Goal: Task Accomplishment & Management: Complete application form

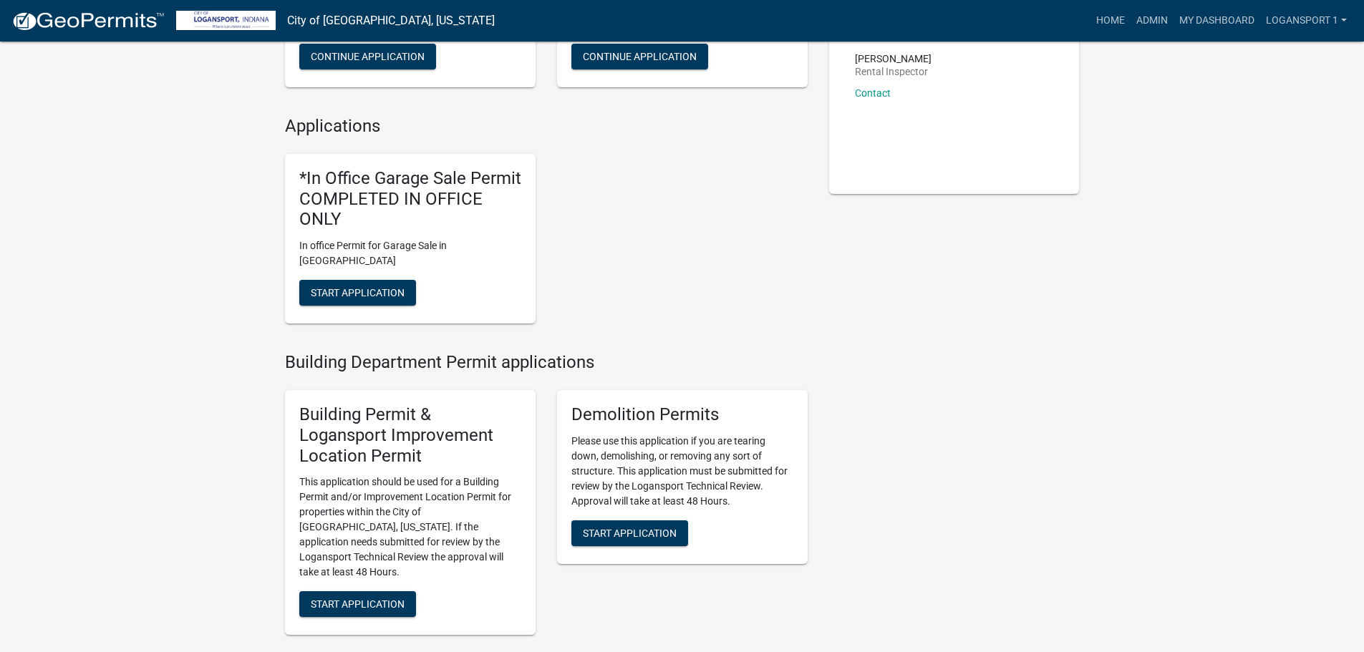
scroll to position [286, 0]
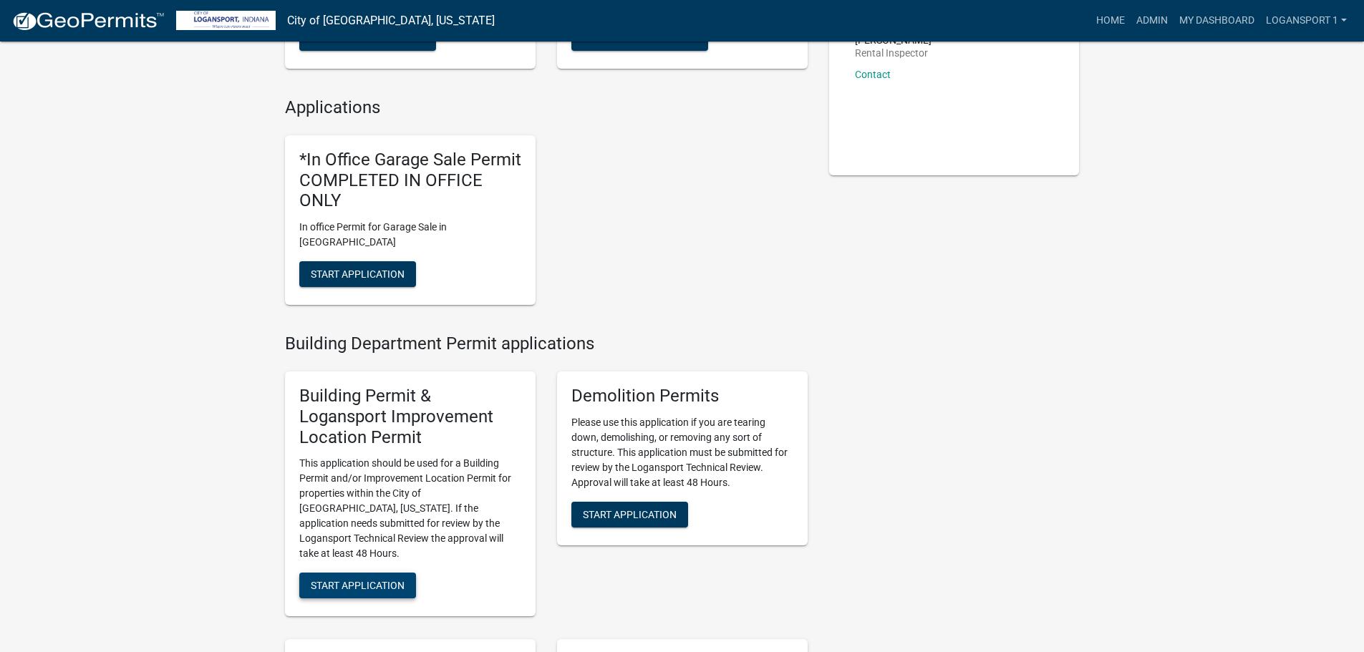
click at [370, 580] on span "Start Application" at bounding box center [358, 585] width 94 height 11
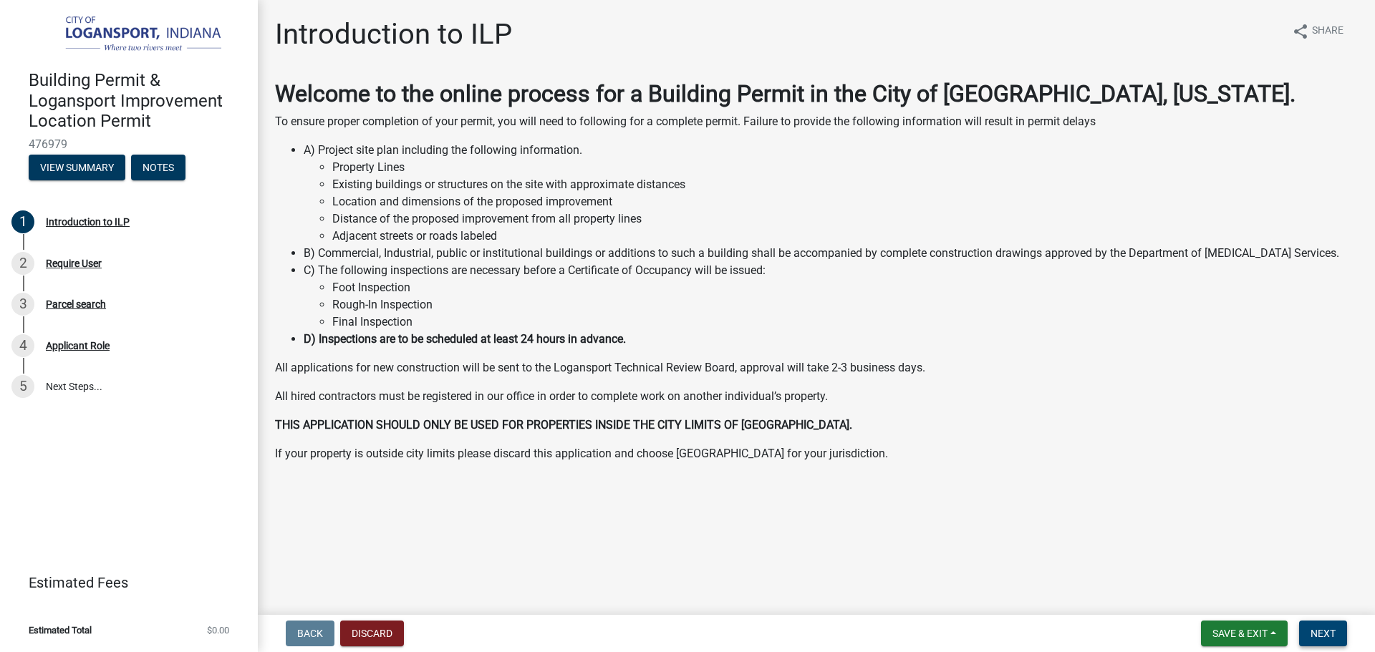
click at [1343, 642] on button "Next" at bounding box center [1323, 634] width 48 height 26
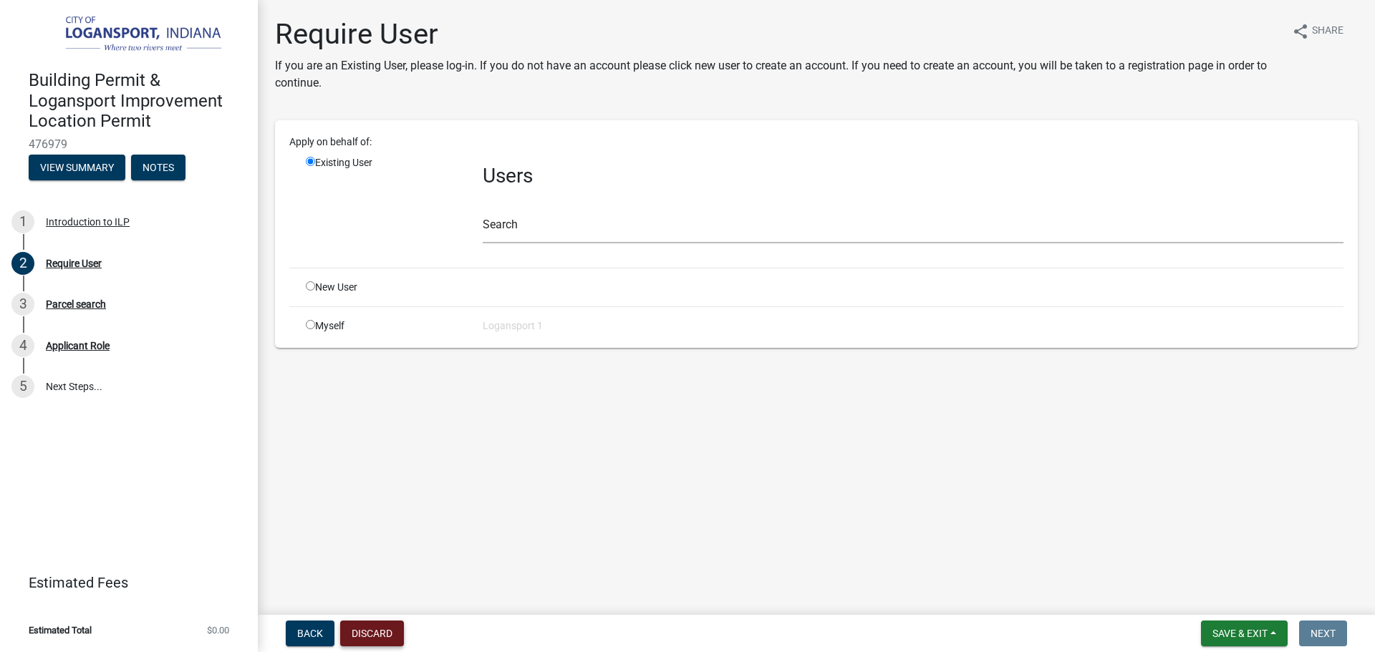
click at [376, 635] on button "Discard" at bounding box center [372, 634] width 64 height 26
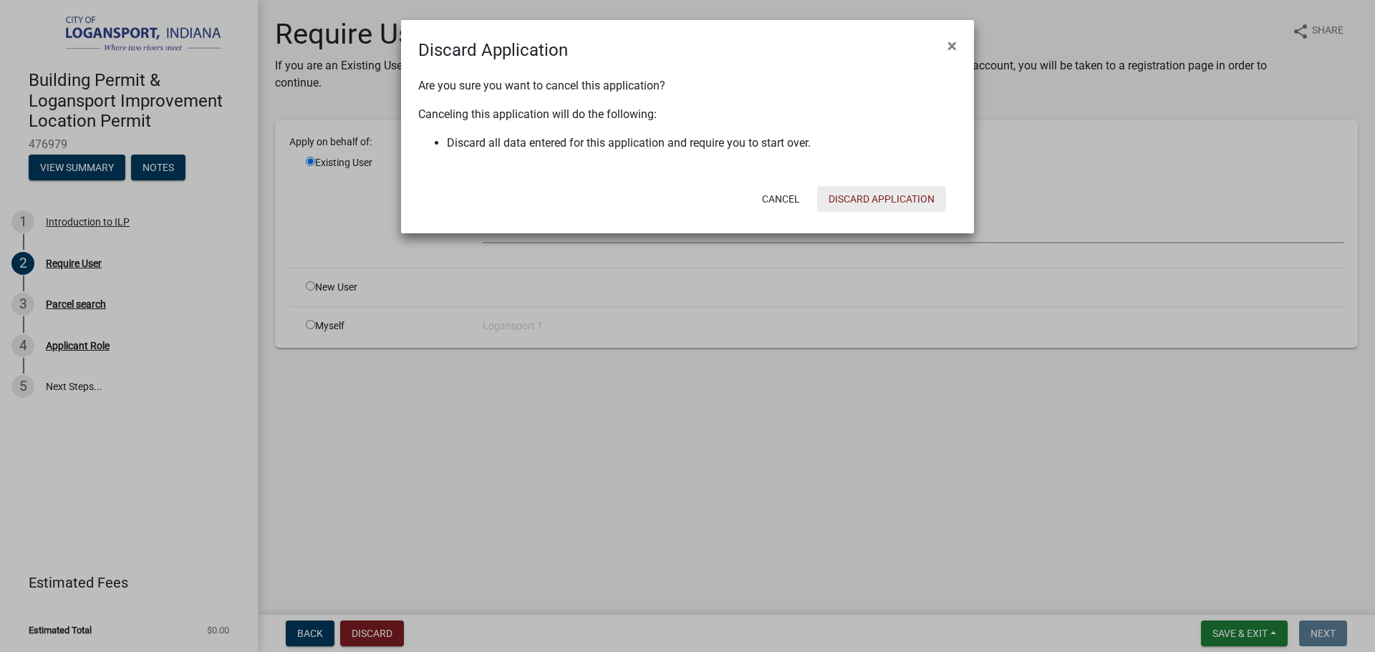
click at [905, 190] on button "Discard Application" at bounding box center [881, 199] width 129 height 26
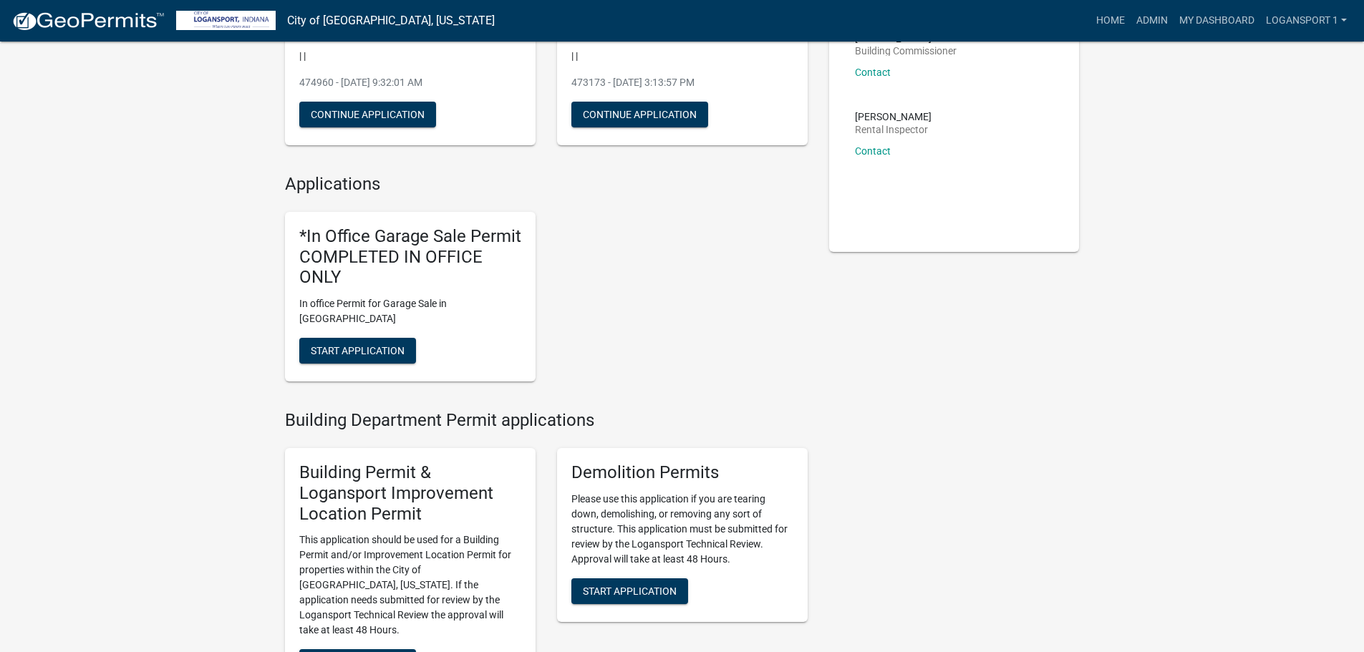
scroll to position [215, 0]
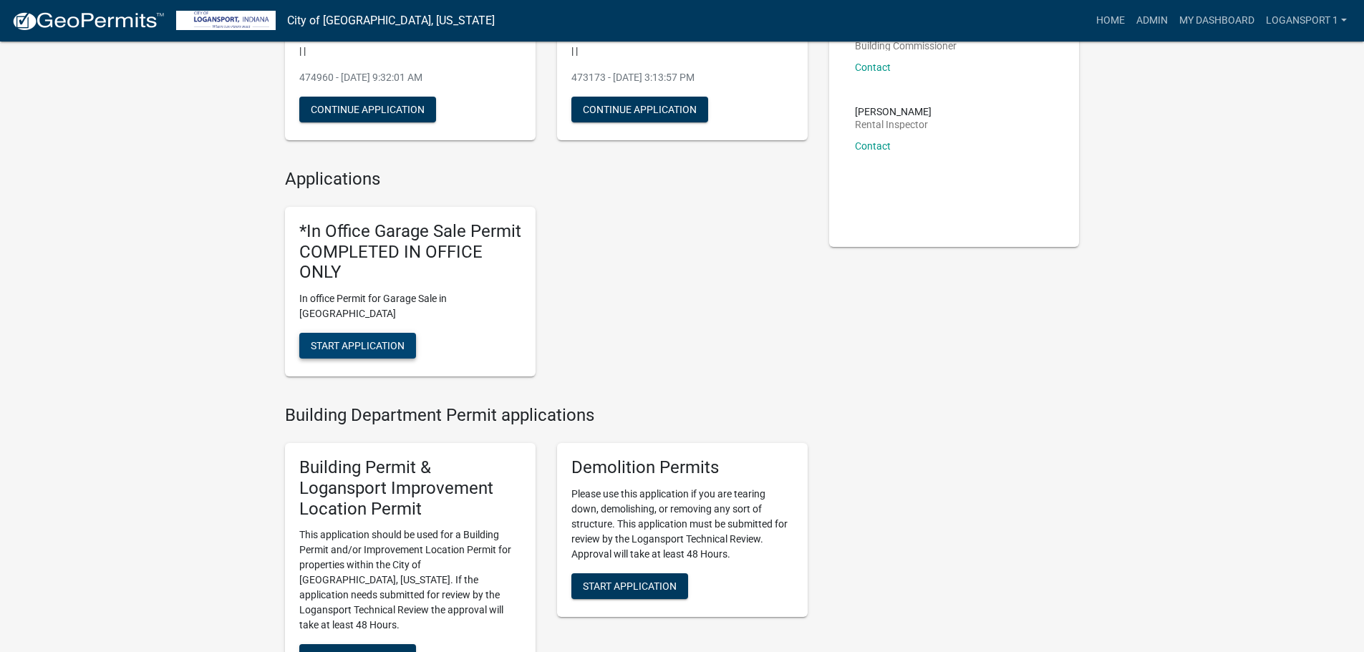
click at [375, 340] on span "Start Application" at bounding box center [358, 345] width 94 height 11
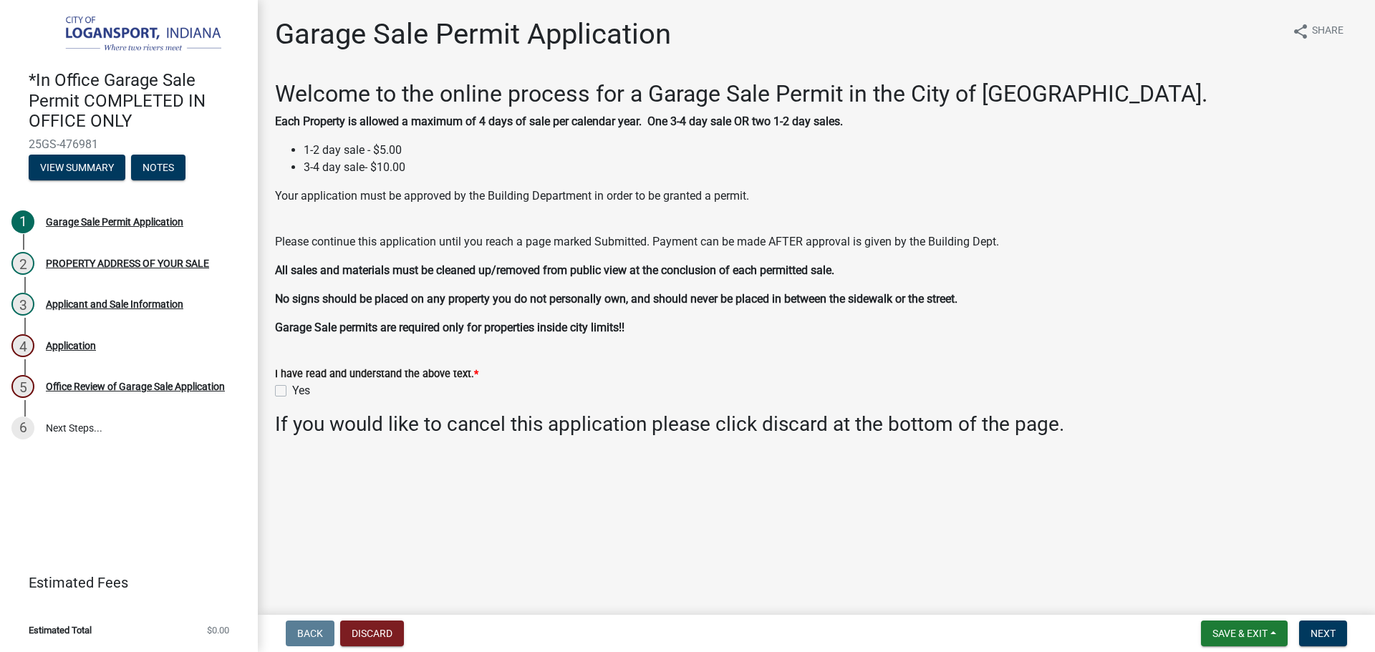
drag, startPoint x: 279, startPoint y: 393, endPoint x: 314, endPoint y: 400, distance: 35.7
click at [292, 394] on label "Yes" at bounding box center [301, 390] width 18 height 17
click at [292, 392] on input "Yes" at bounding box center [296, 386] width 9 height 9
checkbox input "true"
click at [1325, 628] on span "Next" at bounding box center [1323, 633] width 25 height 11
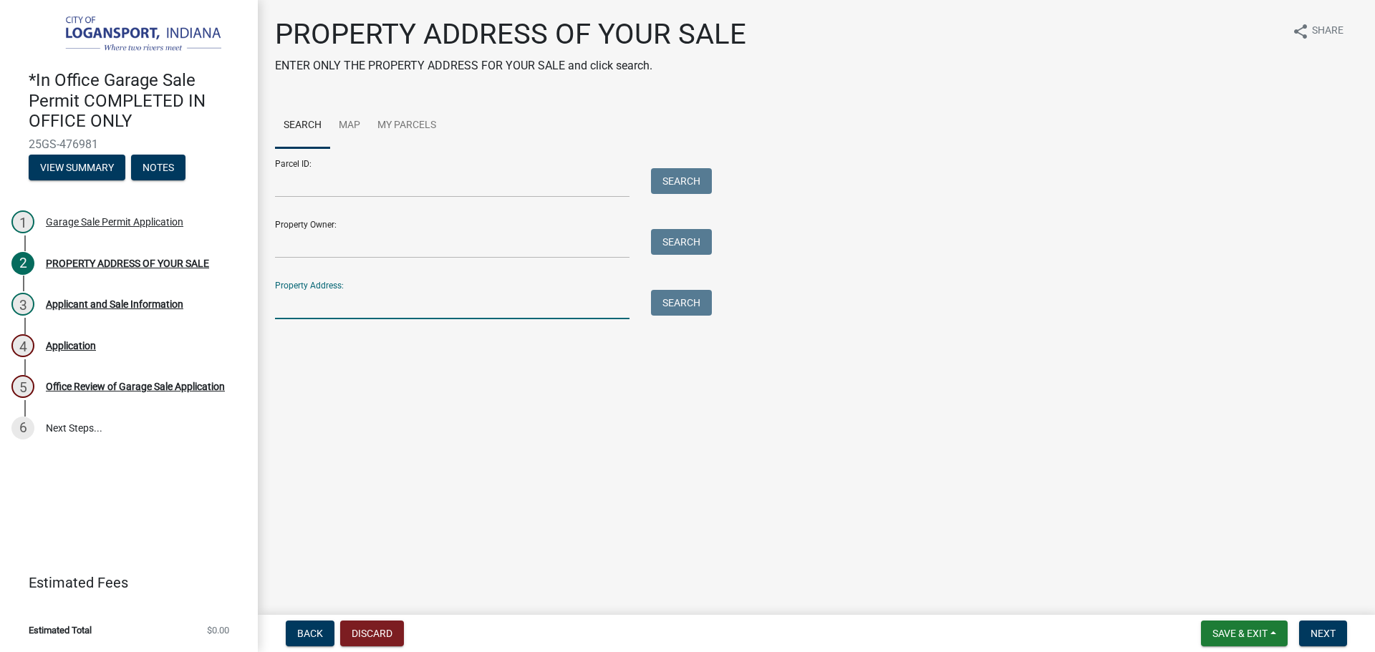
click at [298, 307] on input "Property Address:" at bounding box center [452, 304] width 354 height 29
click at [694, 306] on button "Search" at bounding box center [681, 303] width 61 height 26
click at [300, 304] on input "1050 High" at bounding box center [452, 304] width 354 height 29
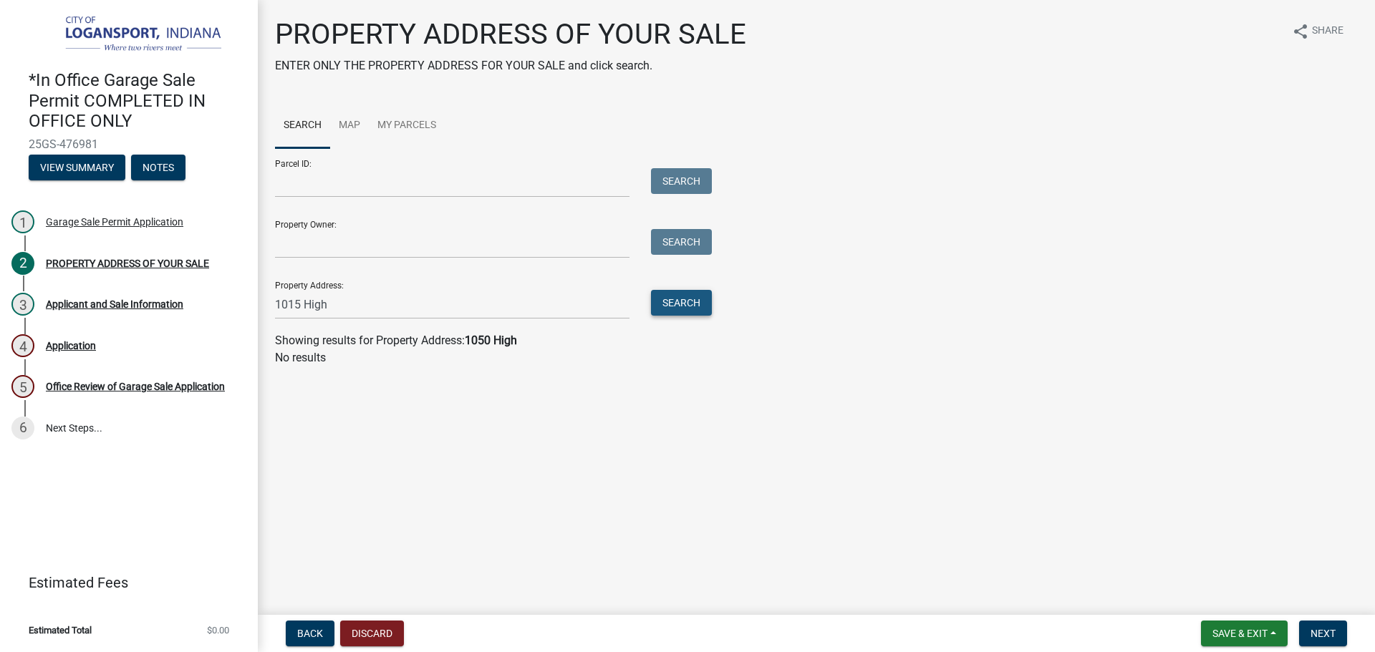
click at [670, 308] on button "Search" at bounding box center [681, 303] width 61 height 26
click at [300, 301] on input "1015 High" at bounding box center [452, 304] width 354 height 29
type input "1013 High"
click at [683, 312] on button "Search" at bounding box center [681, 303] width 61 height 26
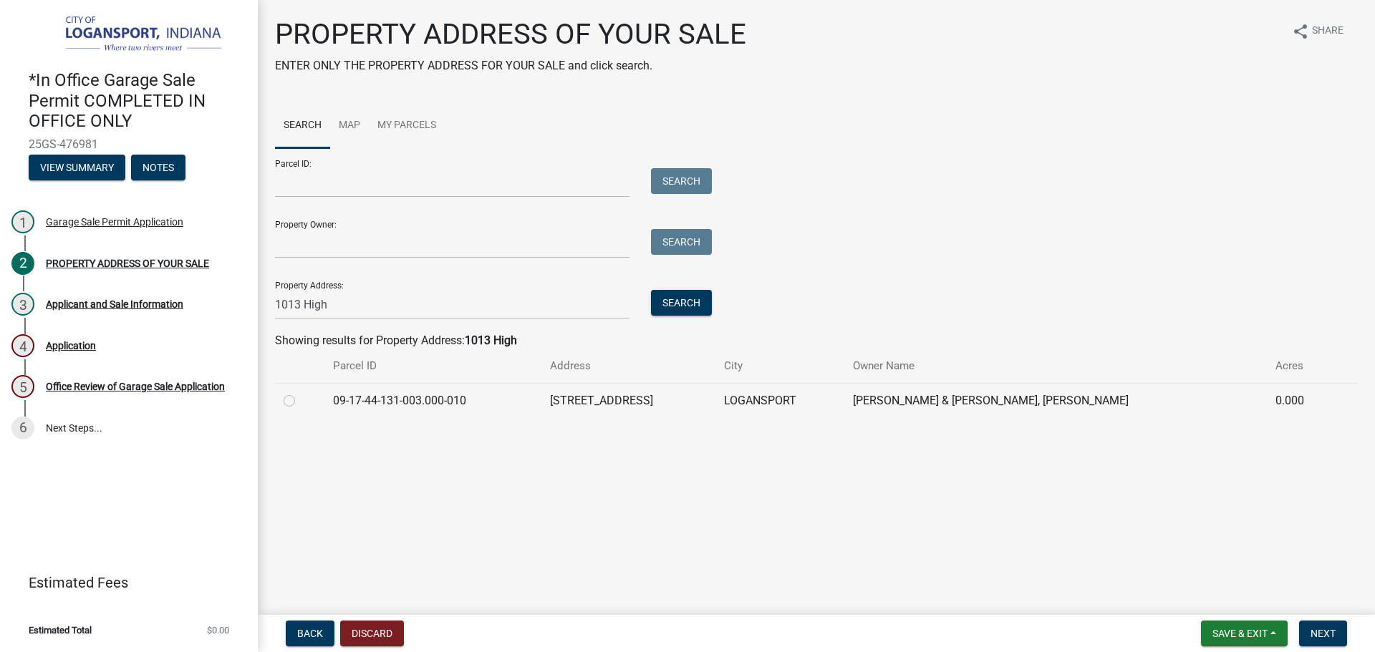
click at [301, 392] on label at bounding box center [301, 392] width 0 height 0
click at [301, 396] on input "radio" at bounding box center [305, 396] width 9 height 9
radio input "true"
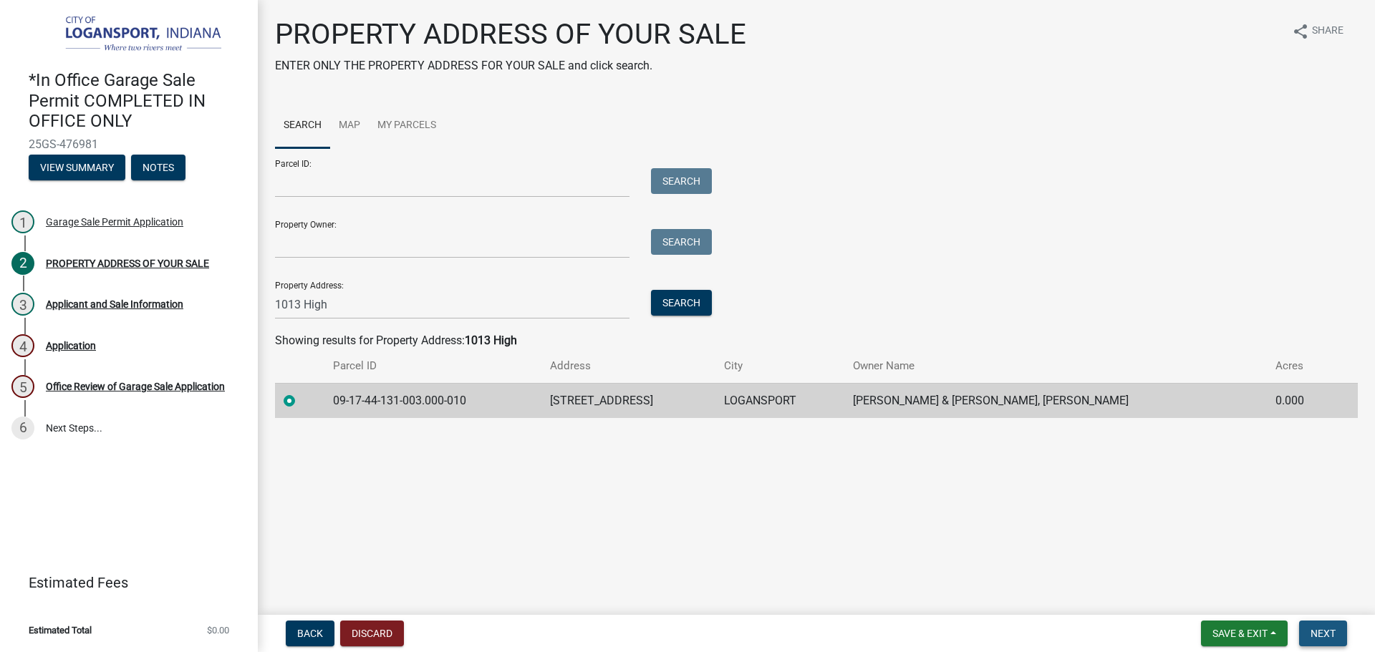
click at [1324, 628] on span "Next" at bounding box center [1323, 633] width 25 height 11
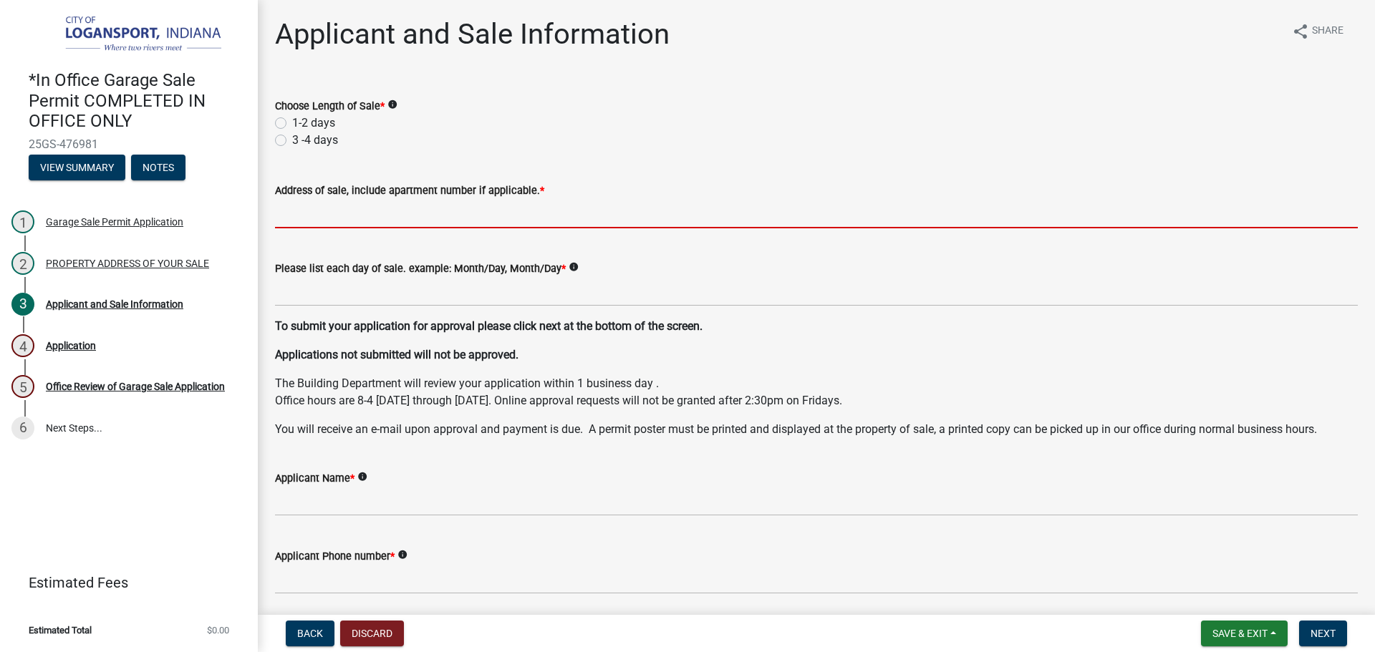
click at [430, 208] on input "Address of sale, include apartment number if applicable. *" at bounding box center [816, 213] width 1083 height 29
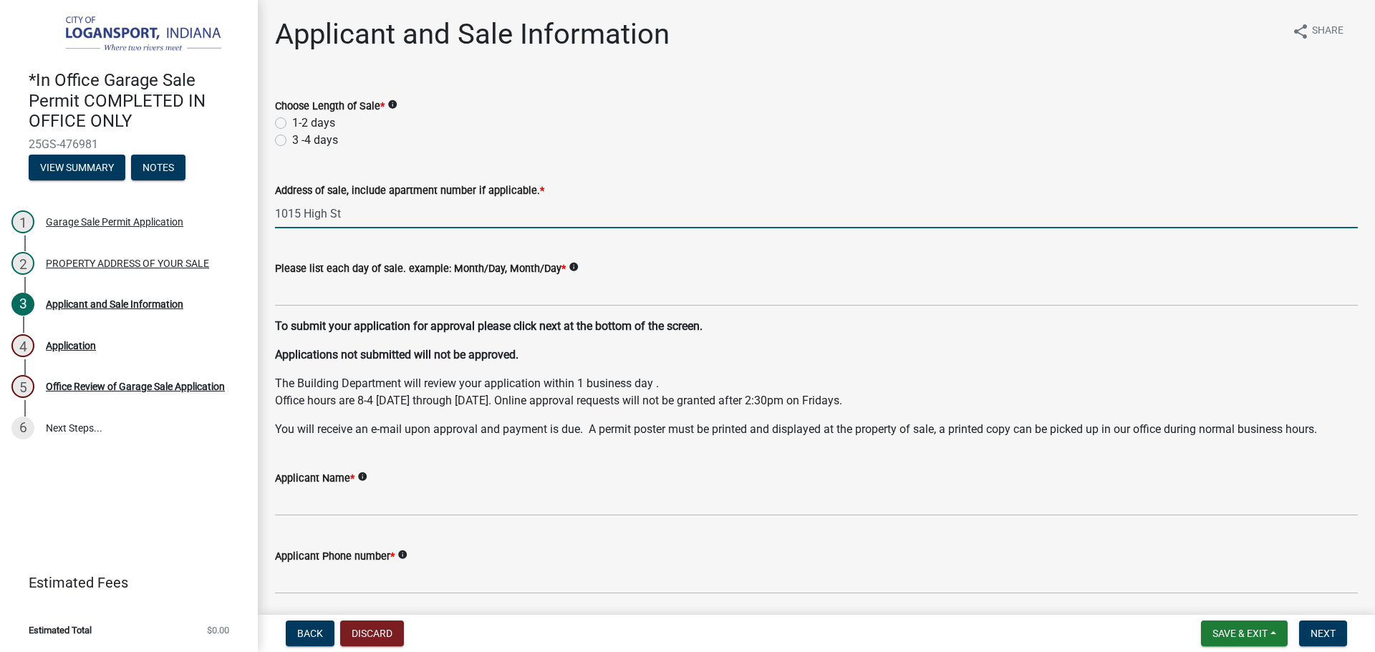
type input "1015 High St"
click at [292, 118] on label "1-2 days" at bounding box center [313, 123] width 43 height 17
click at [292, 118] on input "1-2 days" at bounding box center [296, 119] width 9 height 9
radio input "true"
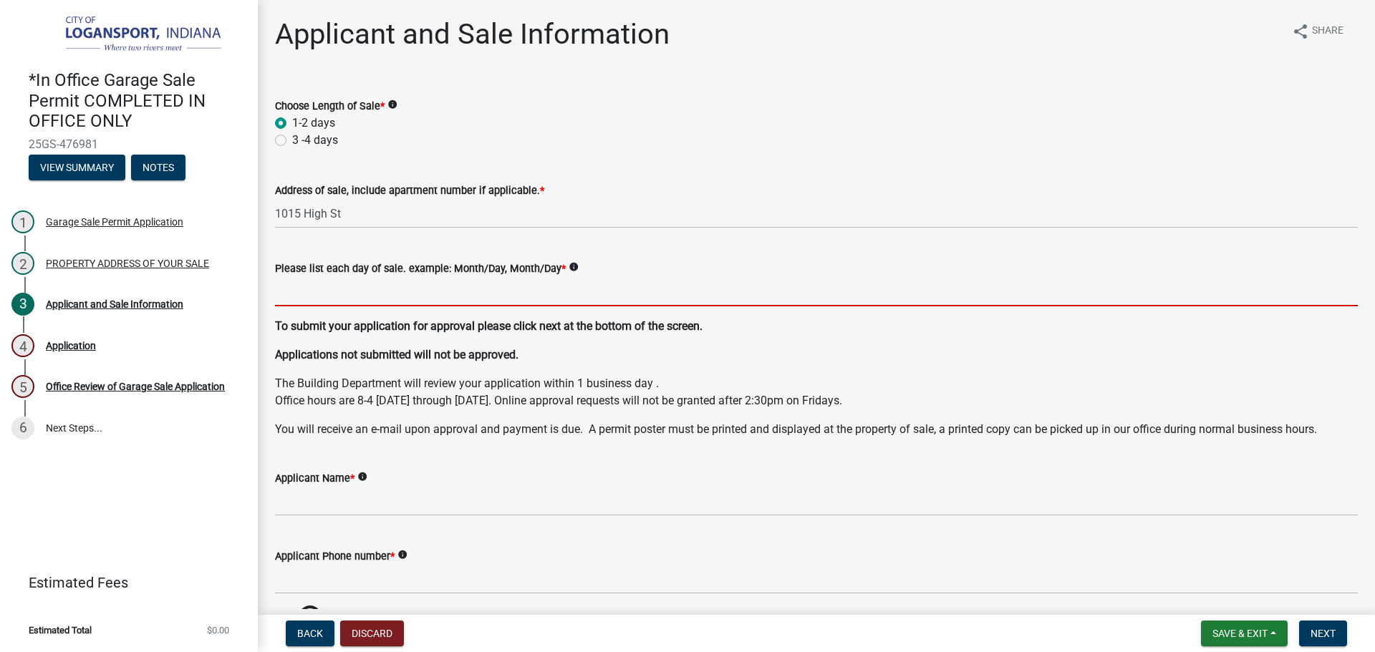
click at [301, 287] on input "Please list each day of sale. example: Month/Day, Month/Day *" at bounding box center [816, 291] width 1083 height 29
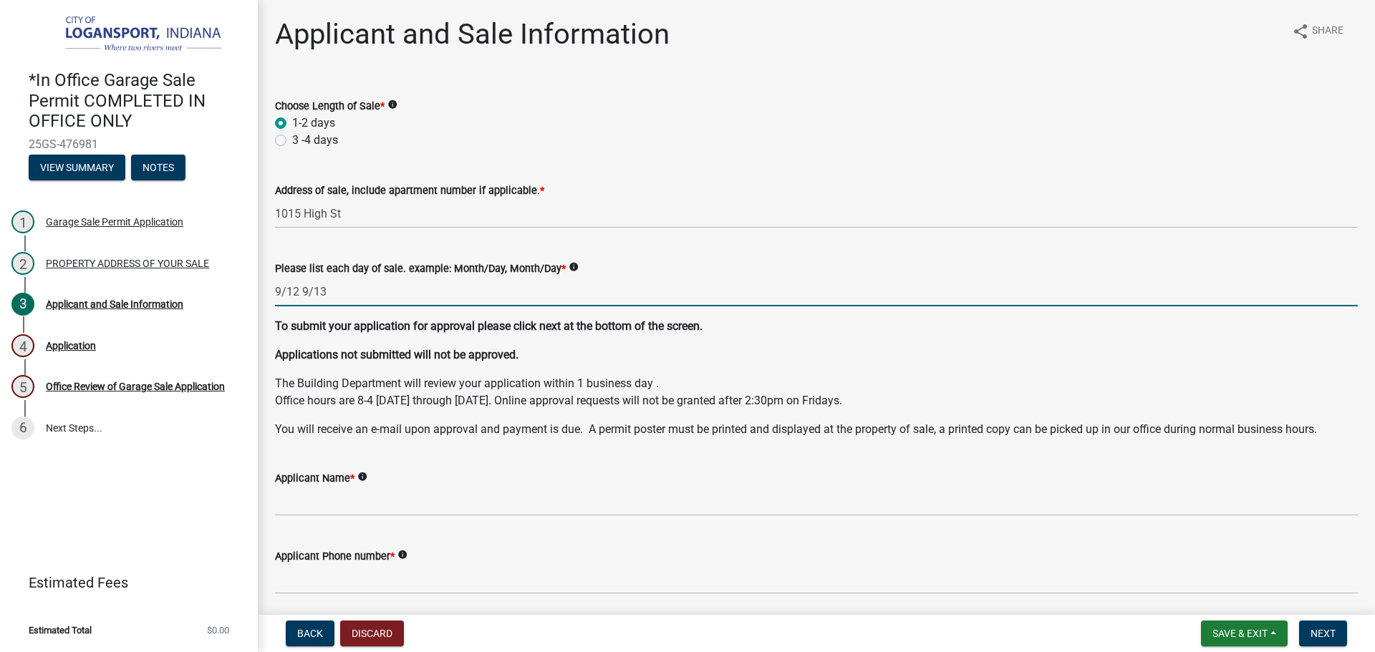
type input "9/12 9/13"
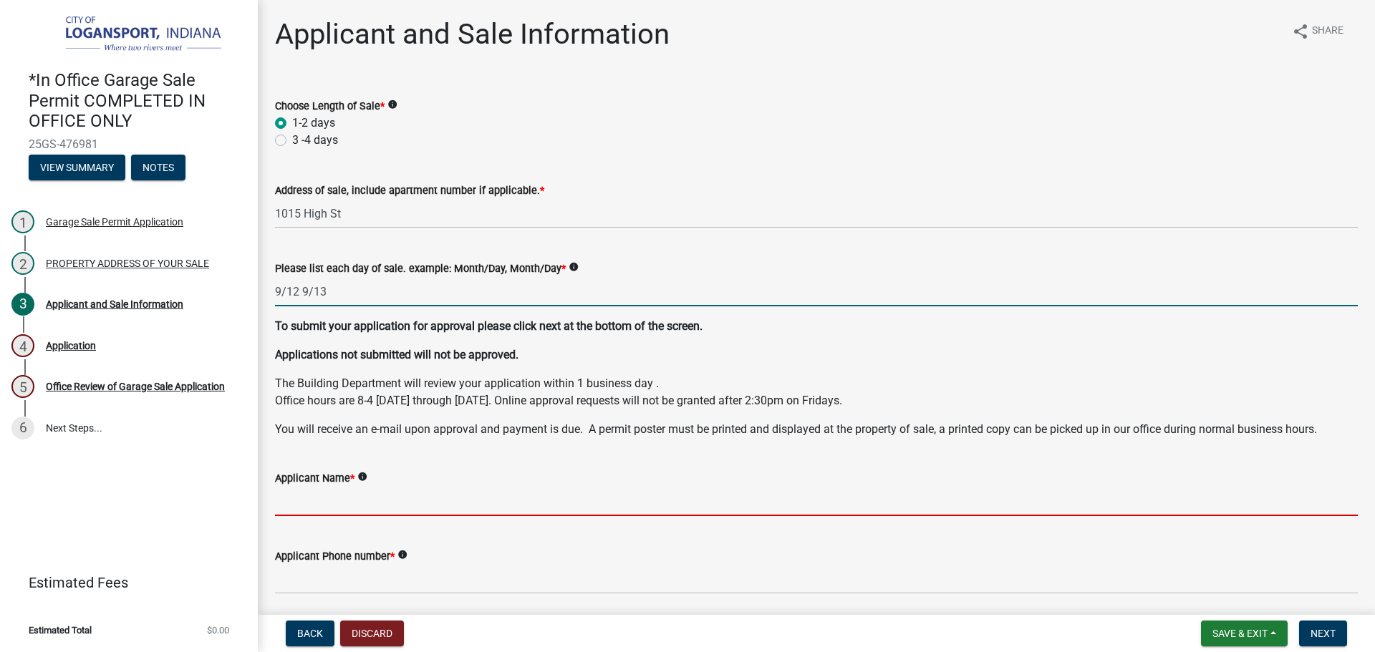
click at [319, 506] on input "Applicant Name *" at bounding box center [816, 501] width 1083 height 29
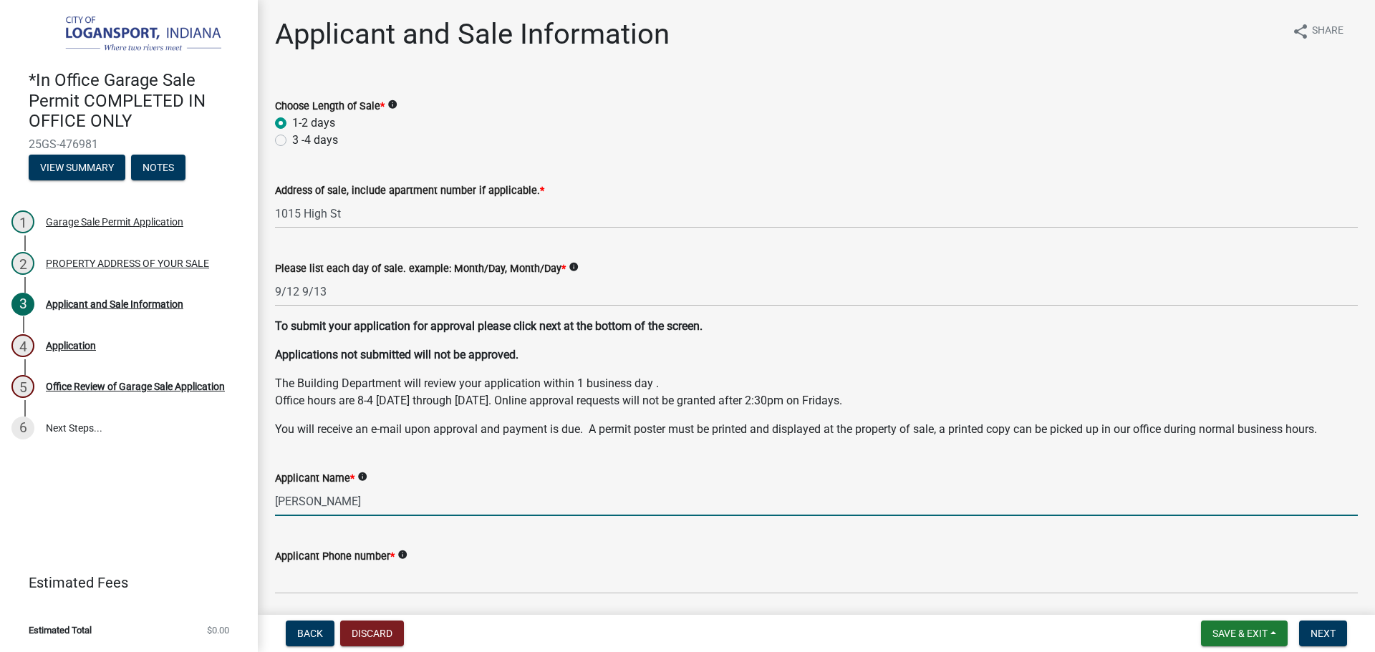
type input "[PERSON_NAME]"
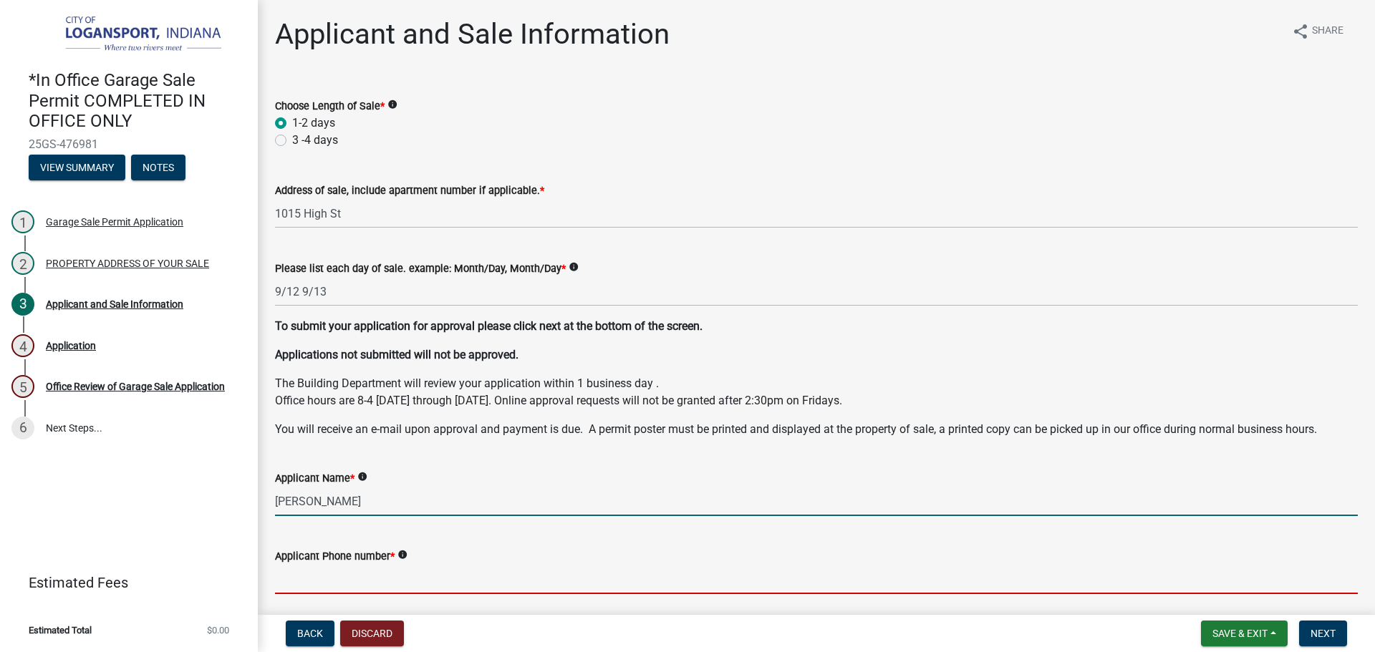
click at [304, 584] on input "Applicant Phone number *" at bounding box center [816, 579] width 1083 height 29
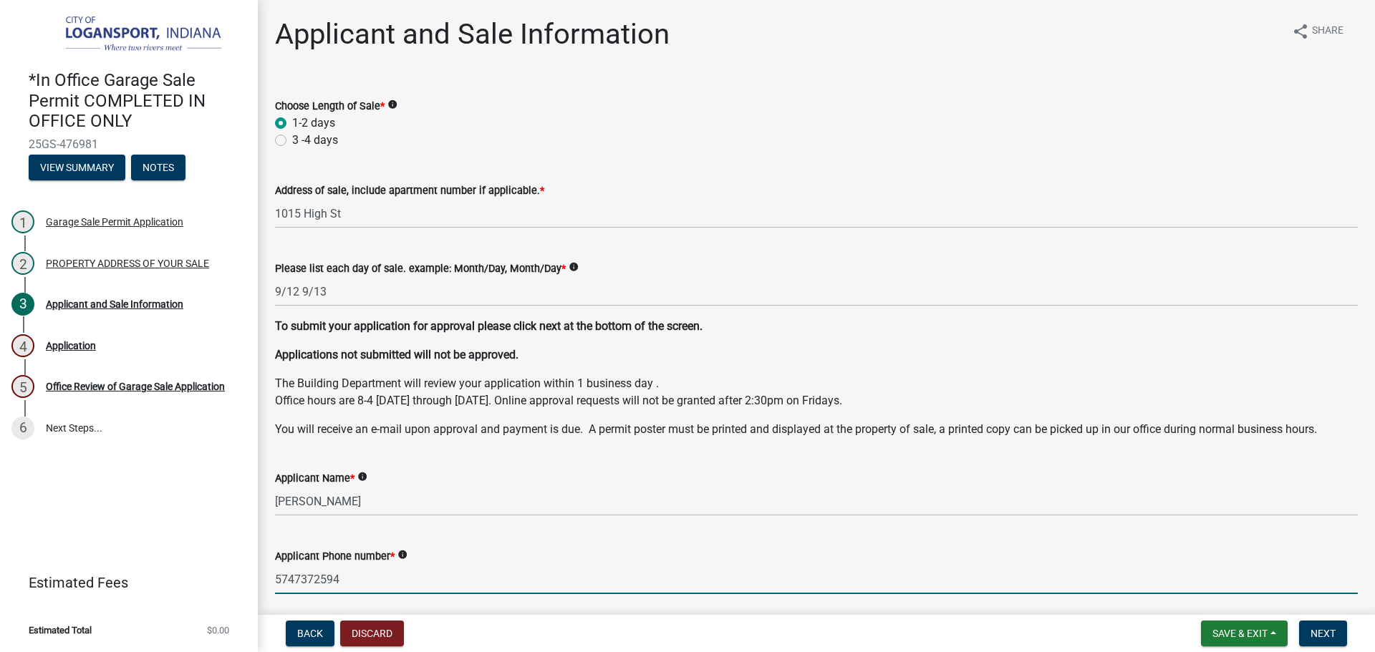
click at [289, 585] on input "5747372594" at bounding box center [816, 579] width 1083 height 29
type input "5747372594"
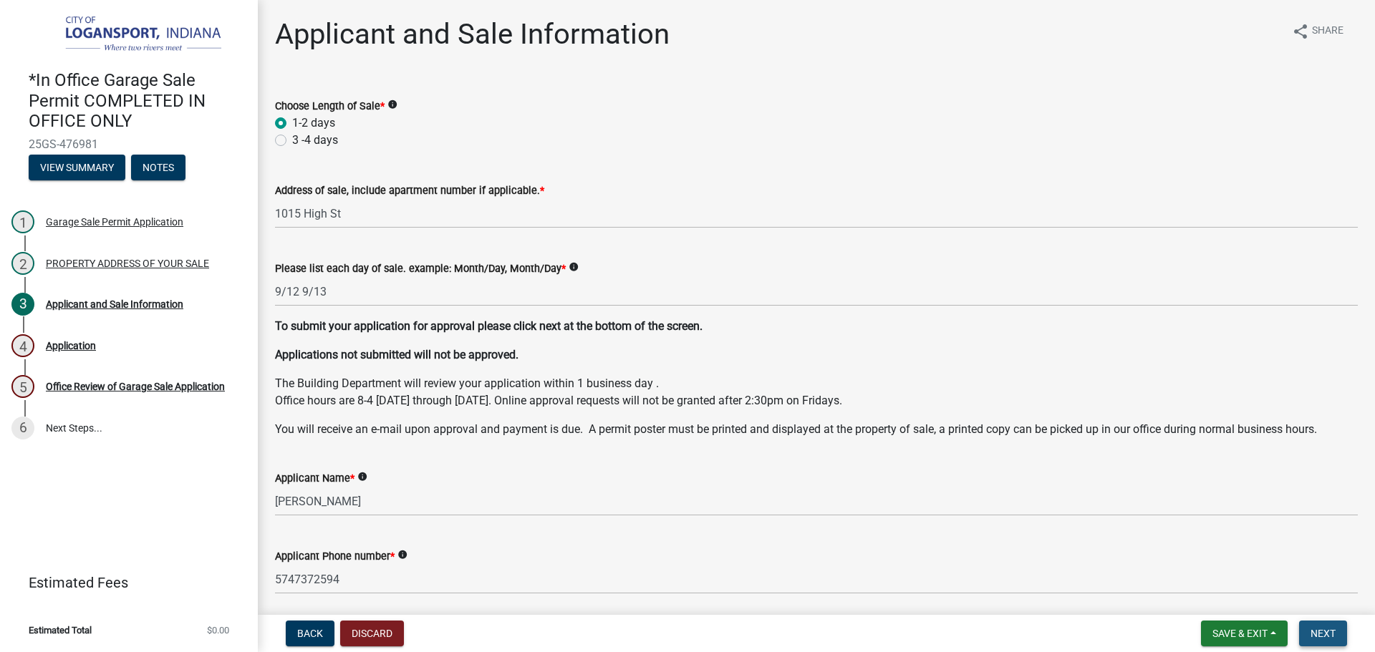
click at [1336, 637] on button "Next" at bounding box center [1323, 634] width 48 height 26
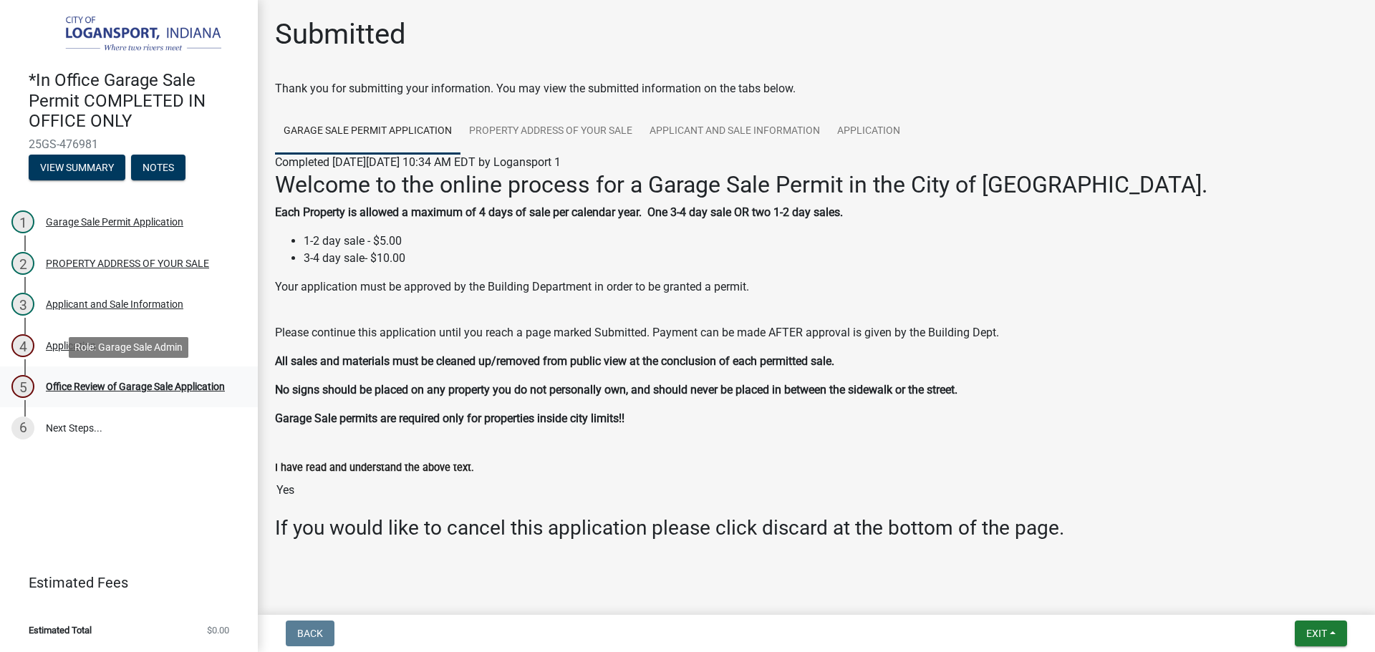
click at [185, 397] on div "5 Office Review of Garage Sale Application" at bounding box center [122, 386] width 223 height 23
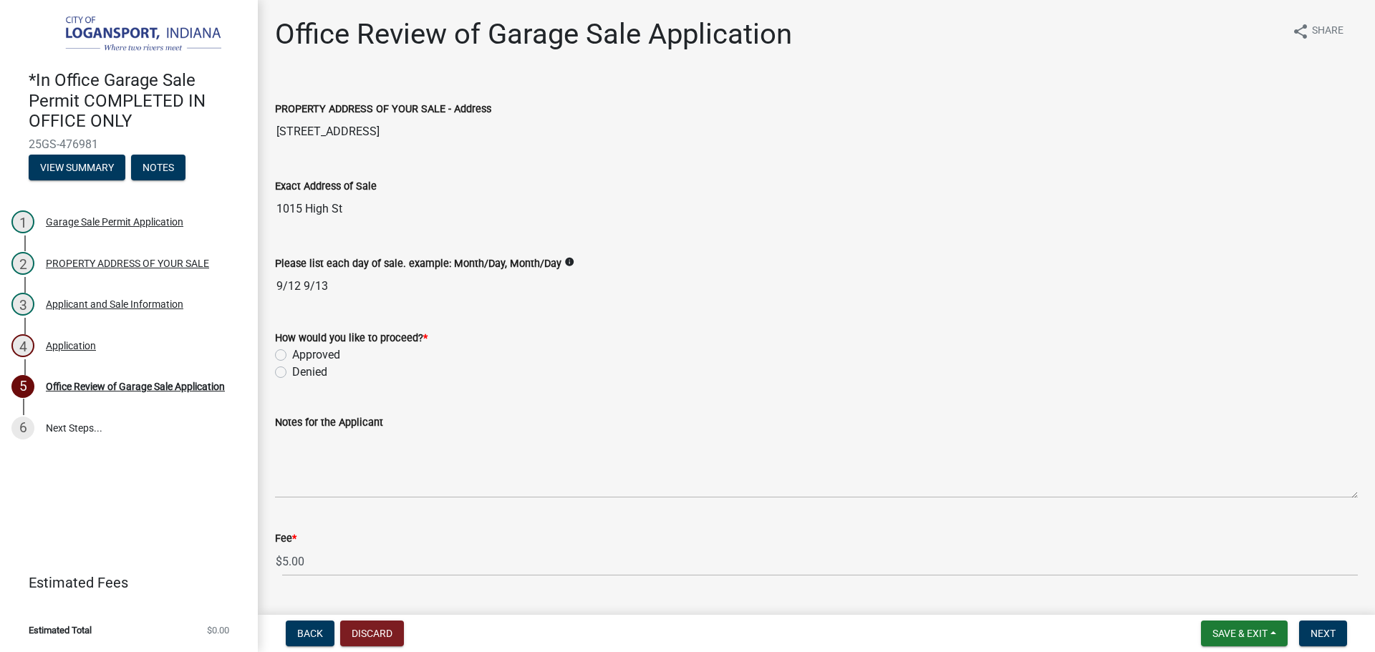
click at [292, 349] on label "Approved" at bounding box center [316, 355] width 48 height 17
click at [292, 349] on input "Approved" at bounding box center [296, 351] width 9 height 9
radio input "true"
click at [1316, 637] on span "Next" at bounding box center [1323, 633] width 25 height 11
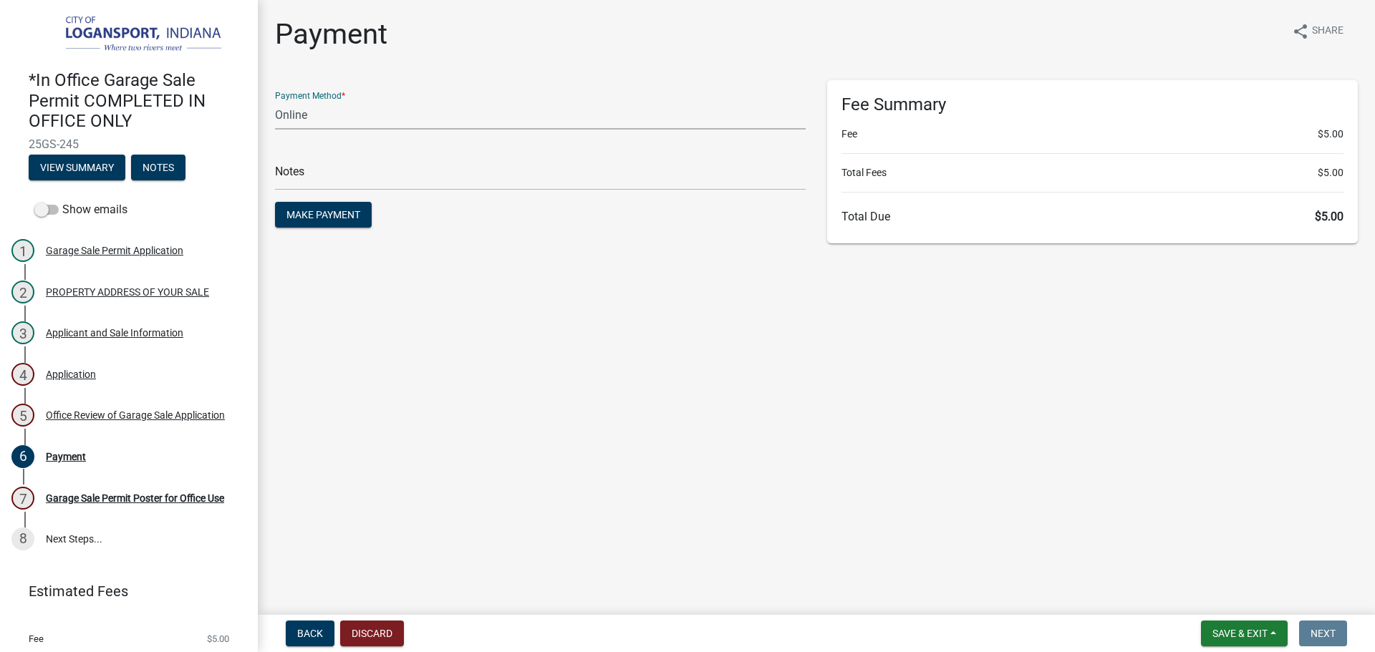
click at [476, 116] on select "Credit Card POS Check Cash Online" at bounding box center [540, 114] width 531 height 29
select select "2: 1"
click at [275, 100] on select "Credit Card POS Check Cash Online" at bounding box center [540, 114] width 531 height 29
click at [460, 174] on input "text" at bounding box center [540, 175] width 531 height 29
type input "117891"
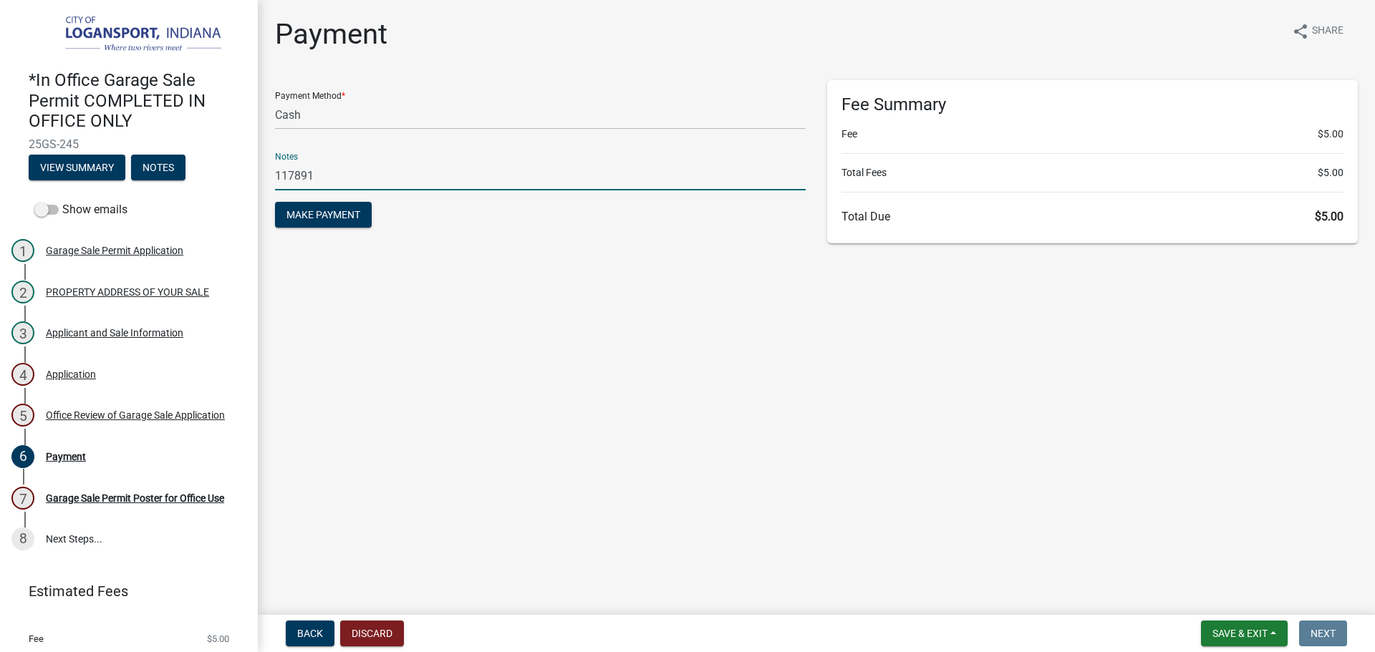
click at [275, 202] on button "Make Payment" at bounding box center [323, 215] width 97 height 26
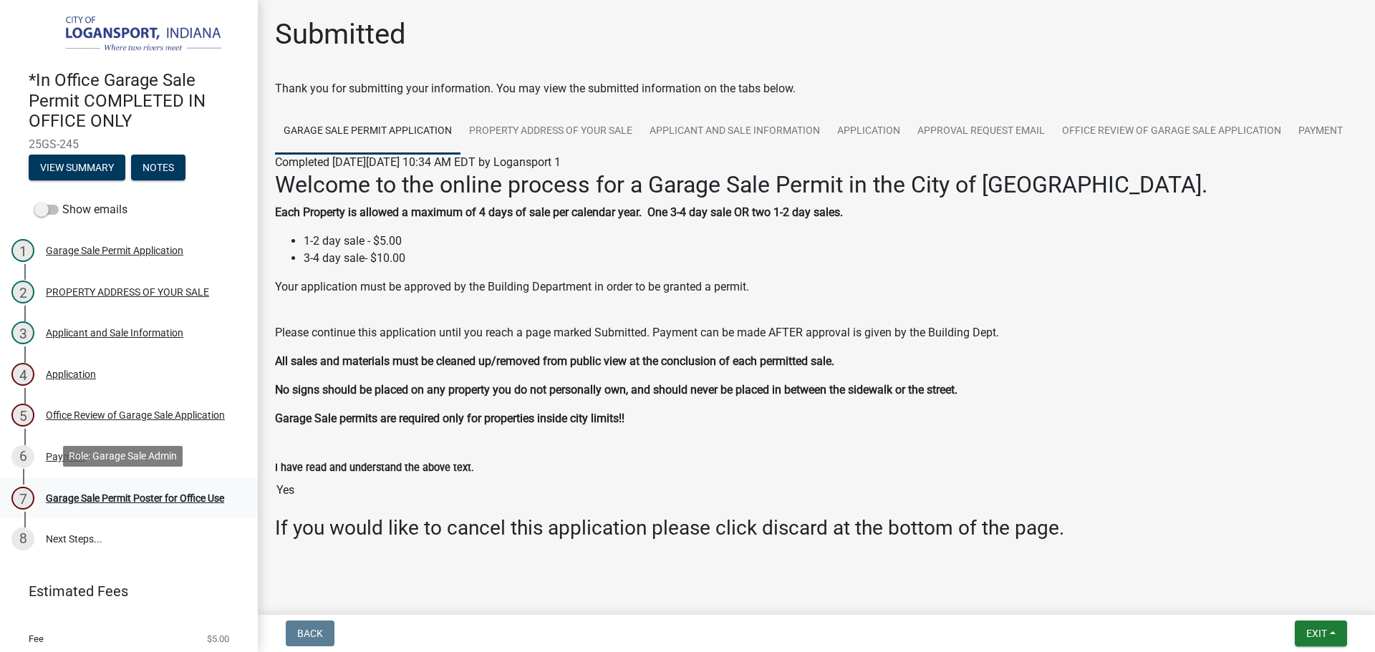
click at [185, 493] on div "Garage Sale Permit Poster for Office Use" at bounding box center [135, 498] width 178 height 10
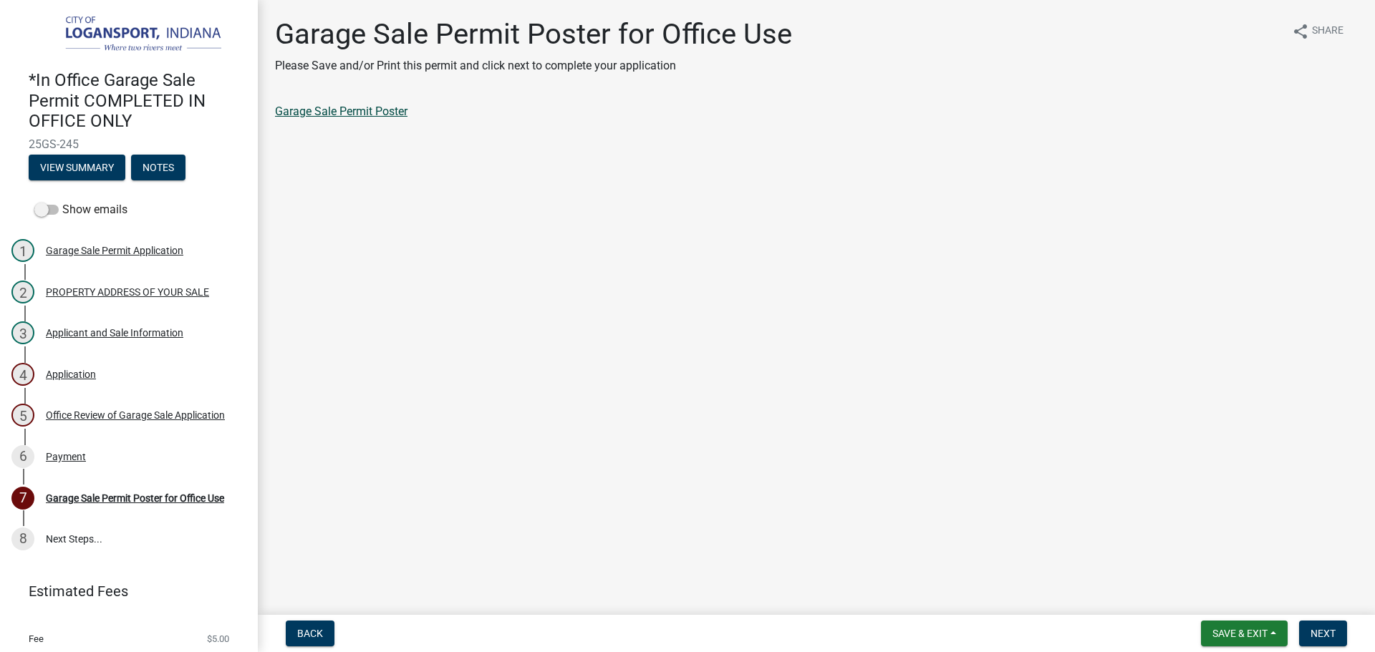
click at [364, 109] on link "Garage Sale Permit Poster" at bounding box center [341, 112] width 132 height 14
click at [1313, 628] on span "Next" at bounding box center [1323, 633] width 25 height 11
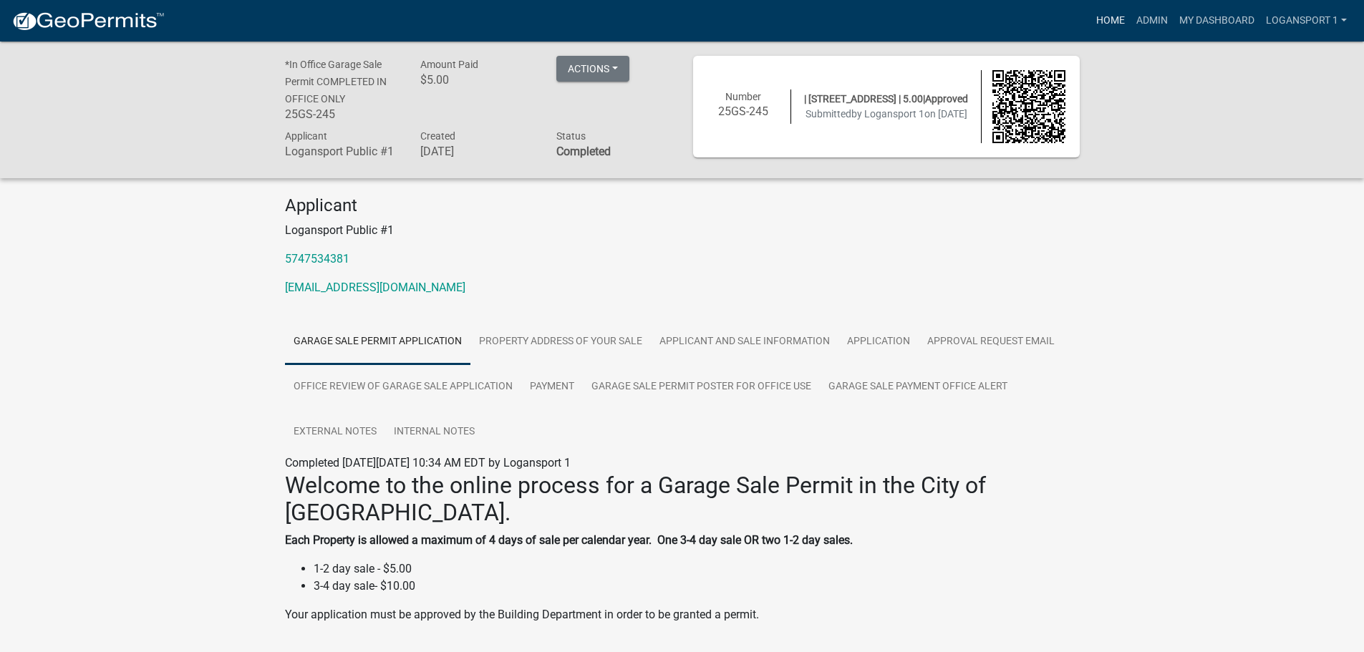
click at [1122, 19] on link "Home" at bounding box center [1111, 20] width 40 height 27
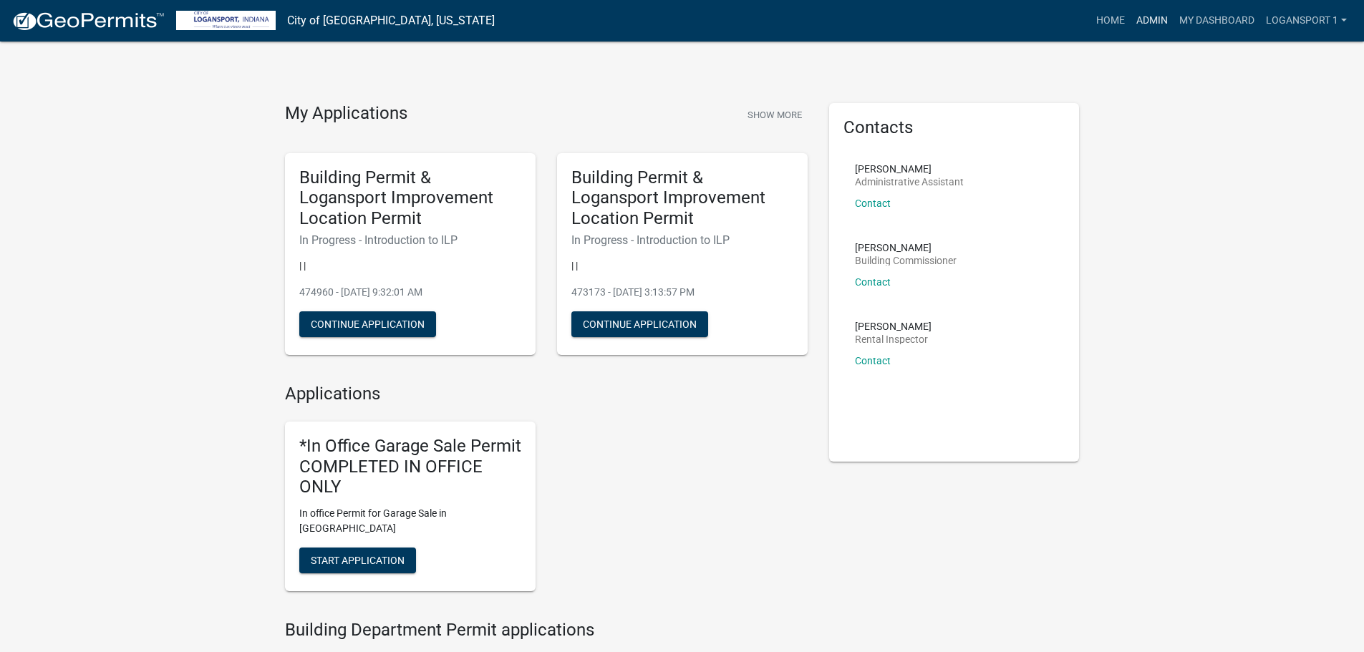
drag, startPoint x: 1153, startPoint y: 19, endPoint x: 1144, endPoint y: 21, distance: 8.9
click at [1152, 19] on link "Admin" at bounding box center [1152, 20] width 43 height 27
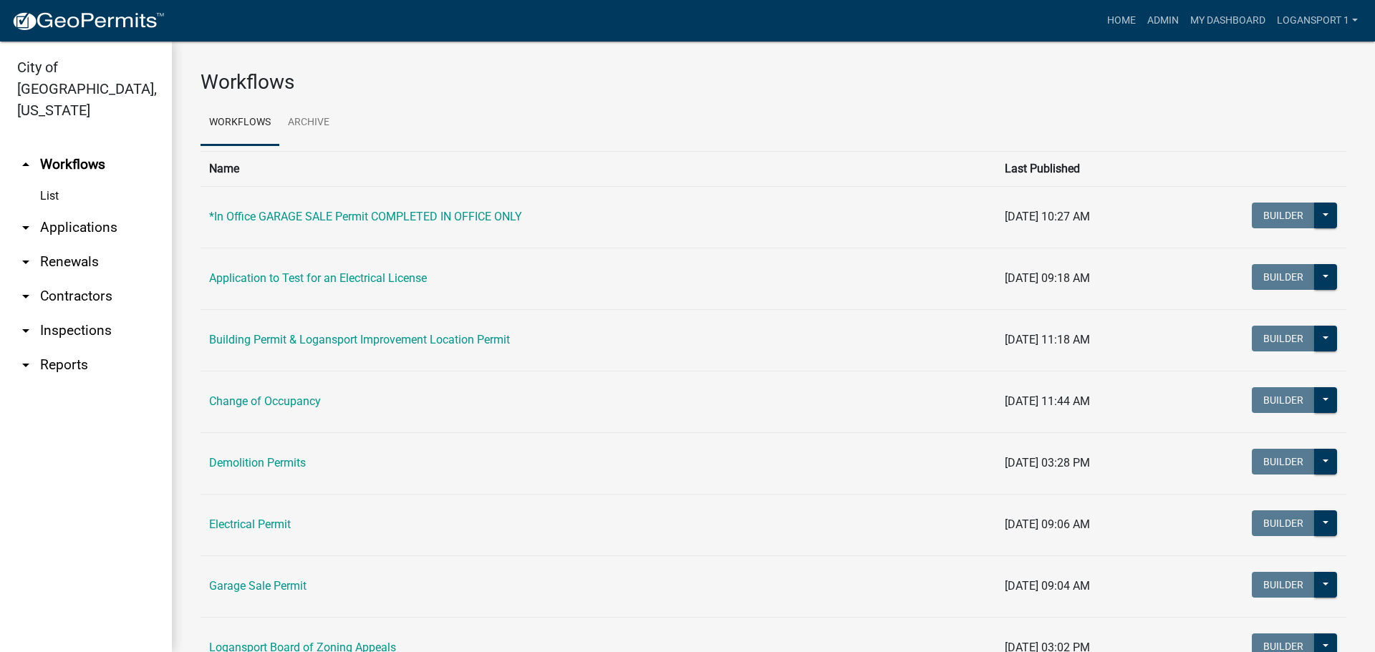
click at [82, 211] on link "arrow_drop_down Applications" at bounding box center [86, 228] width 172 height 34
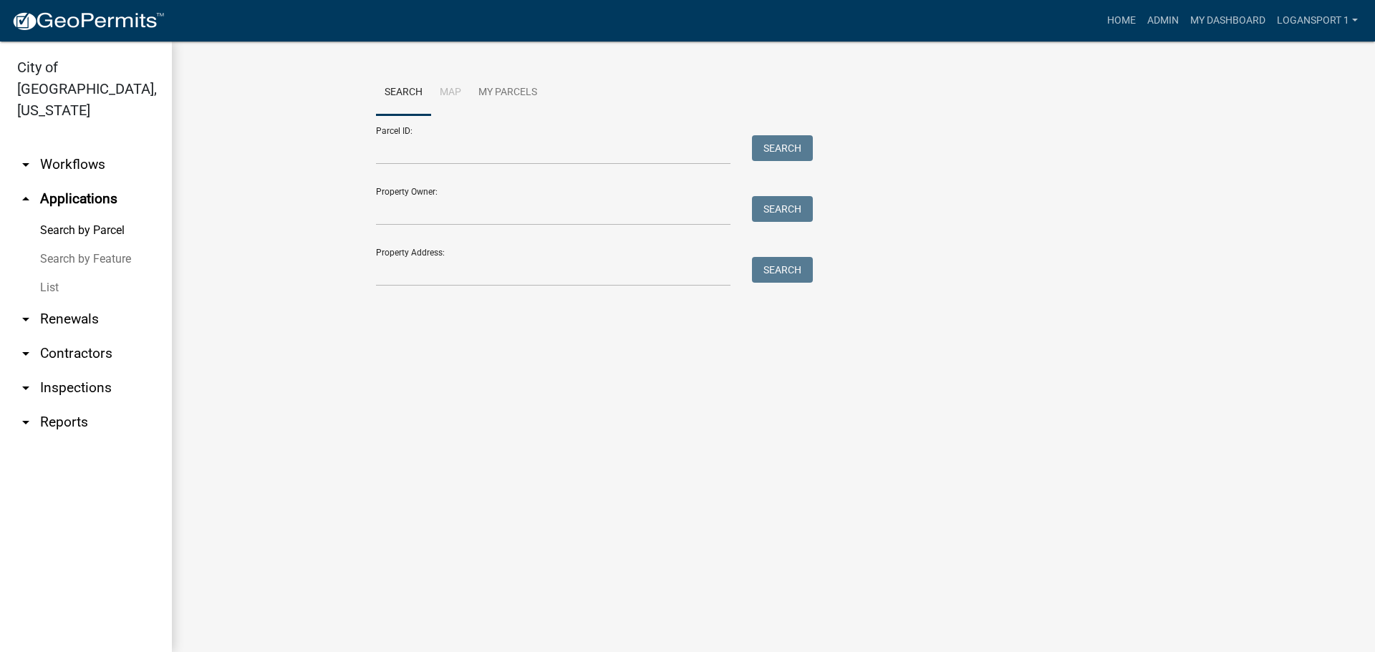
click at [48, 274] on link "List" at bounding box center [86, 288] width 172 height 29
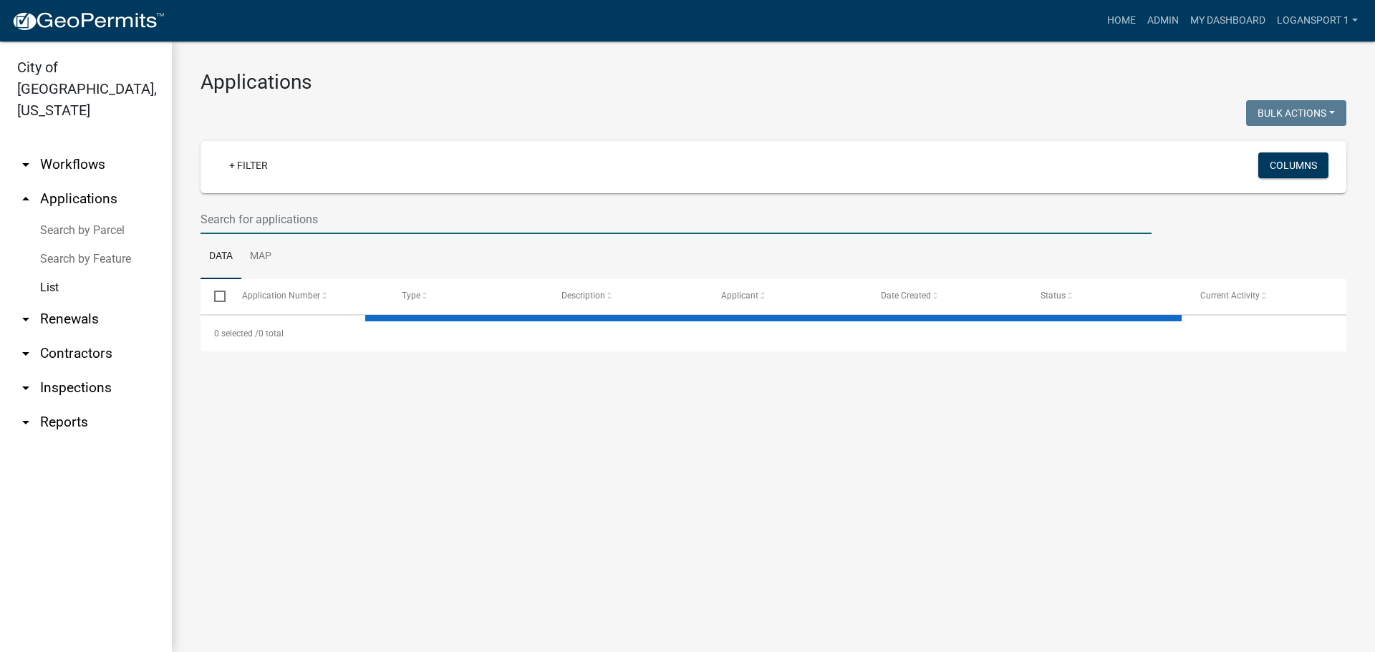
click at [237, 219] on input "text" at bounding box center [676, 219] width 951 height 29
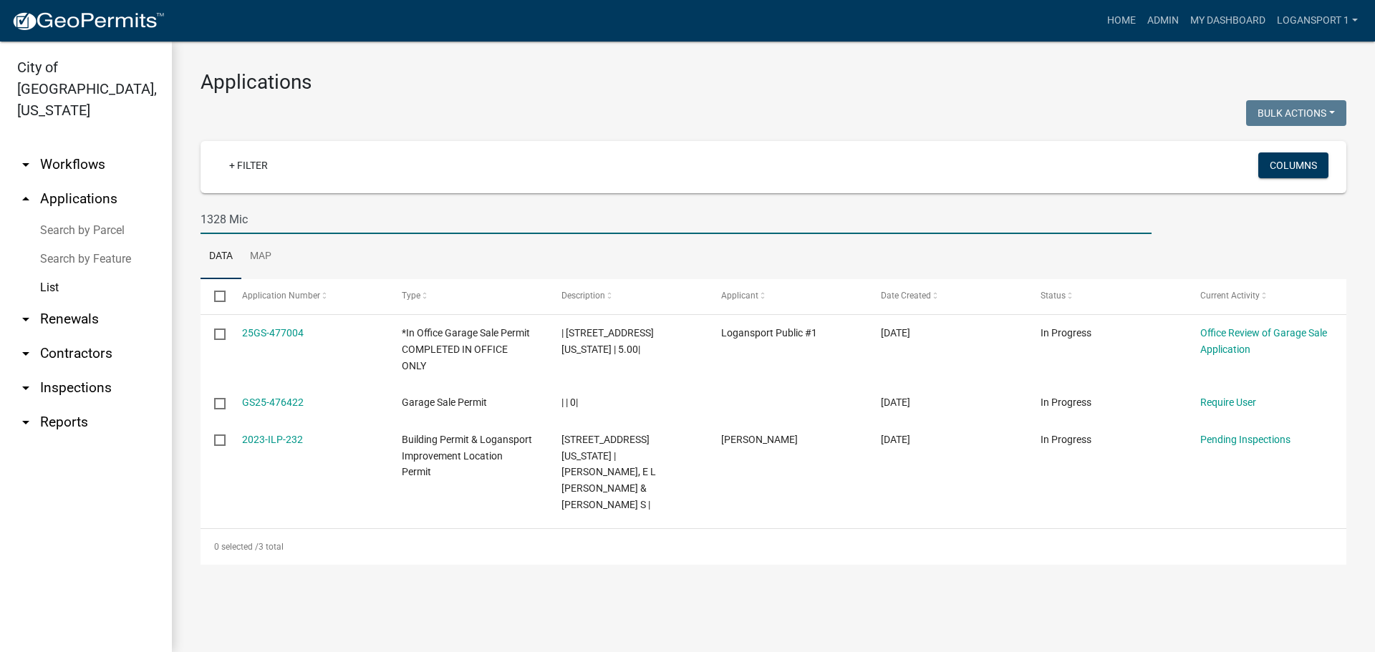
type input "1328 Mic"
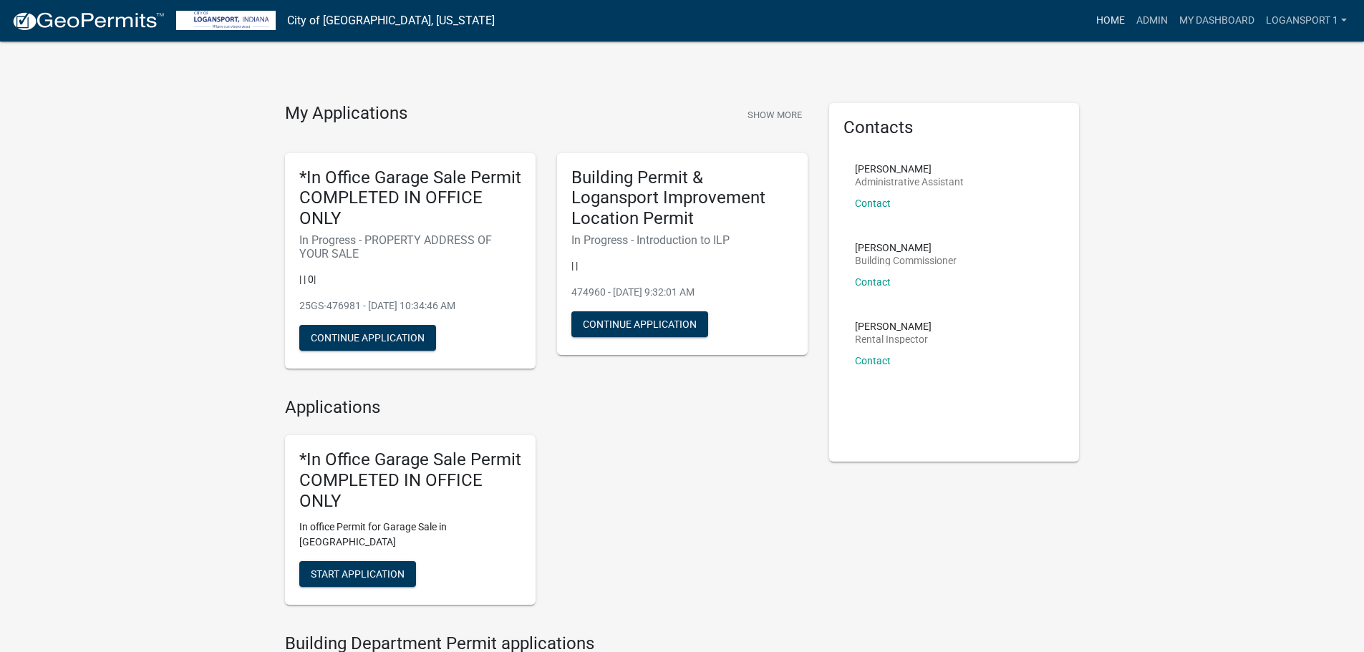
click at [1112, 15] on link "Home" at bounding box center [1111, 20] width 40 height 27
click at [1152, 21] on link "Admin" at bounding box center [1152, 20] width 43 height 27
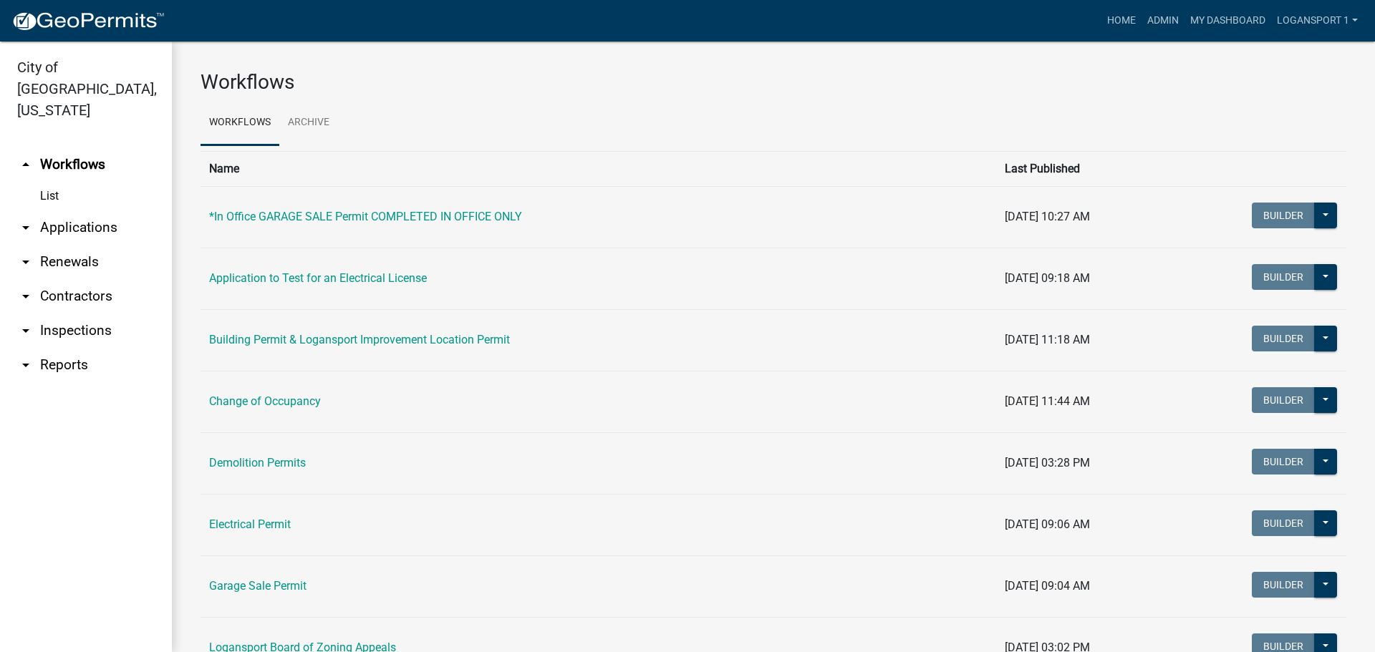
click at [37, 211] on link "arrow_drop_down Applications" at bounding box center [86, 228] width 172 height 34
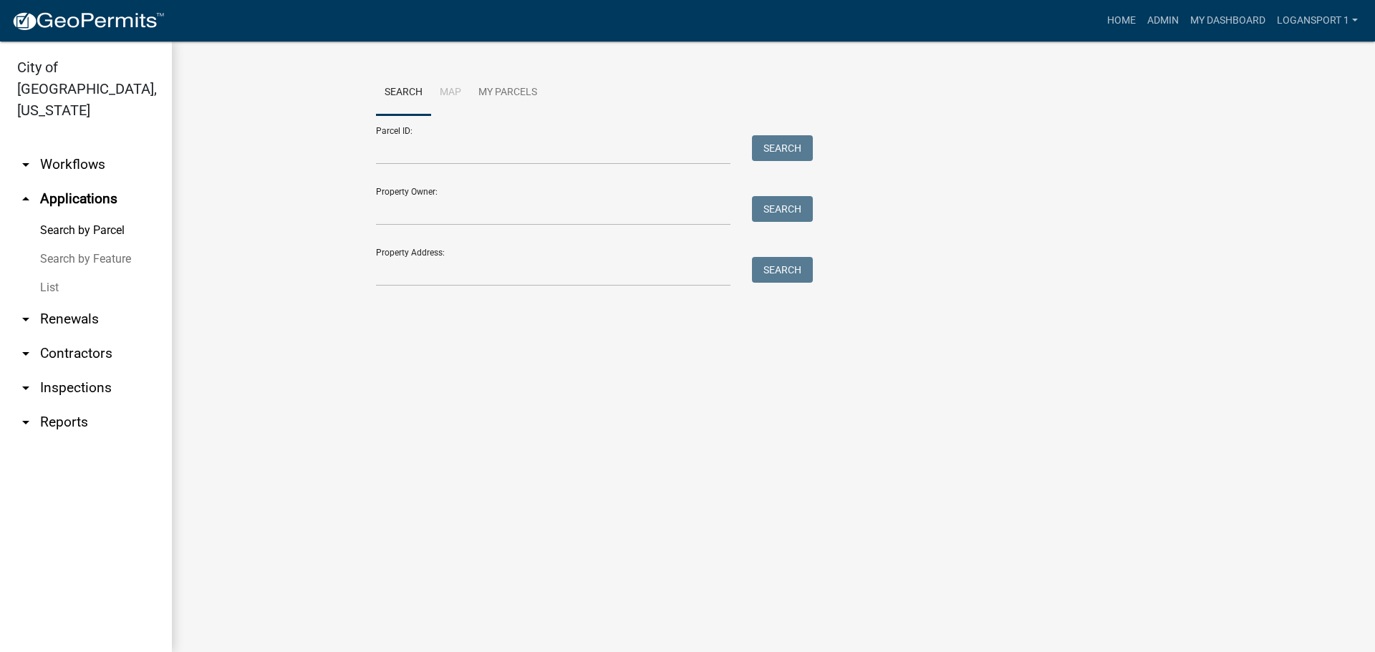
click at [62, 274] on link "List" at bounding box center [86, 288] width 172 height 29
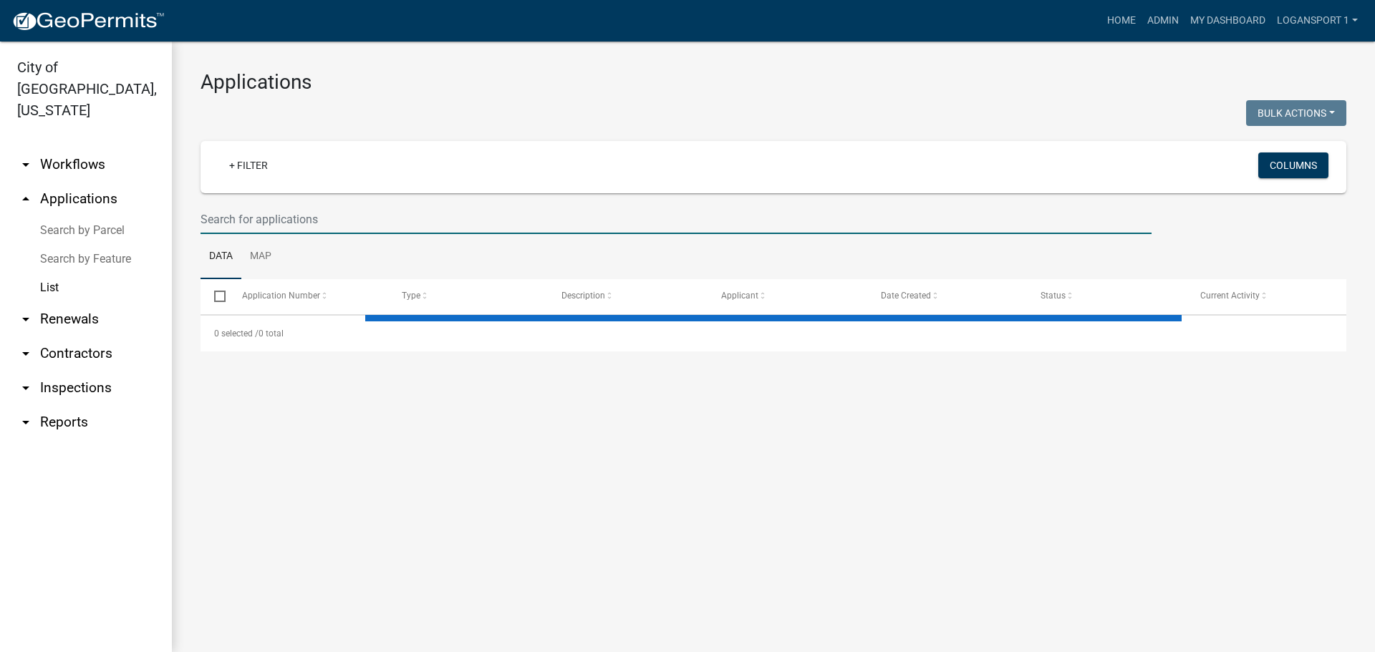
click at [357, 217] on input "text" at bounding box center [676, 219] width 951 height 29
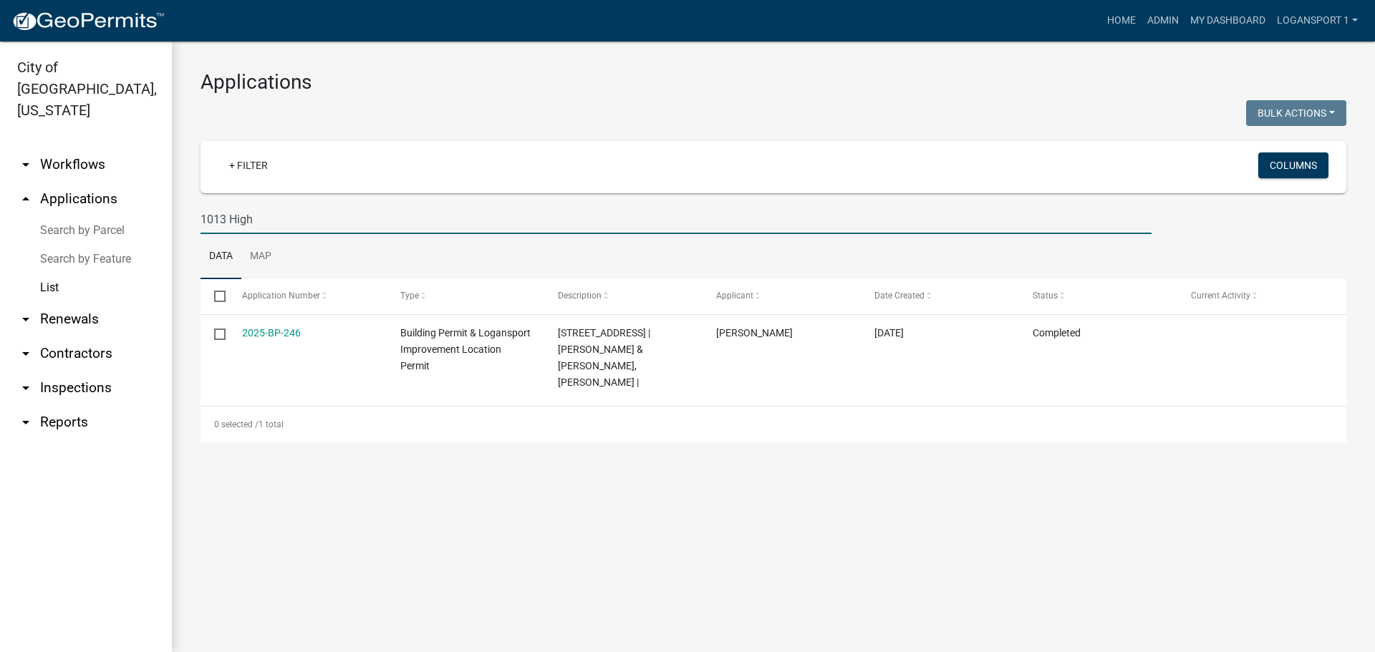
type input "1013 High"
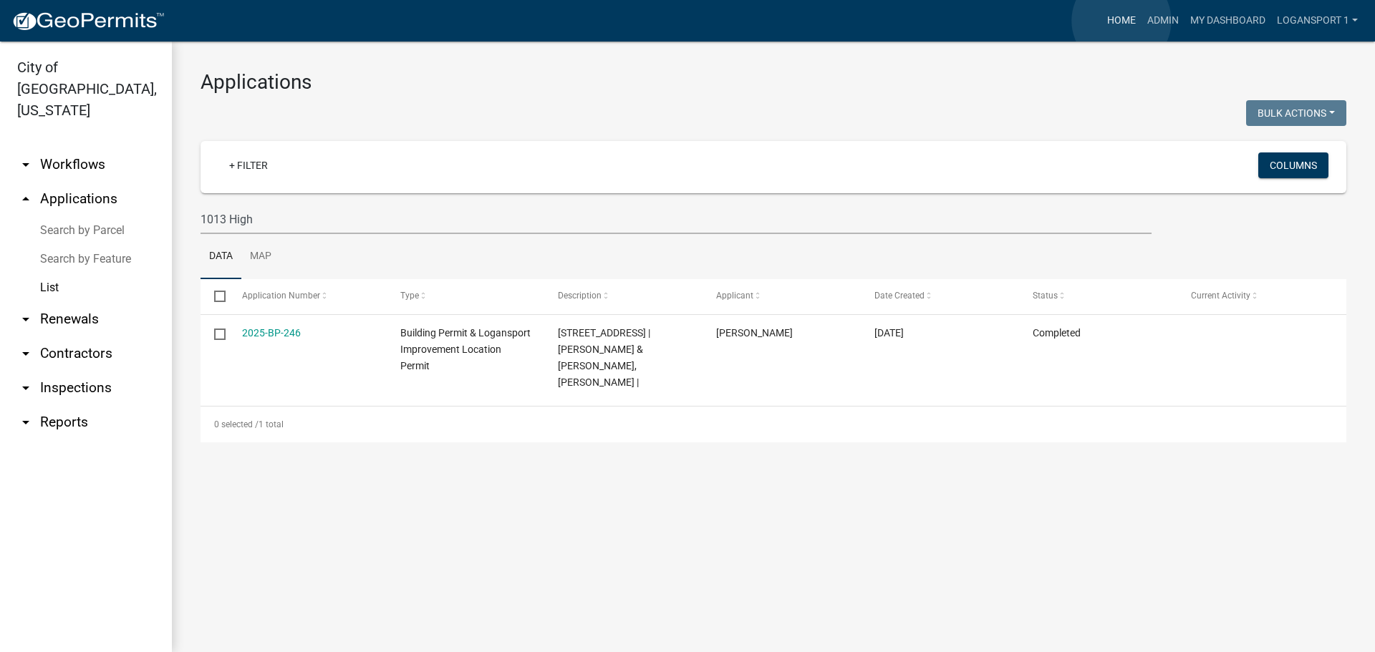
click at [1121, 21] on link "Home" at bounding box center [1121, 20] width 40 height 27
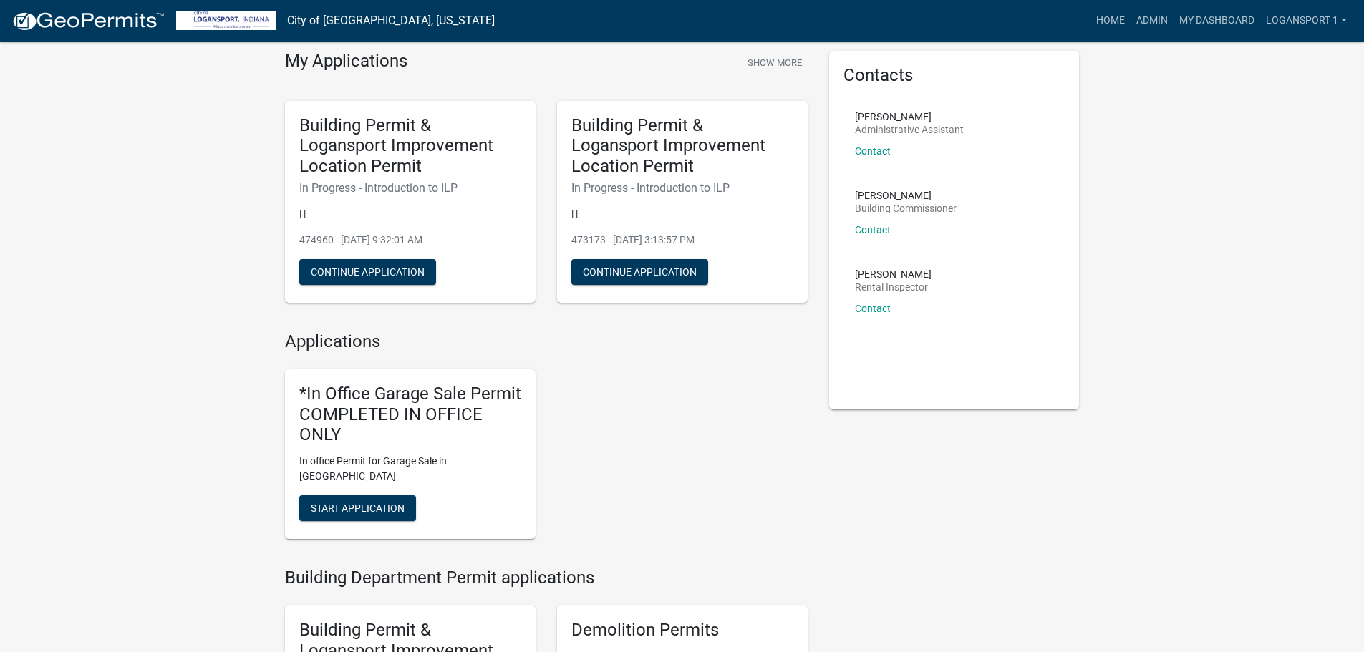
scroll to position [143, 0]
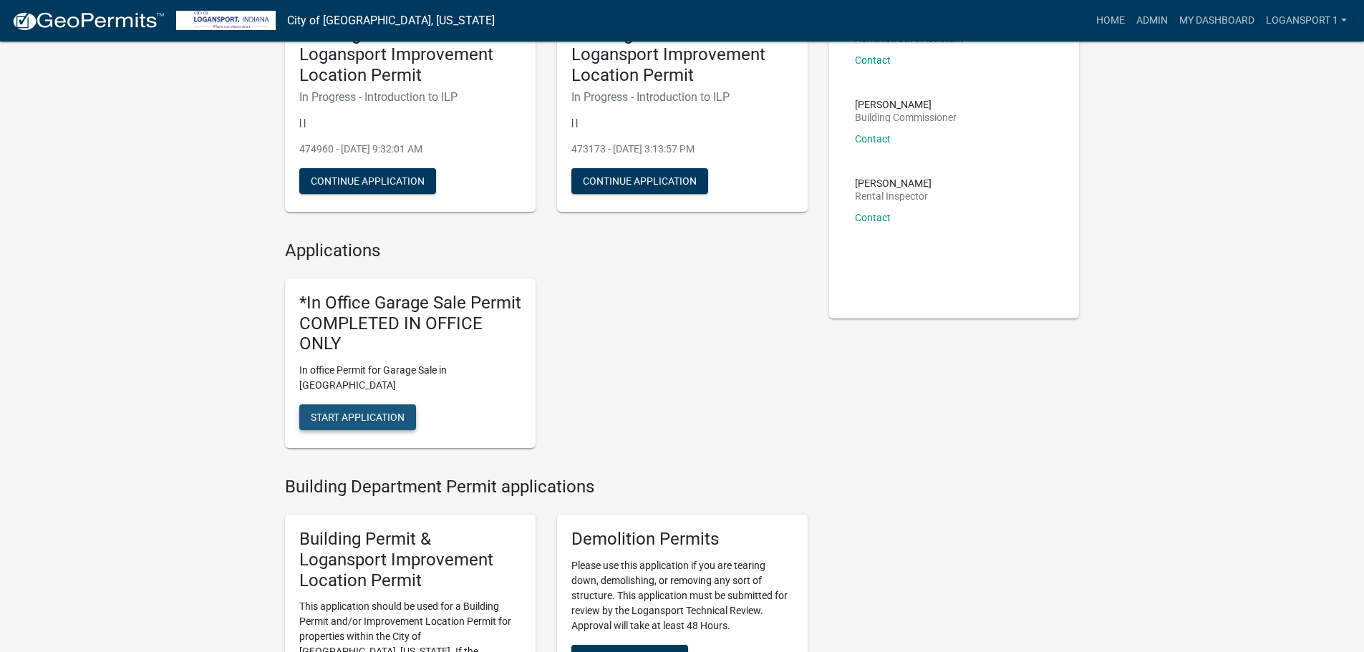
click at [385, 412] on span "Start Application" at bounding box center [358, 417] width 94 height 11
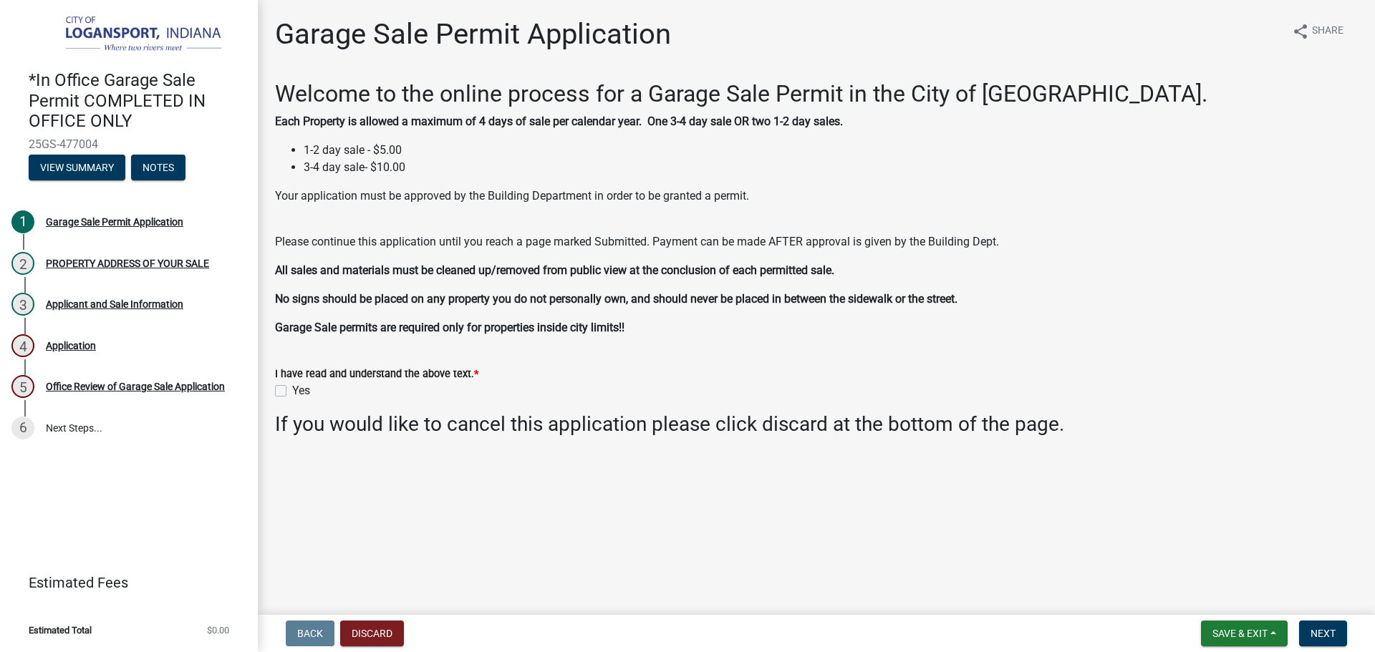
click at [292, 387] on label "Yes" at bounding box center [301, 390] width 18 height 17
click at [292, 387] on input "Yes" at bounding box center [296, 386] width 9 height 9
checkbox input "true"
click at [1313, 635] on span "Next" at bounding box center [1323, 633] width 25 height 11
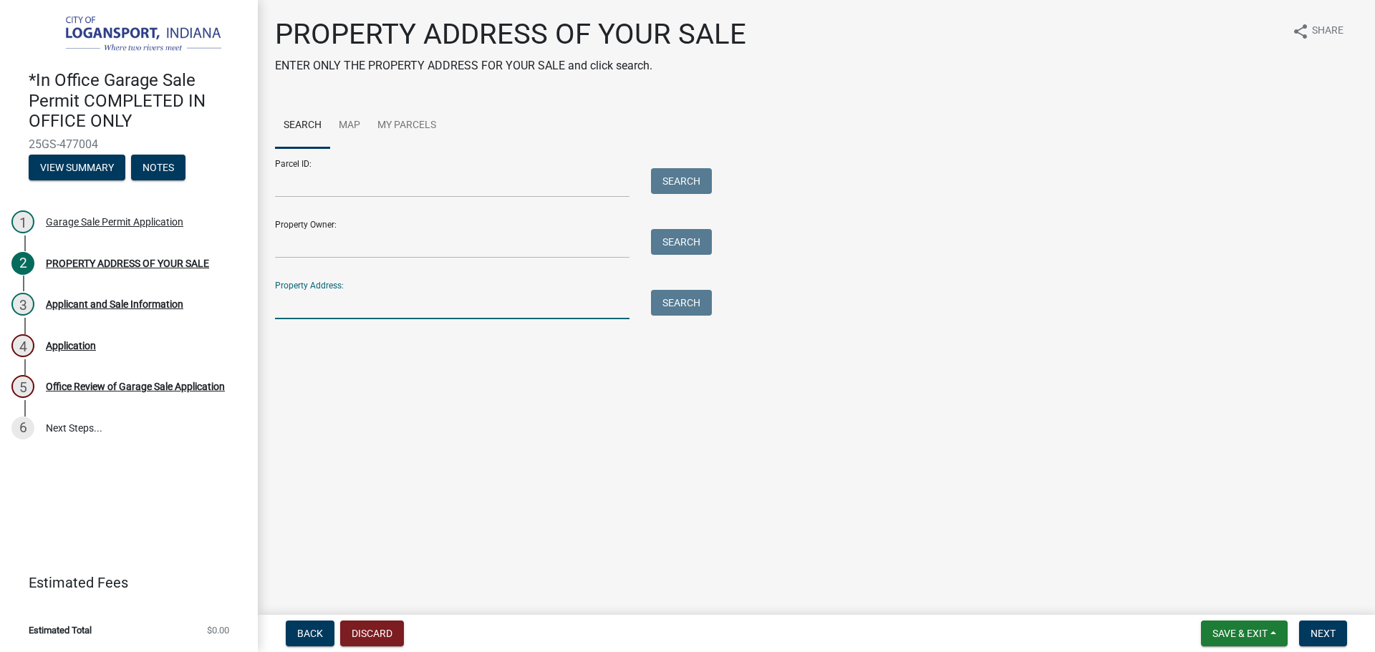
click at [300, 315] on input "Property Address:" at bounding box center [452, 304] width 354 height 29
click at [321, 307] on input "1328 Moic" at bounding box center [452, 304] width 354 height 29
type input "1328 Mic"
click at [686, 304] on button "Search" at bounding box center [681, 303] width 61 height 26
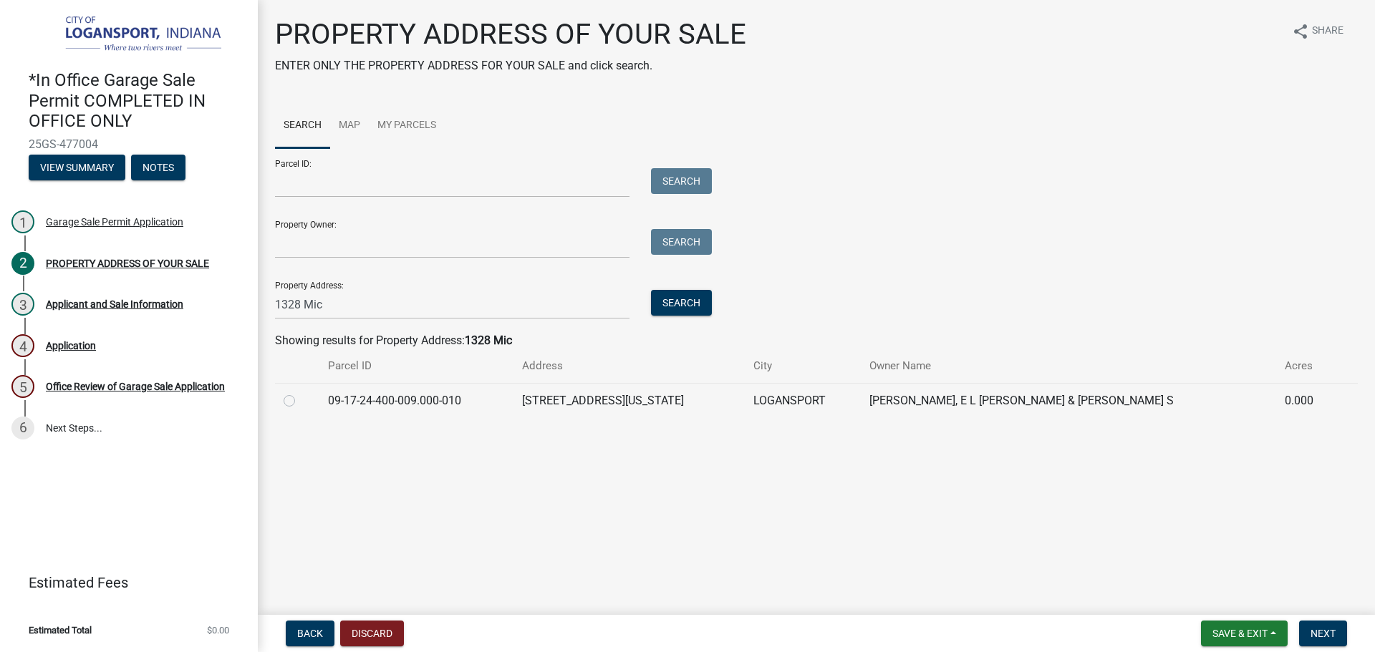
click at [297, 402] on div at bounding box center [297, 400] width 27 height 17
click at [301, 392] on label at bounding box center [301, 392] width 0 height 0
click at [301, 402] on input "radio" at bounding box center [305, 396] width 9 height 9
radio input "true"
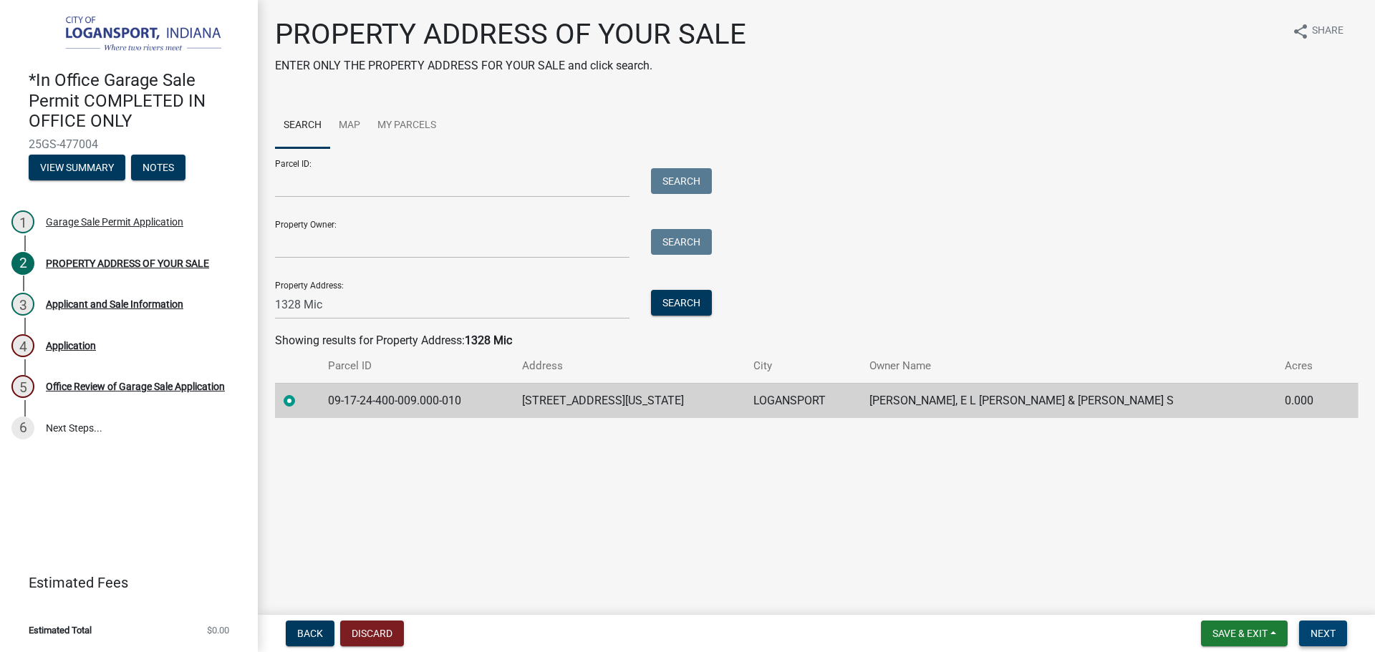
click at [1323, 628] on span "Next" at bounding box center [1323, 633] width 25 height 11
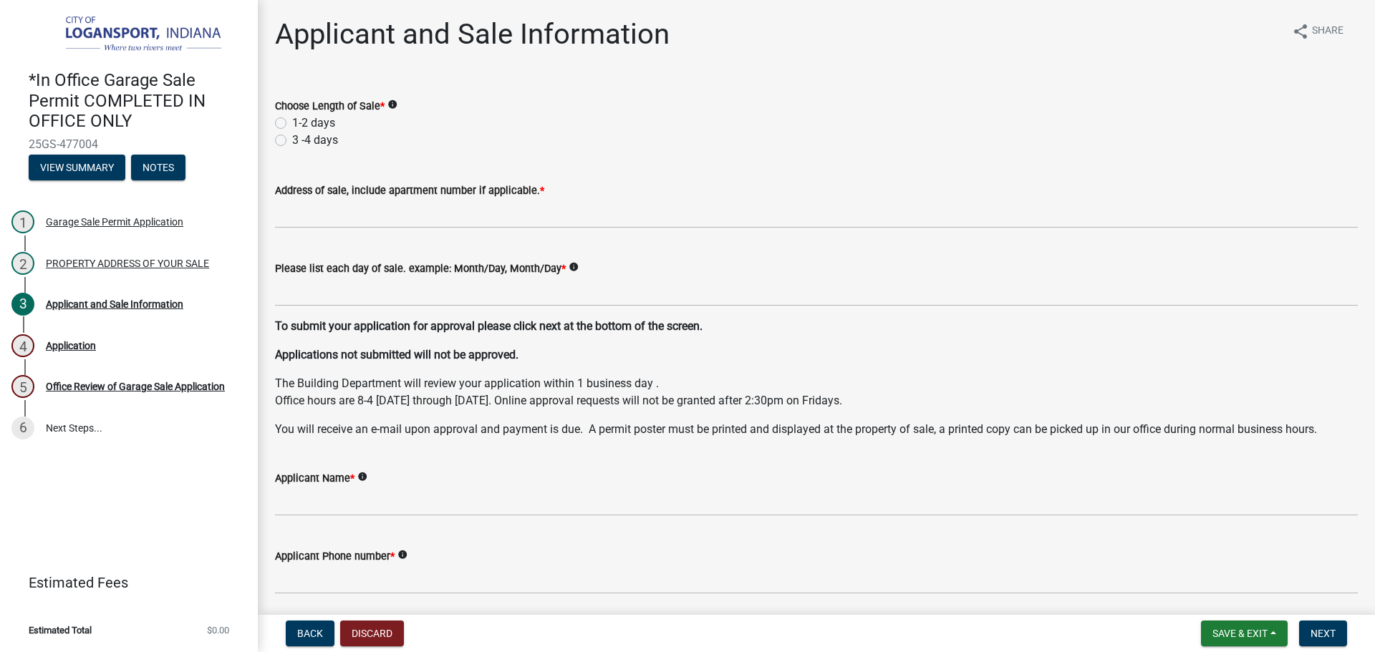
click at [292, 120] on label "1-2 days" at bounding box center [313, 123] width 43 height 17
click at [292, 120] on input "1-2 days" at bounding box center [296, 119] width 9 height 9
radio input "true"
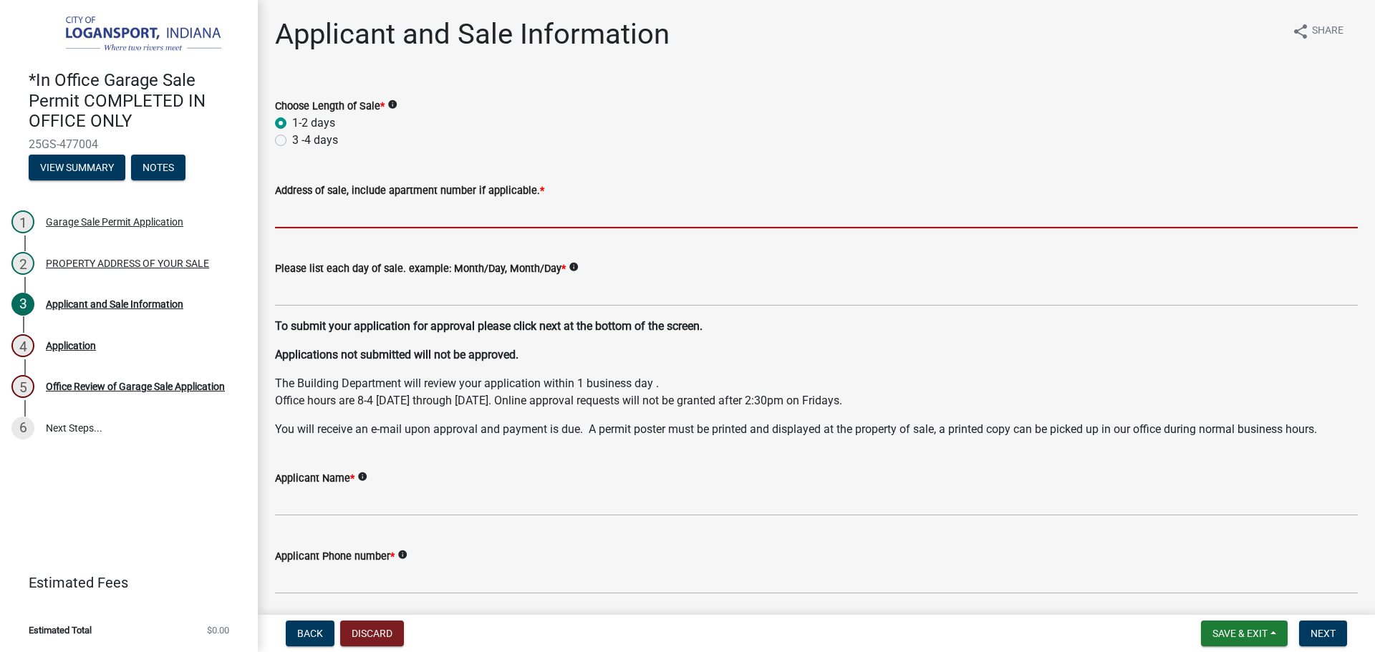
click at [332, 208] on input "Address of sale, include apartment number if applicable. *" at bounding box center [816, 213] width 1083 height 29
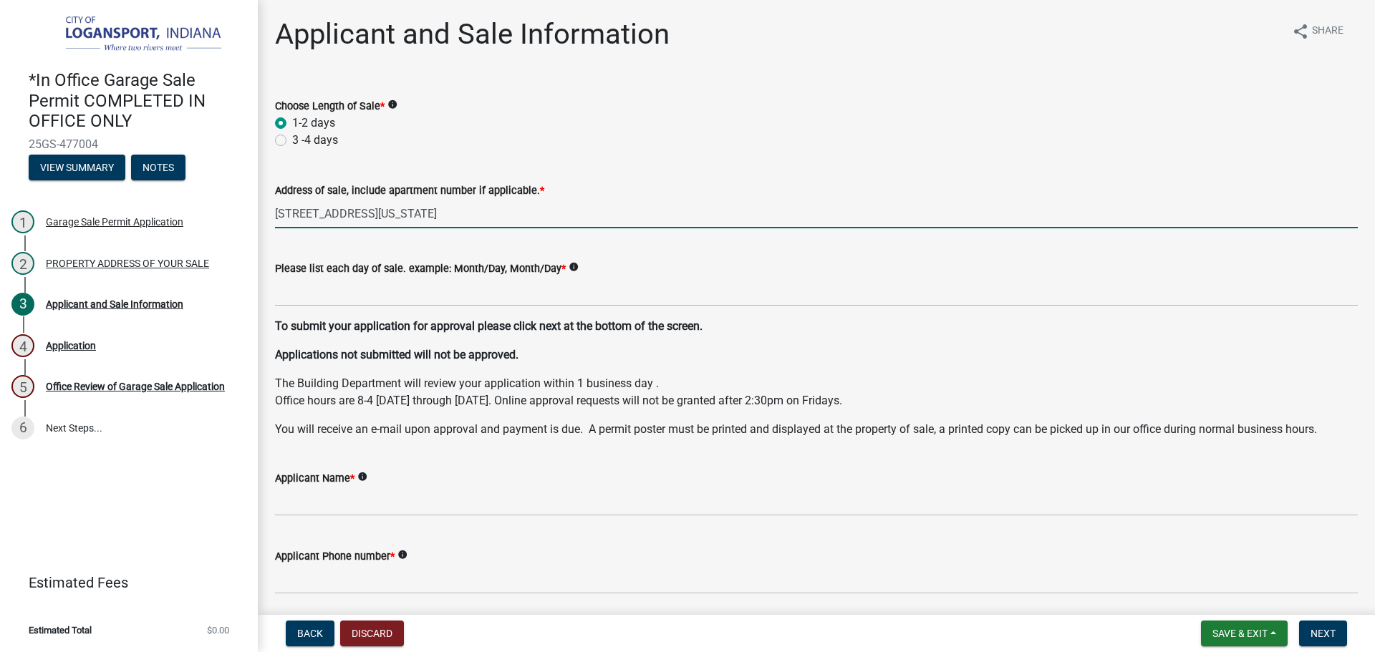
type input "1328 Michigan Ave"
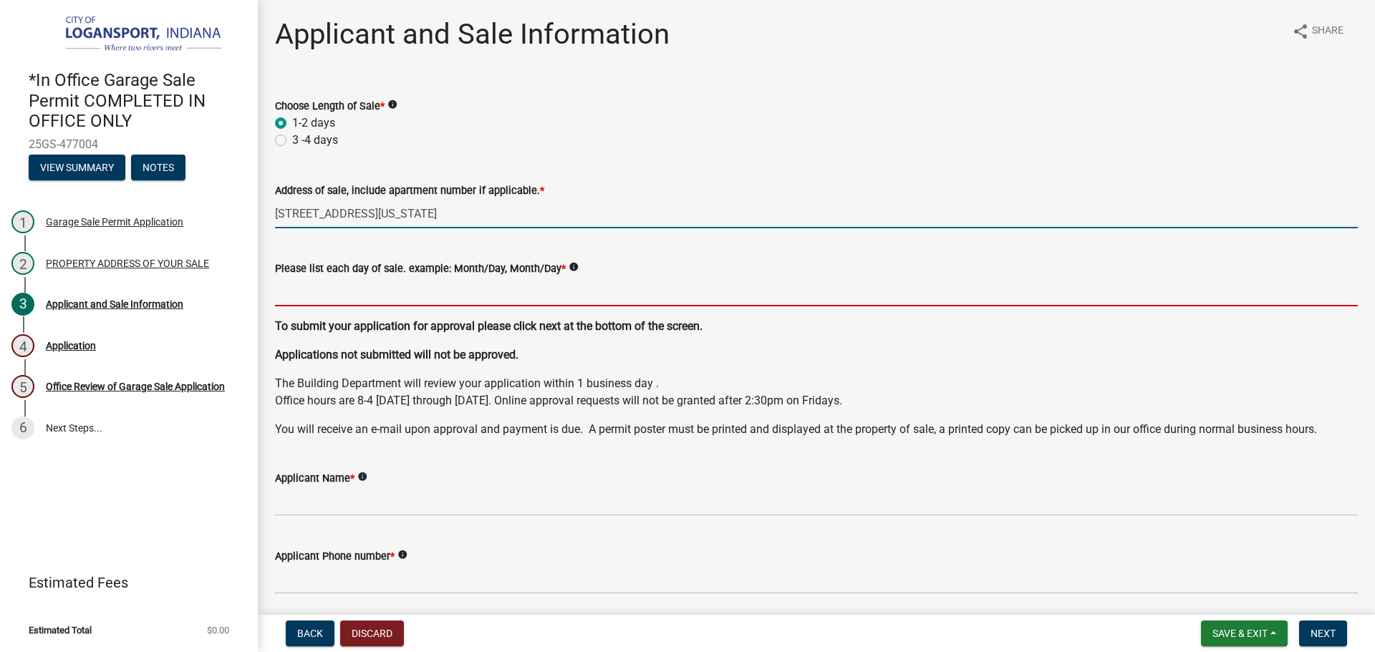
click at [355, 286] on input "Please list each day of sale. example: Month/Day, Month/Day *" at bounding box center [816, 291] width 1083 height 29
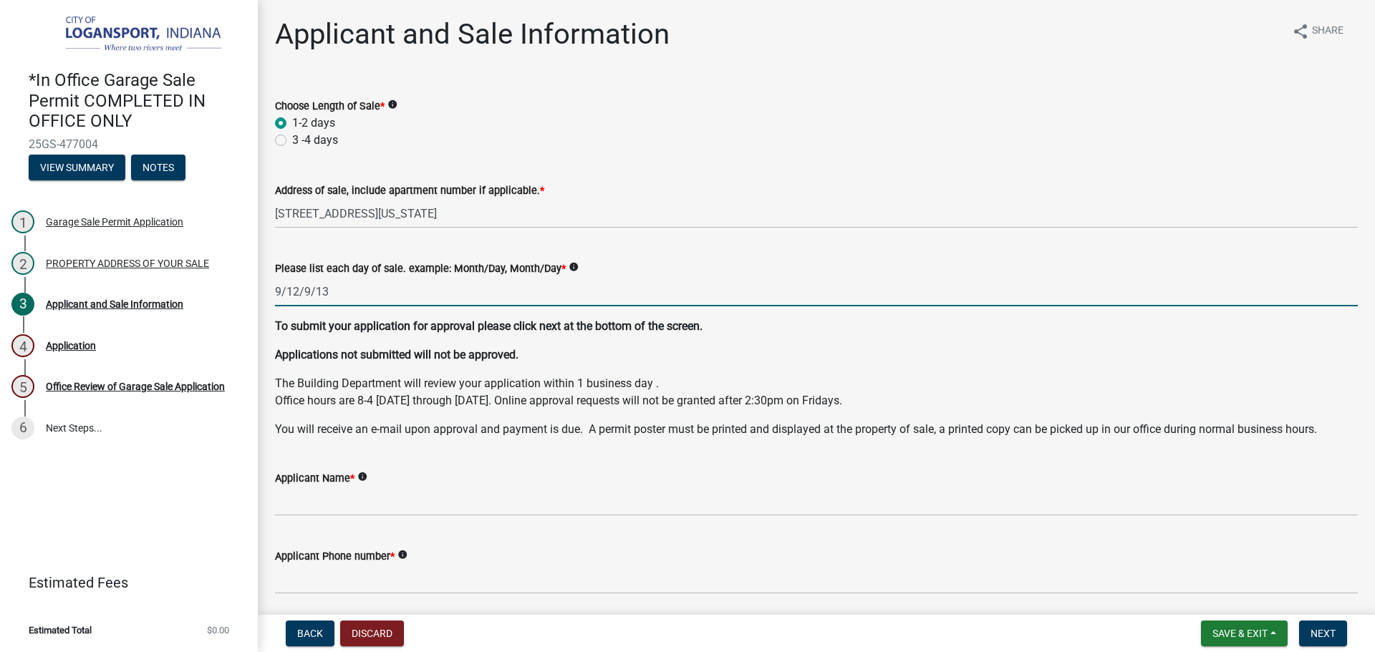
type input "9/12/9/13"
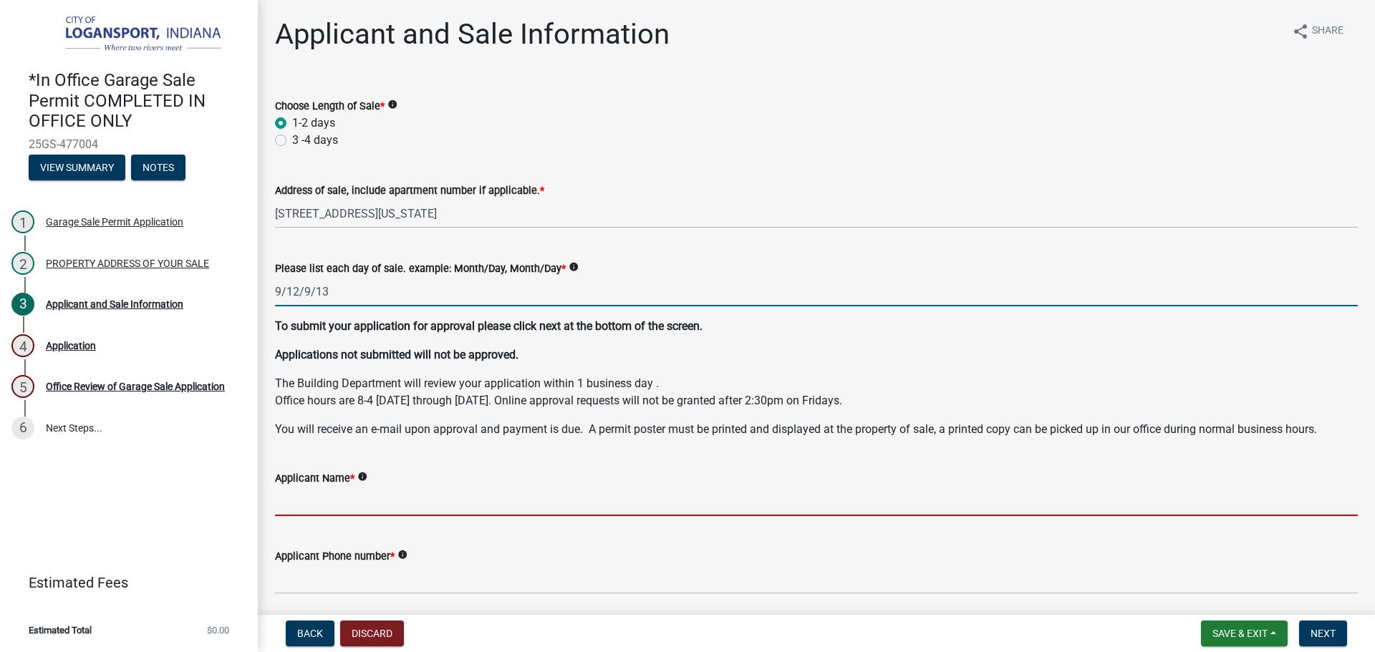
click at [463, 515] on input "Applicant Name *" at bounding box center [816, 501] width 1083 height 29
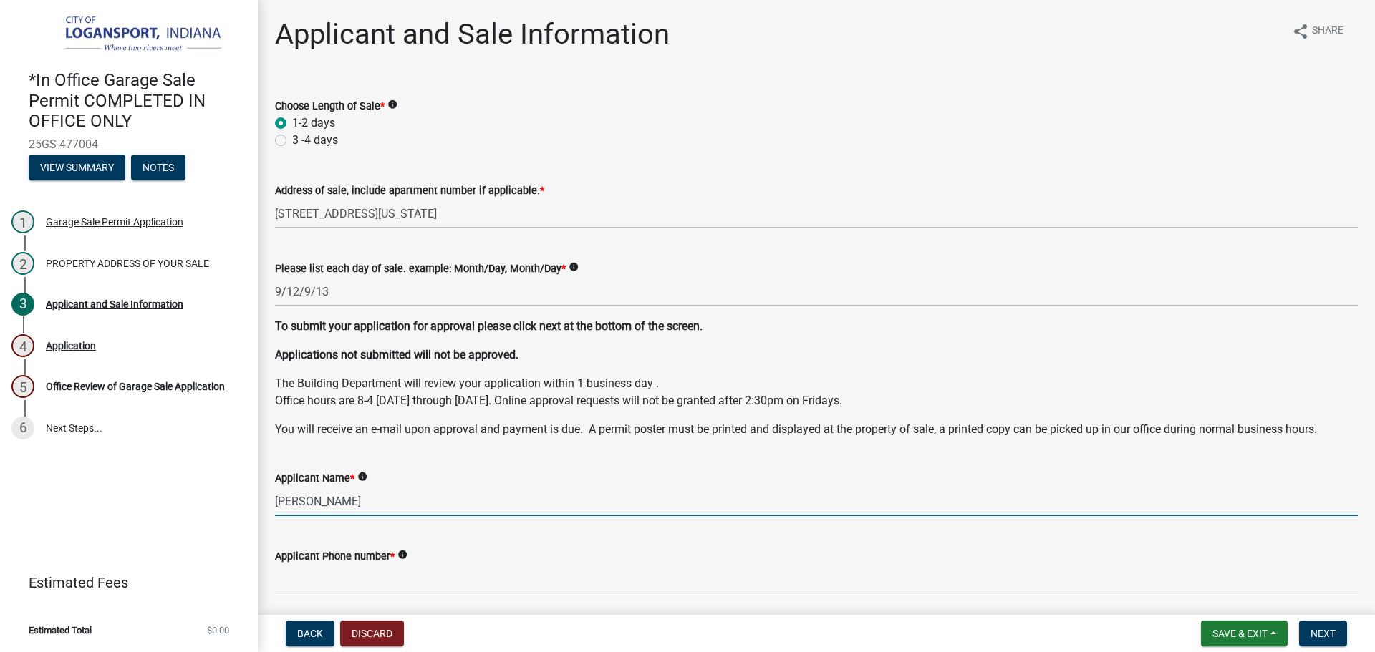
type input "[PERSON_NAME]"
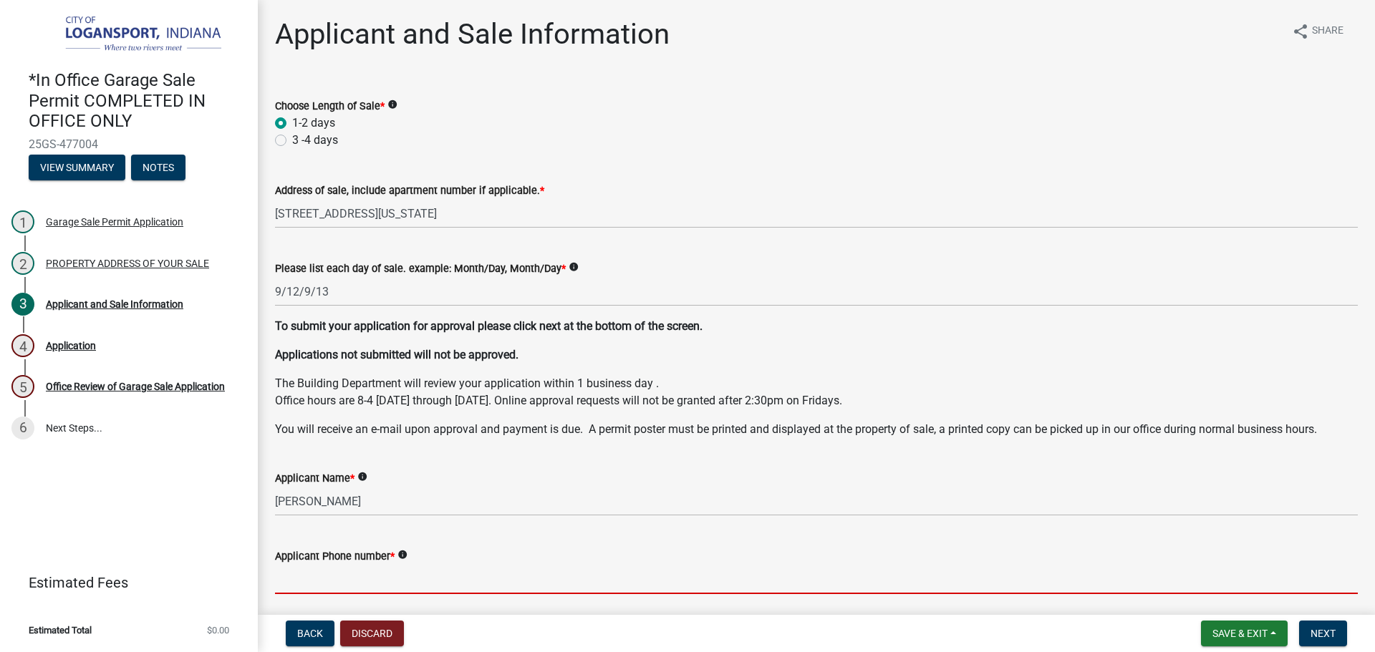
click at [430, 568] on input "Applicant Phone number *" at bounding box center [816, 579] width 1083 height 29
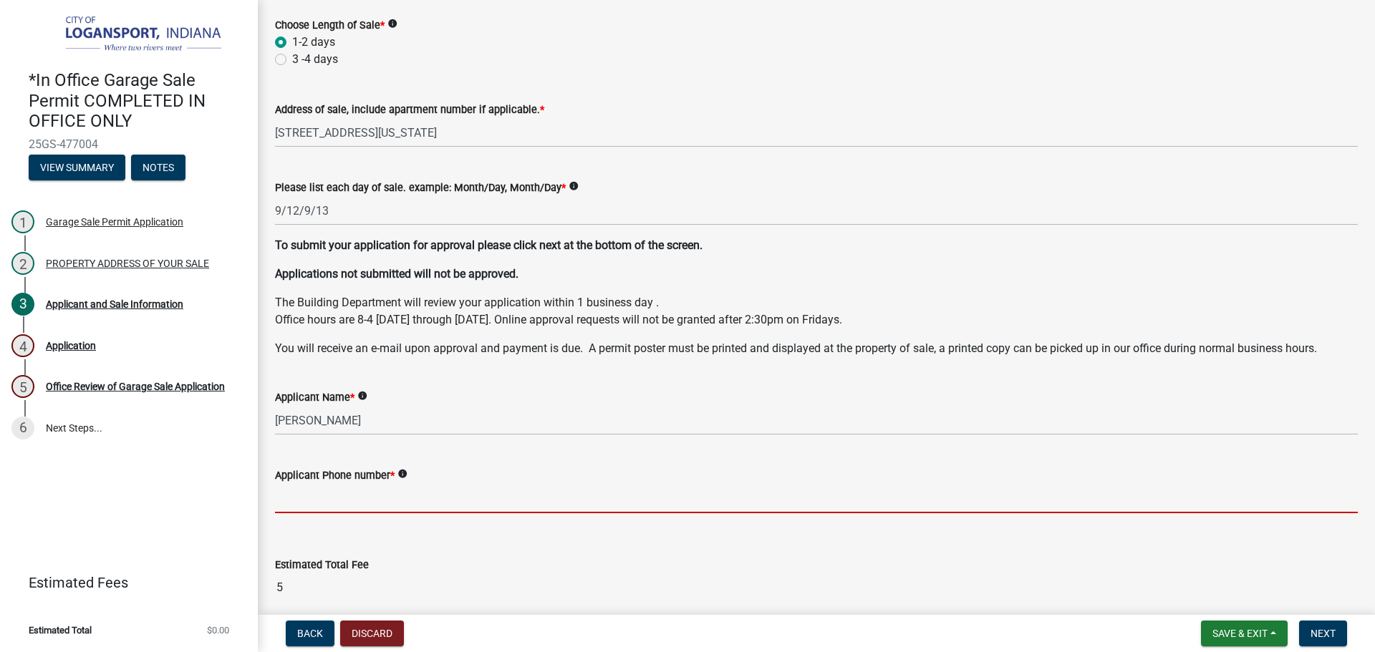
scroll to position [143, 0]
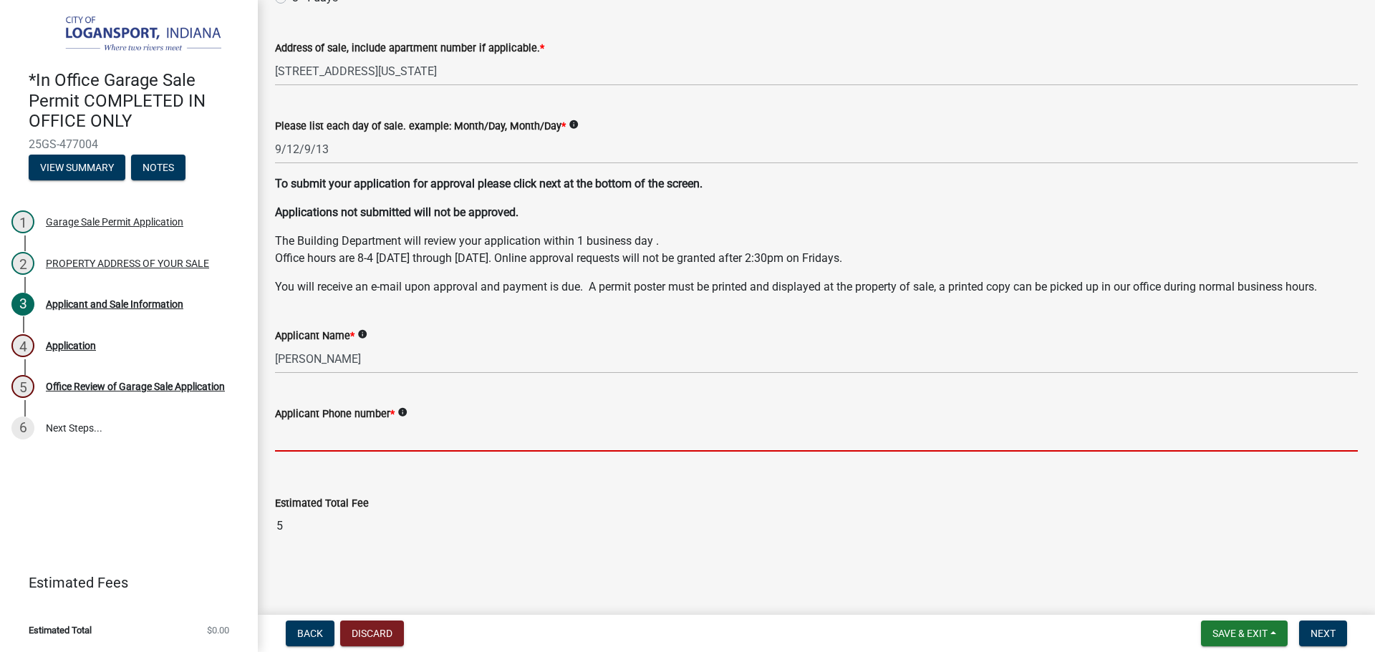
click at [480, 435] on input "Applicant Phone number *" at bounding box center [816, 437] width 1083 height 29
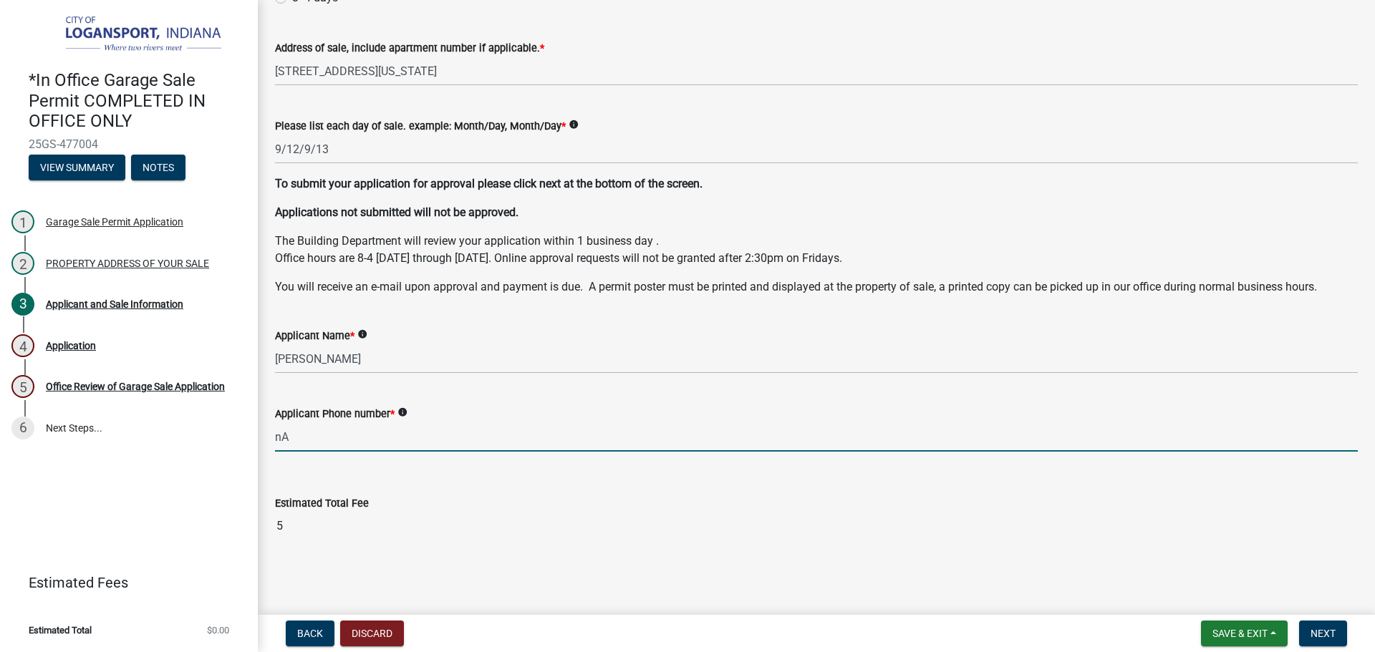
type input "n"
type input "N"
type input "574-727-0708"
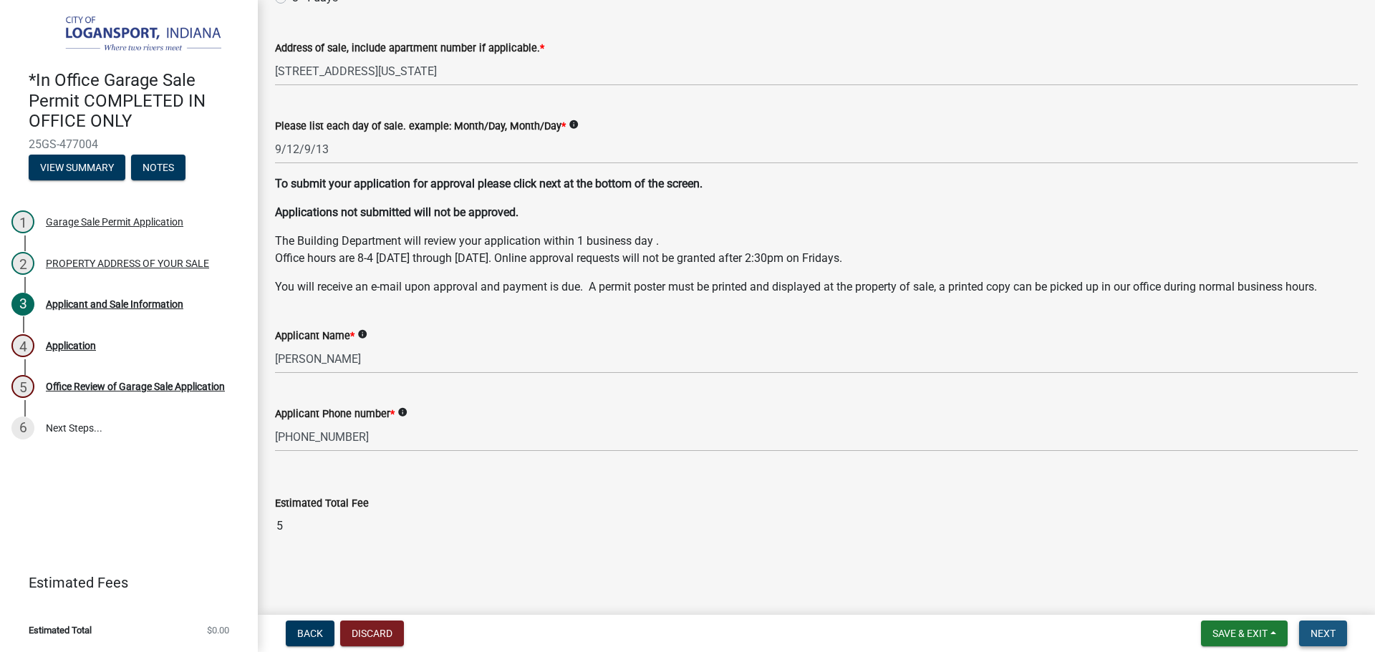
click at [1326, 632] on span "Next" at bounding box center [1323, 633] width 25 height 11
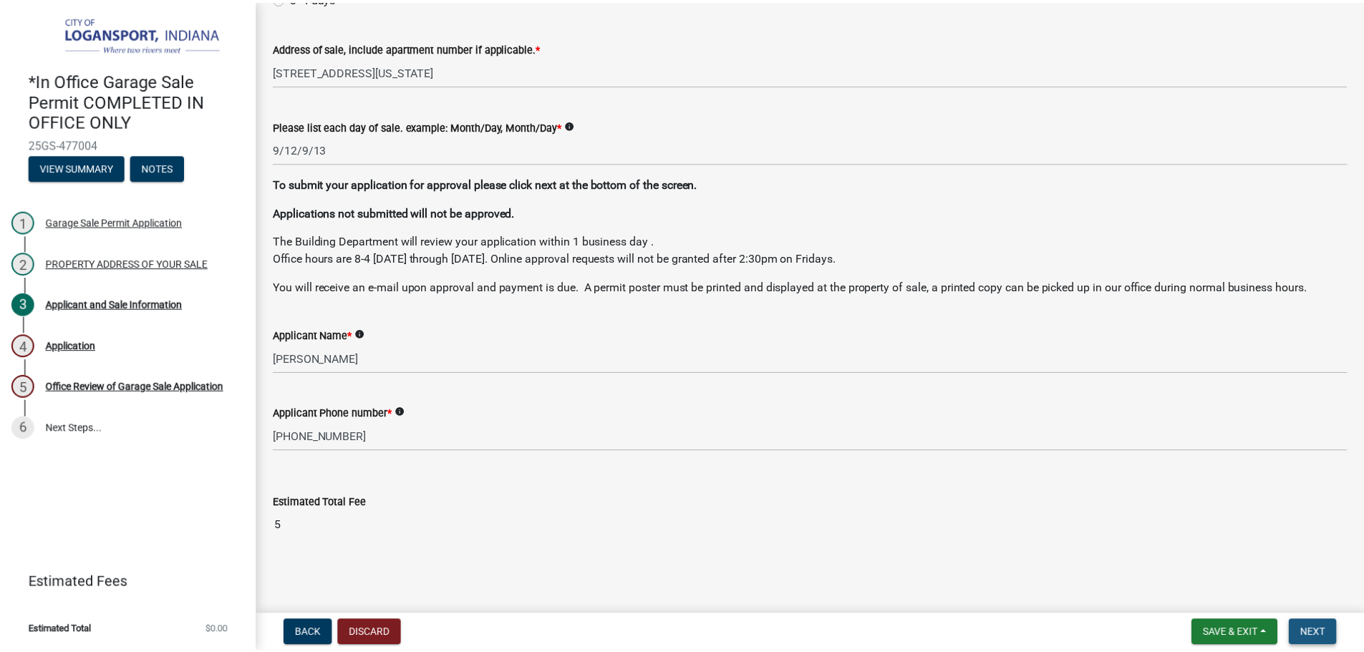
scroll to position [0, 0]
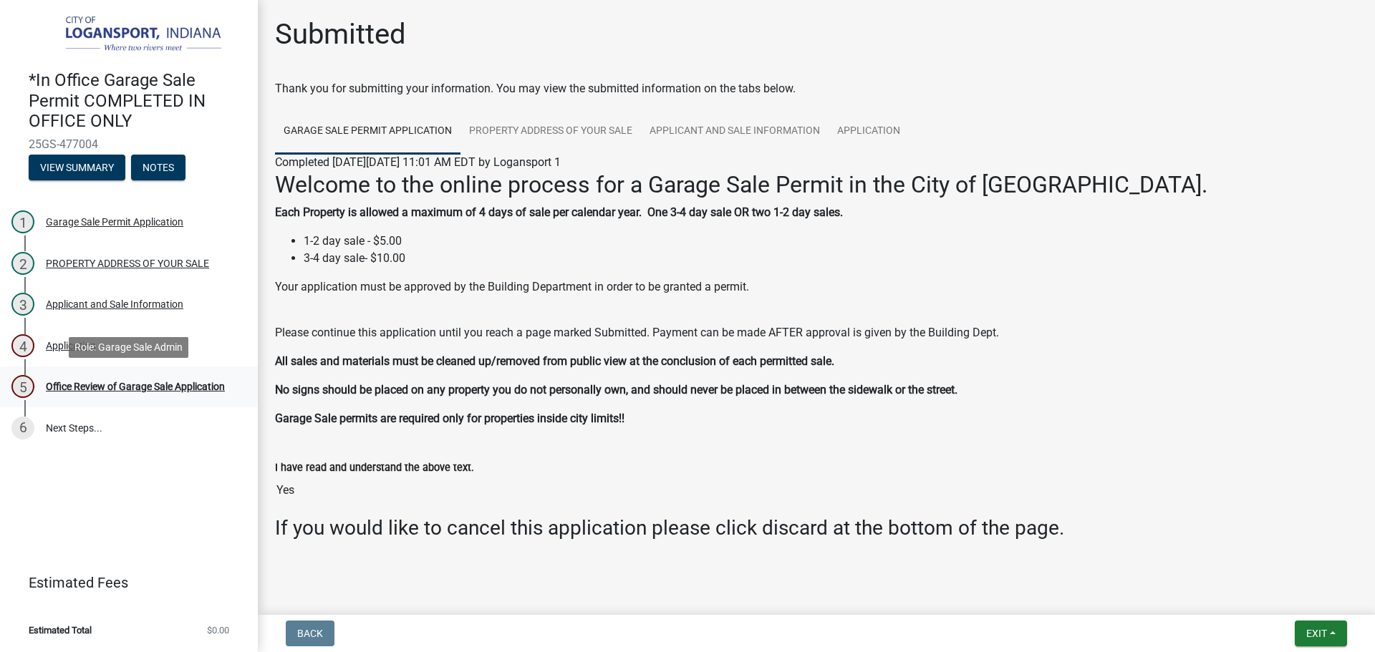
click at [119, 388] on div "Office Review of Garage Sale Application" at bounding box center [135, 387] width 179 height 10
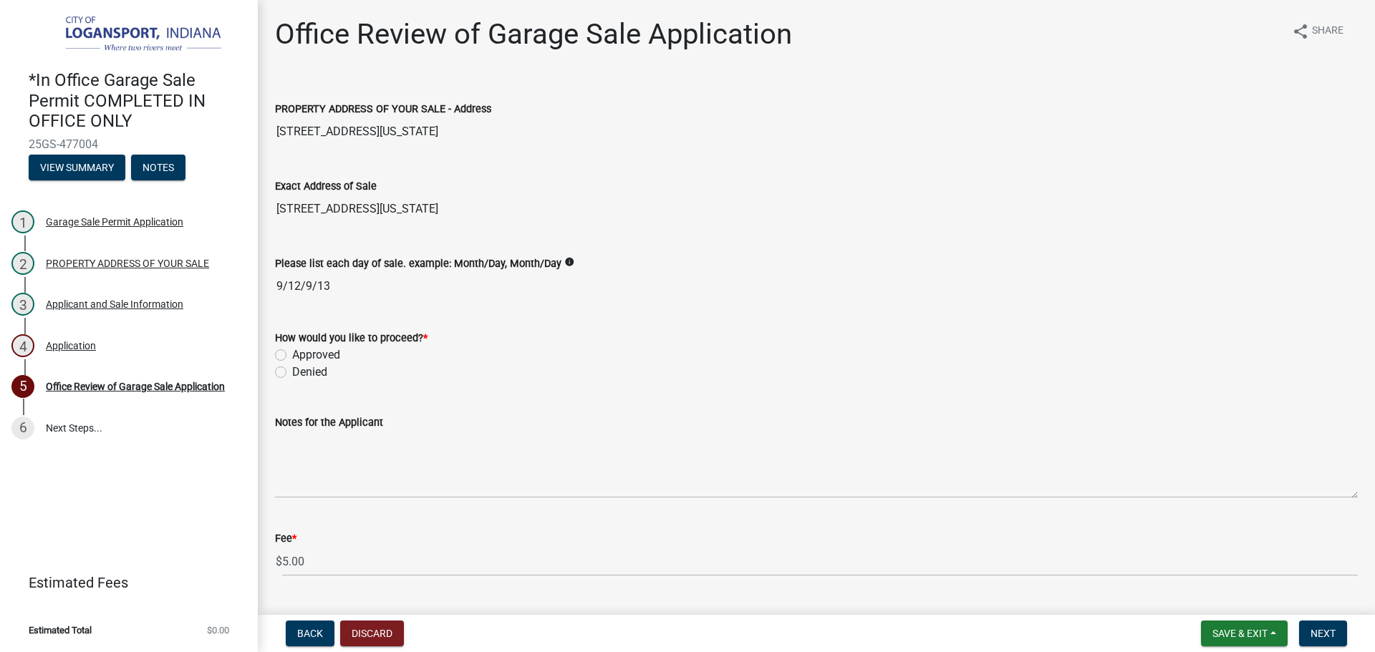
click at [292, 360] on label "Approved" at bounding box center [316, 355] width 48 height 17
click at [292, 356] on input "Approved" at bounding box center [296, 351] width 9 height 9
radio input "true"
click at [1323, 629] on span "Next" at bounding box center [1323, 633] width 25 height 11
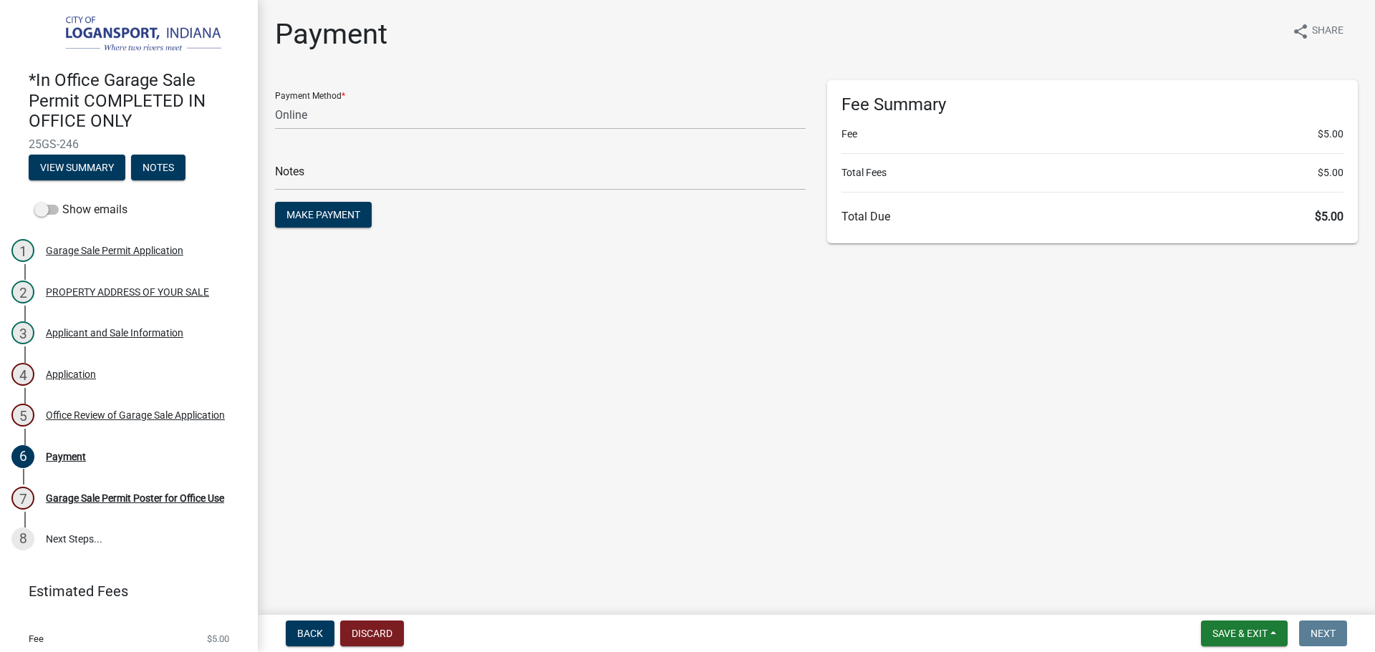
click at [265, 122] on div "Payment Method * Credit Card POS Check Cash Online Notes Make Payment" at bounding box center [540, 162] width 552 height 164
click at [303, 111] on select "Credit Card POS Check Cash Online" at bounding box center [540, 114] width 531 height 29
select select "2: 1"
click at [275, 100] on select "Credit Card POS Check Cash Online" at bounding box center [540, 114] width 531 height 29
click at [311, 176] on input "text" at bounding box center [540, 175] width 531 height 29
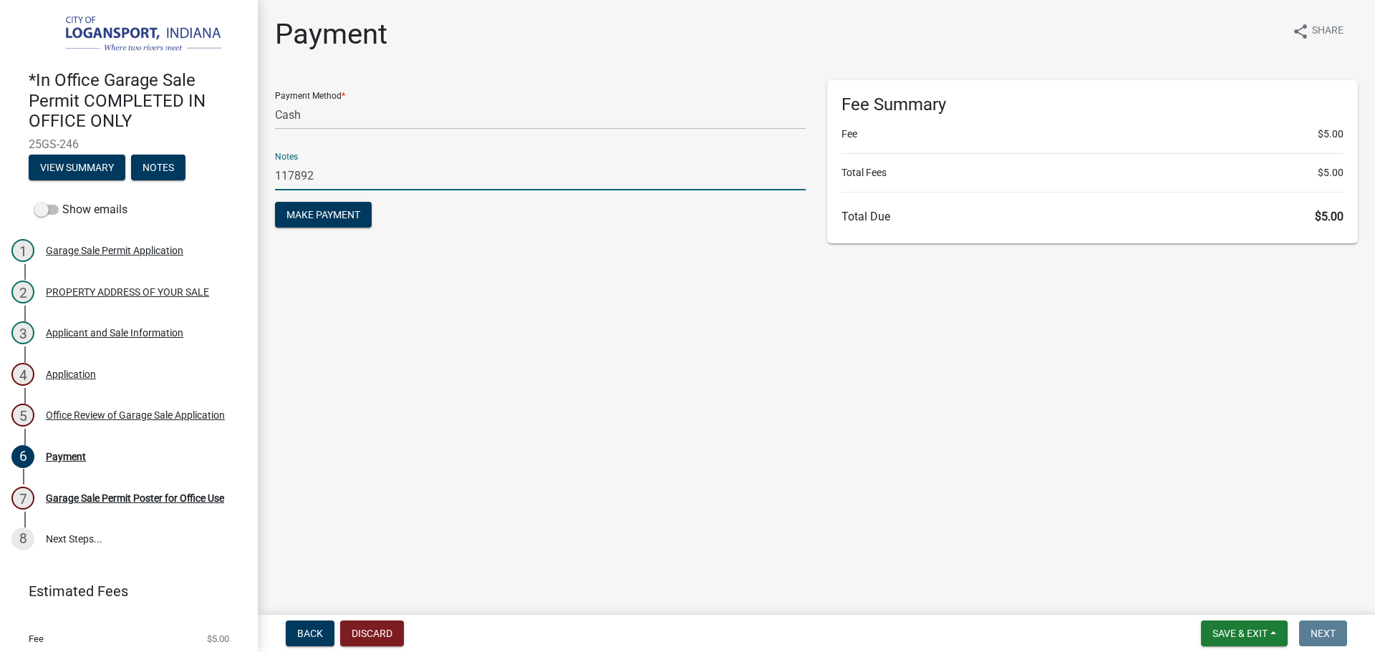
type input "117892"
click at [275, 202] on button "Make Payment" at bounding box center [323, 215] width 97 height 26
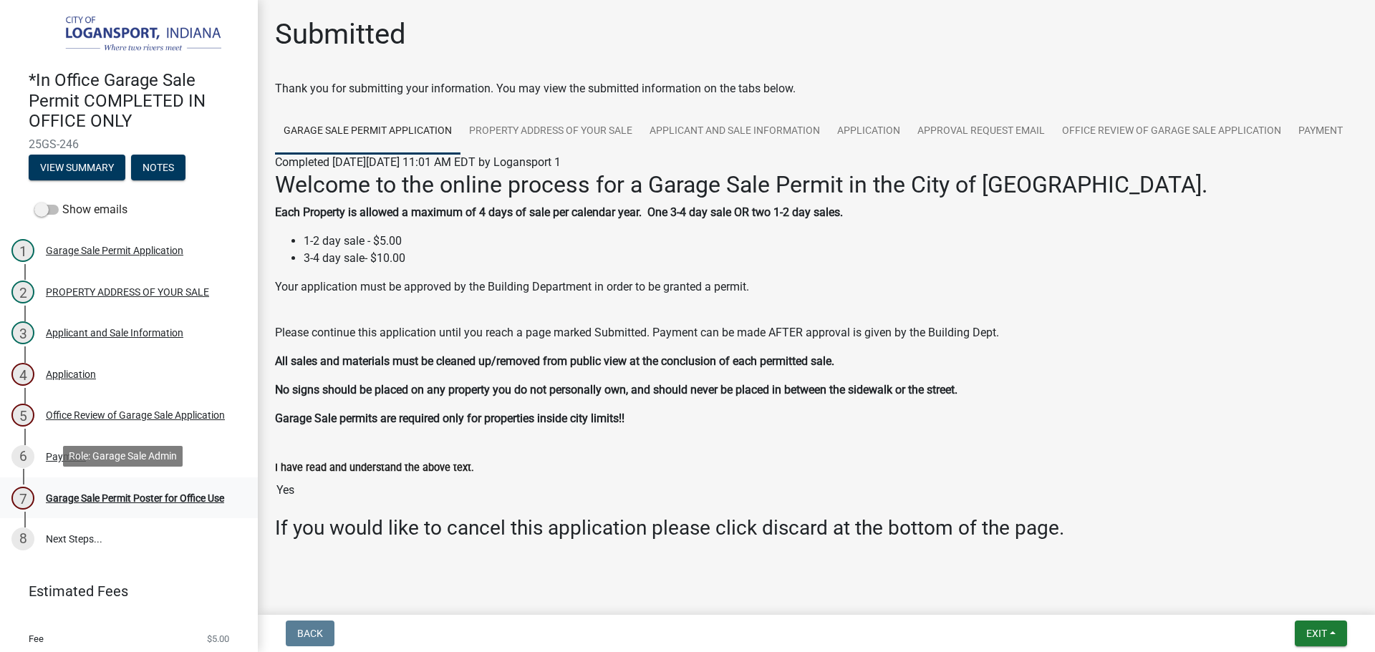
click at [146, 494] on div "Garage Sale Permit Poster for Office Use" at bounding box center [135, 498] width 178 height 10
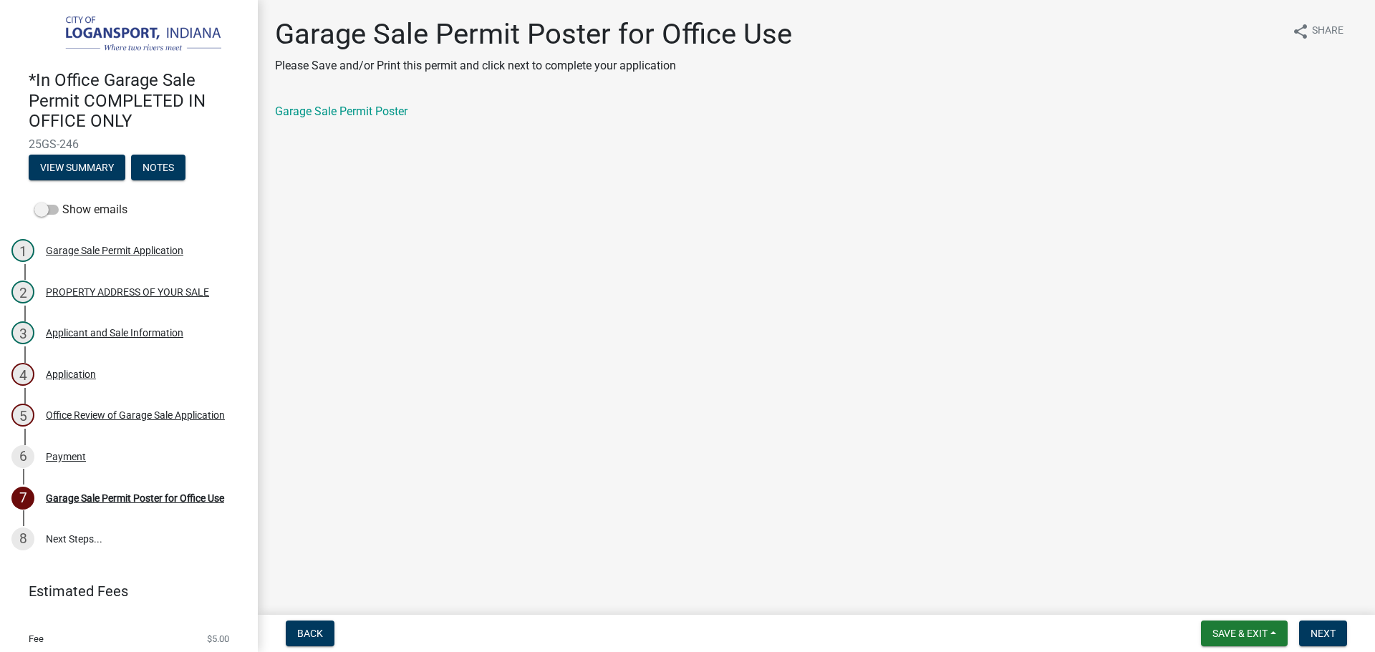
click at [314, 94] on div "Garage Sale Permit Poster for Office Use Please Save and/or Print this permit a…" at bounding box center [816, 80] width 1104 height 127
click at [317, 112] on link "Garage Sale Permit Poster" at bounding box center [341, 112] width 132 height 14
drag, startPoint x: 1304, startPoint y: 624, endPoint x: 1319, endPoint y: 626, distance: 15.2
click at [1305, 624] on button "Next" at bounding box center [1323, 634] width 48 height 26
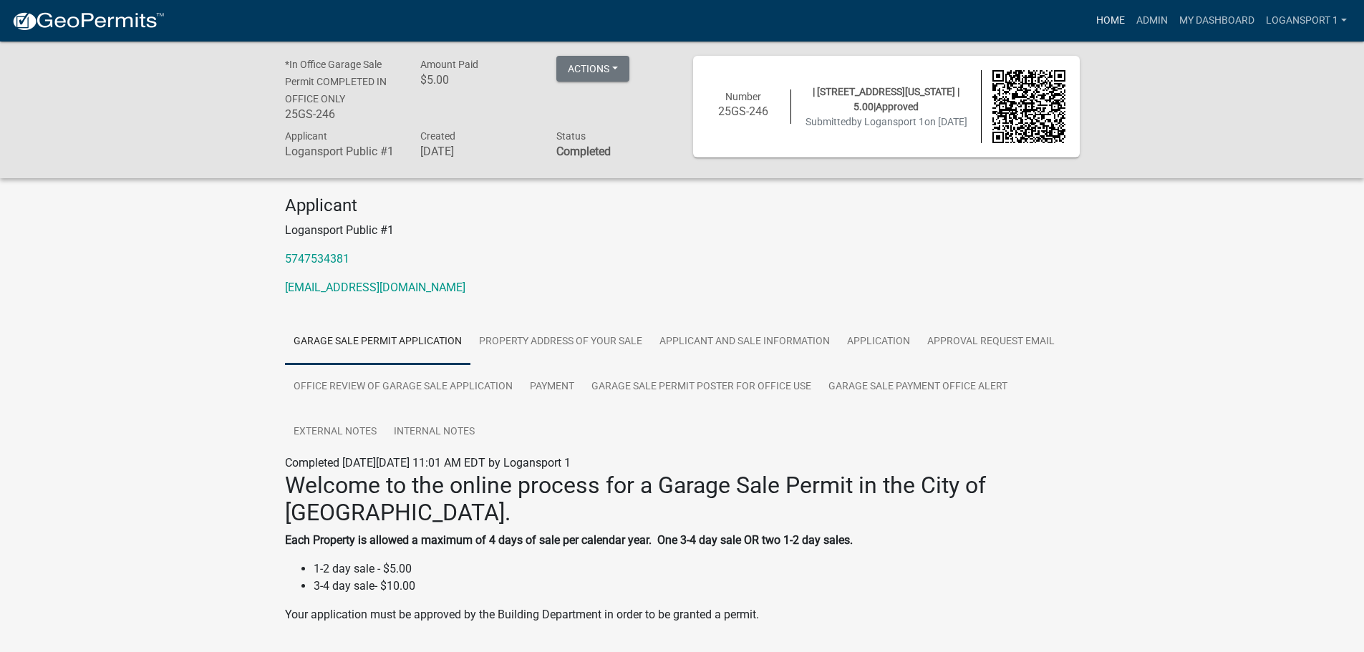
click at [1096, 13] on link "Home" at bounding box center [1111, 20] width 40 height 27
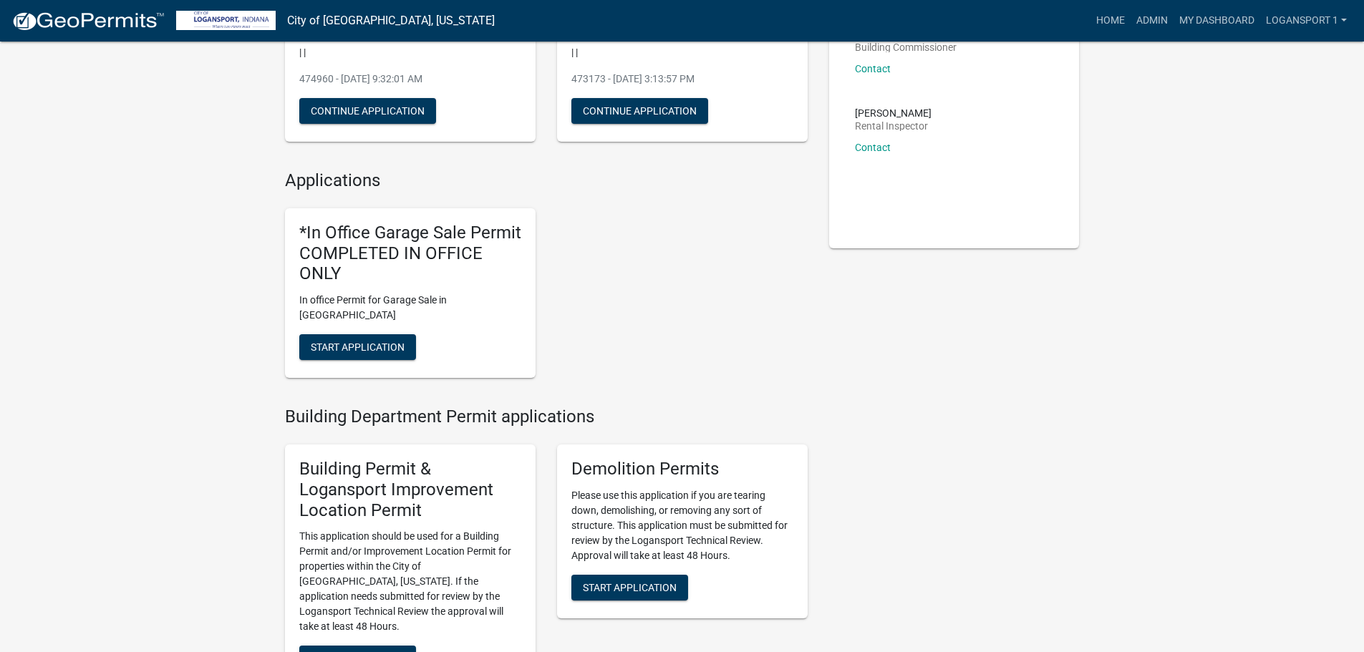
scroll to position [215, 0]
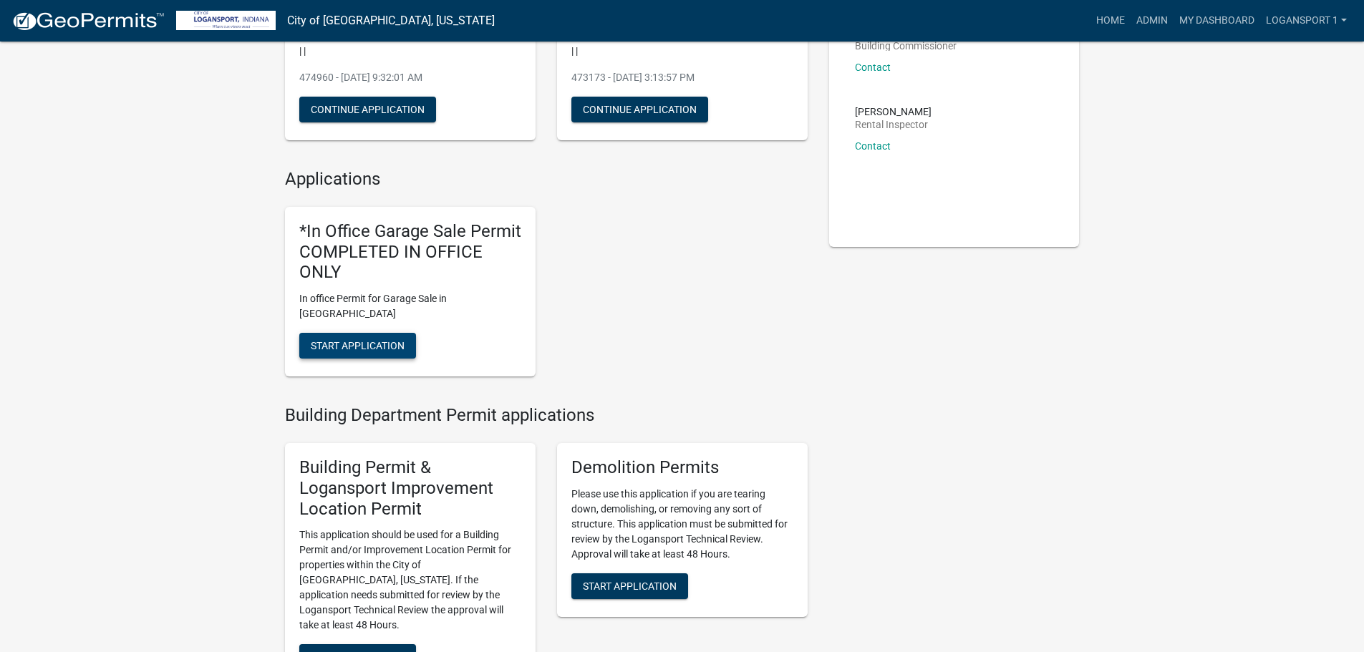
click at [354, 333] on button "Start Application" at bounding box center [357, 346] width 117 height 26
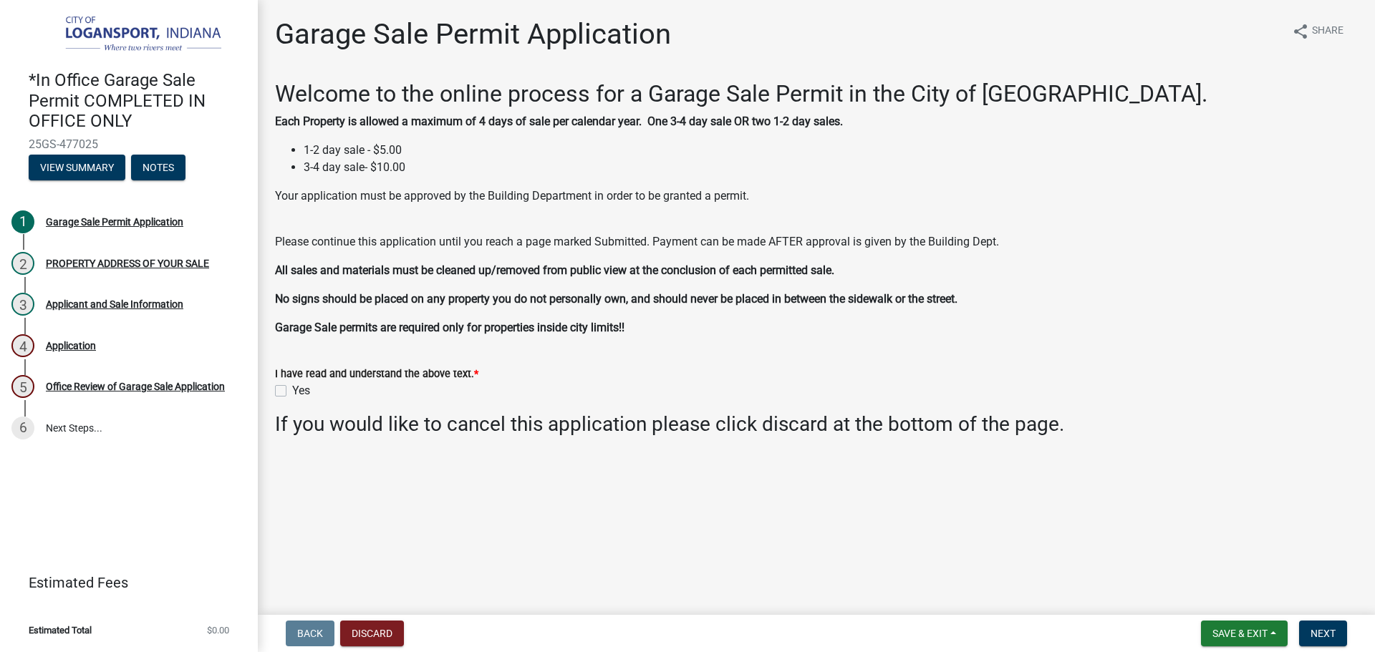
click at [292, 392] on label "Yes" at bounding box center [301, 390] width 18 height 17
click at [292, 392] on input "Yes" at bounding box center [296, 386] width 9 height 9
checkbox input "true"
click at [1332, 641] on button "Next" at bounding box center [1323, 634] width 48 height 26
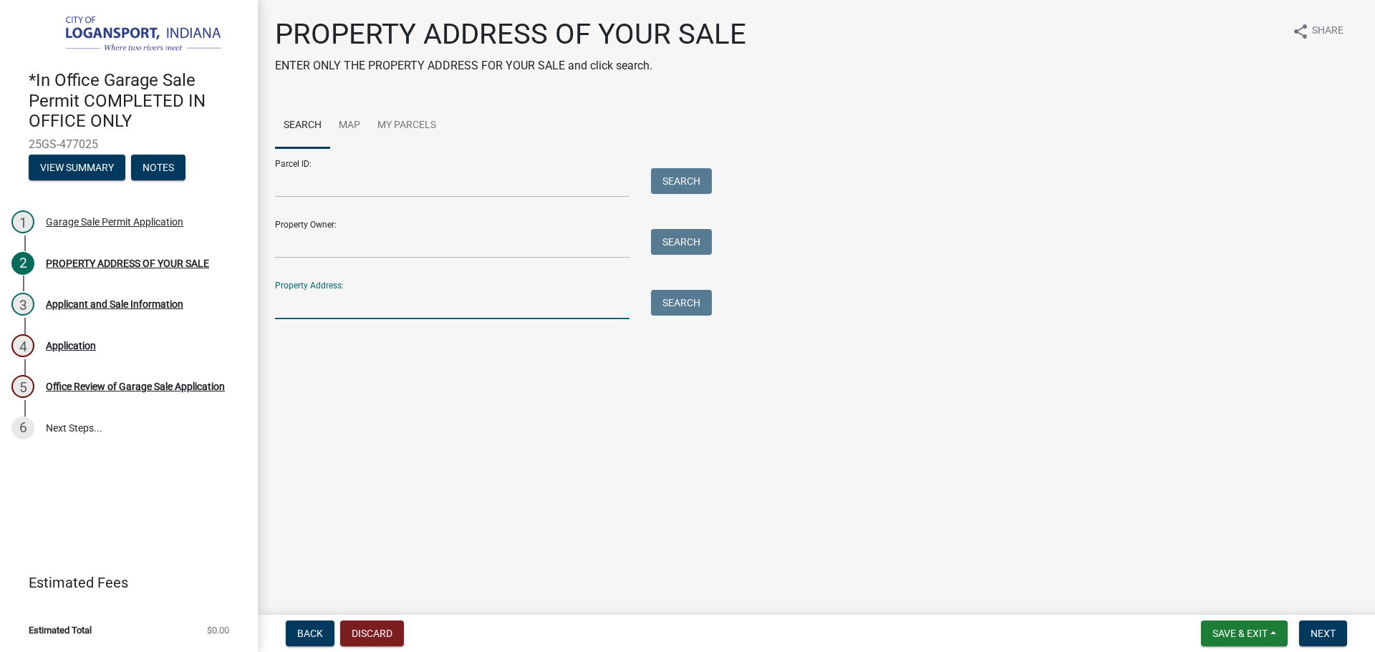
click at [495, 301] on input "Property Address:" at bounding box center [452, 304] width 354 height 29
type input "2540 e broadway"
click at [699, 301] on button "Search" at bounding box center [681, 303] width 61 height 26
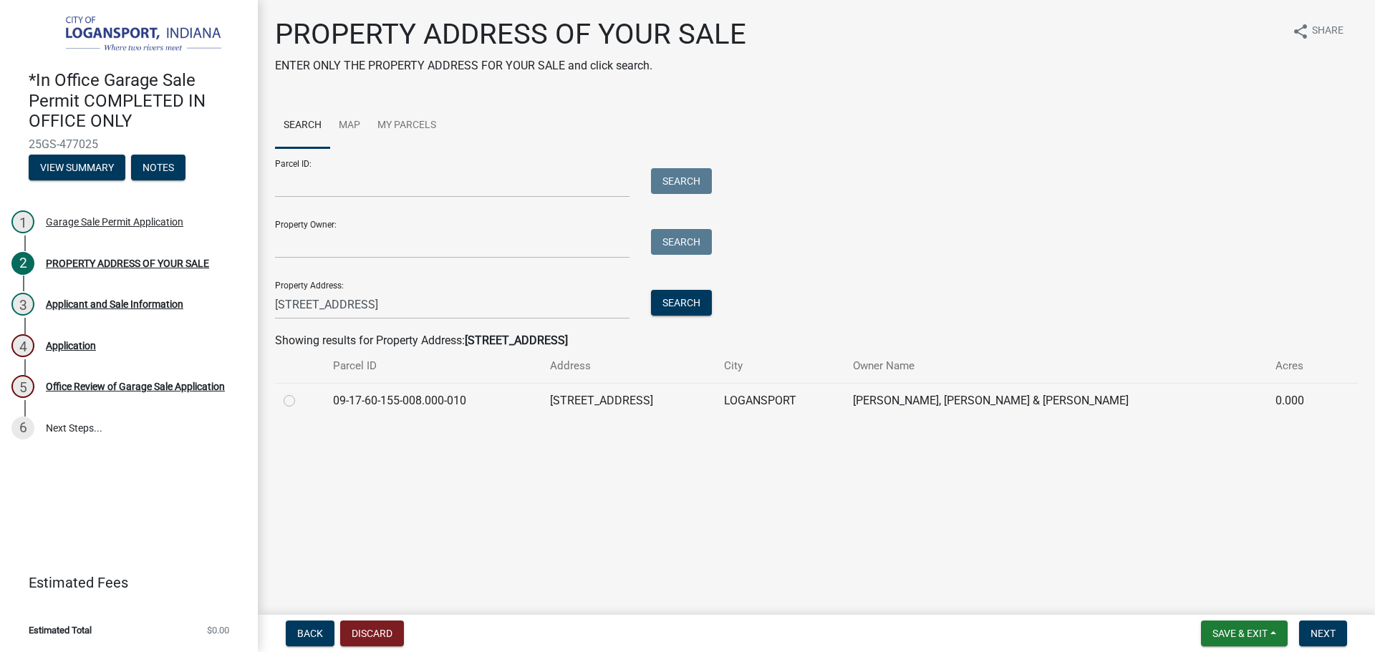
click at [301, 392] on label at bounding box center [301, 392] width 0 height 0
click at [301, 396] on input "radio" at bounding box center [305, 396] width 9 height 9
radio input "true"
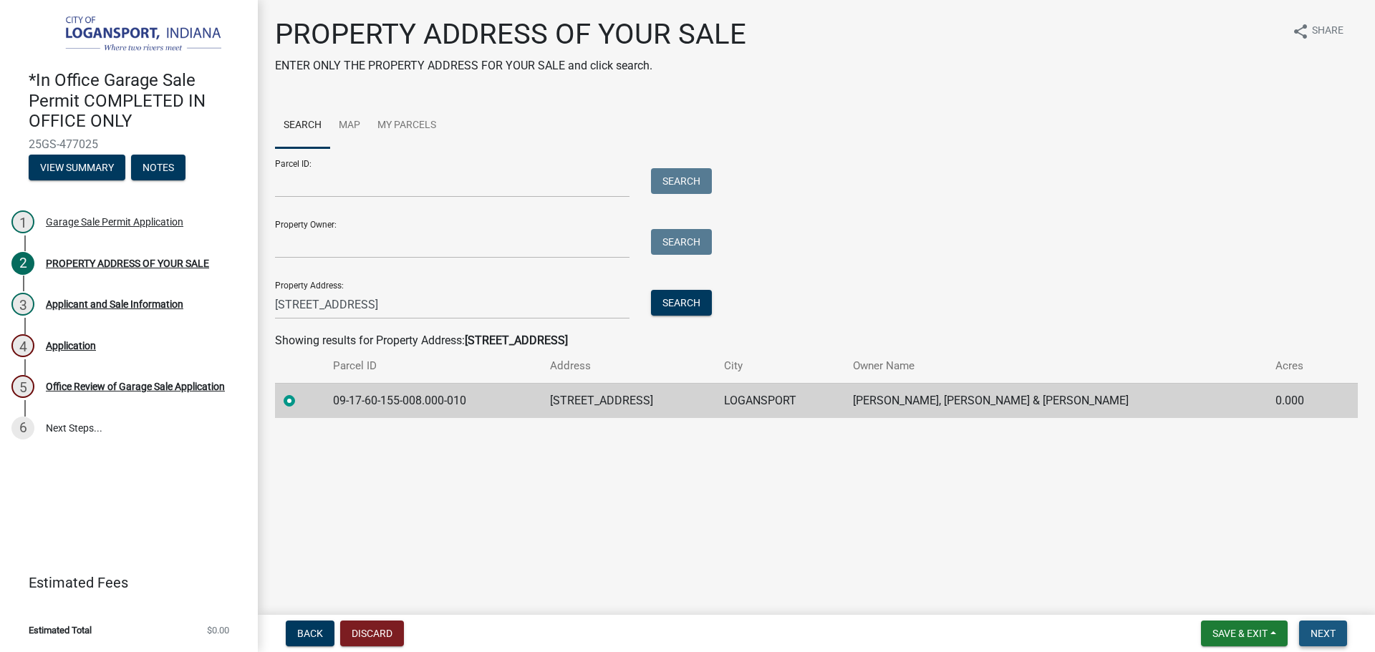
click at [1331, 631] on span "Next" at bounding box center [1323, 633] width 25 height 11
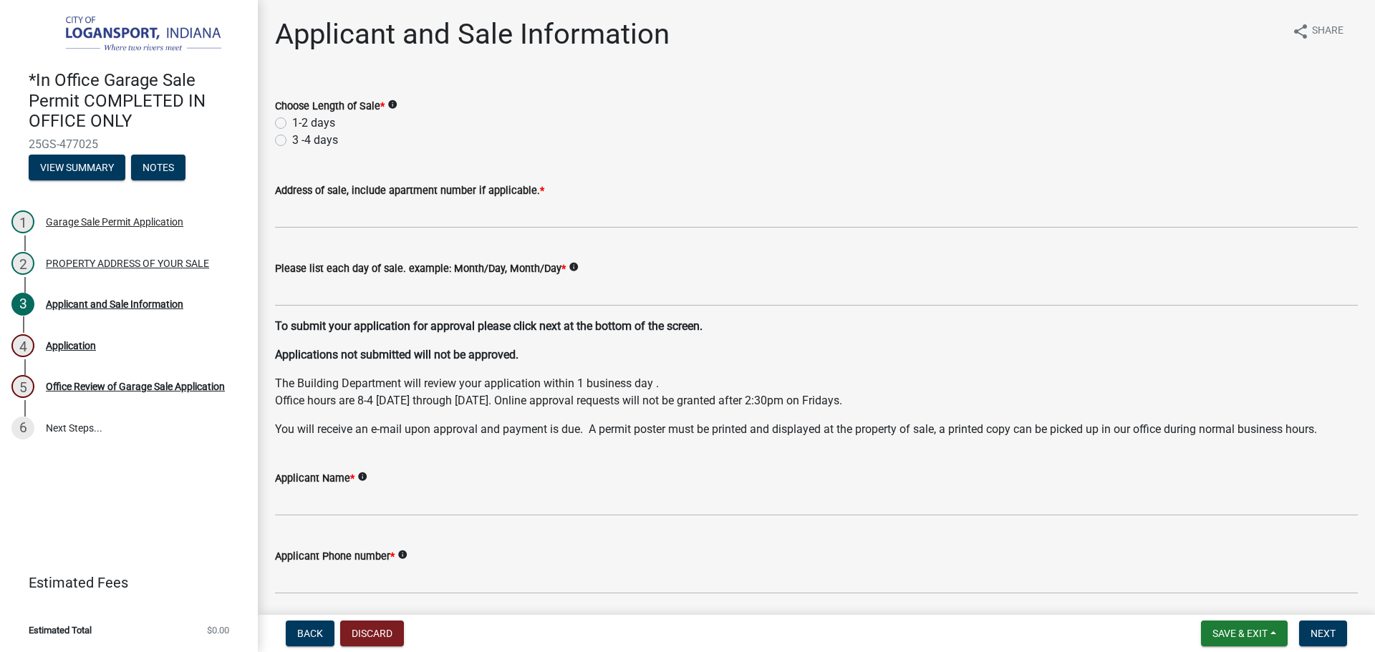
click at [292, 120] on label "1-2 days" at bounding box center [313, 123] width 43 height 17
click at [292, 120] on input "1-2 days" at bounding box center [296, 119] width 9 height 9
radio input "true"
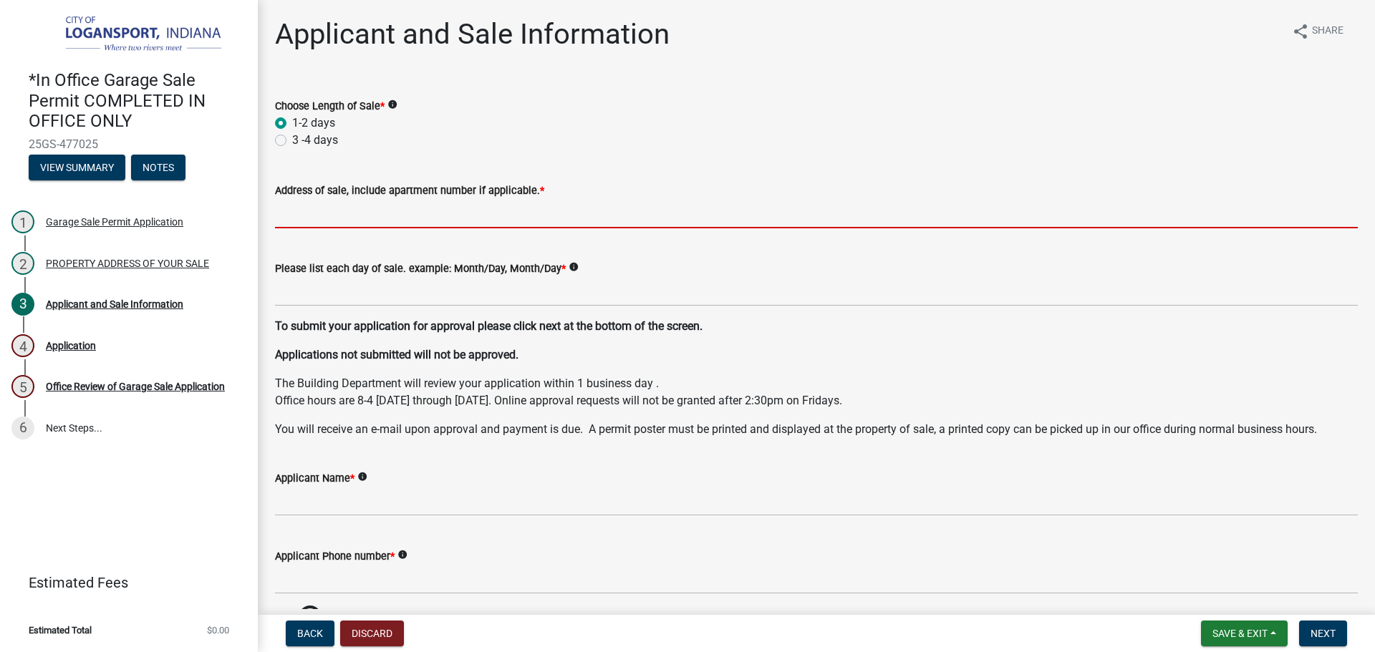
click at [353, 205] on input "Address of sale, include apartment number if applicable. *" at bounding box center [816, 213] width 1083 height 29
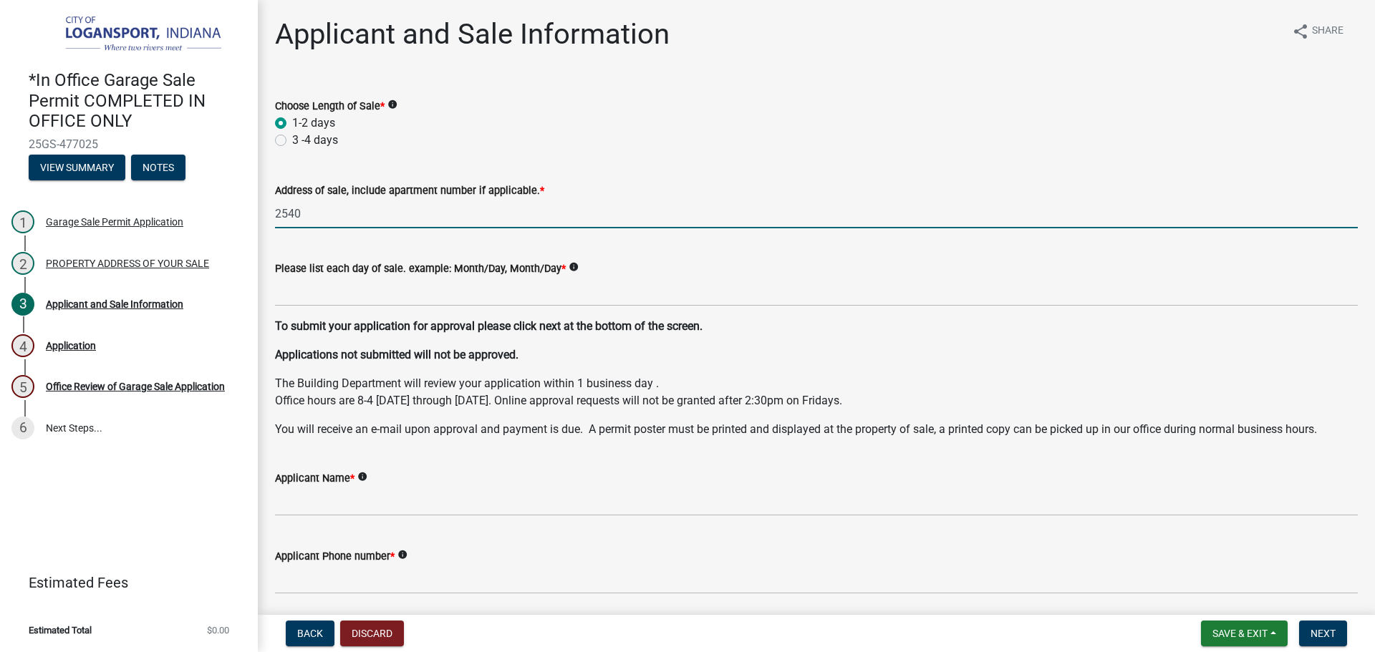
type input "2540 E Broadway"
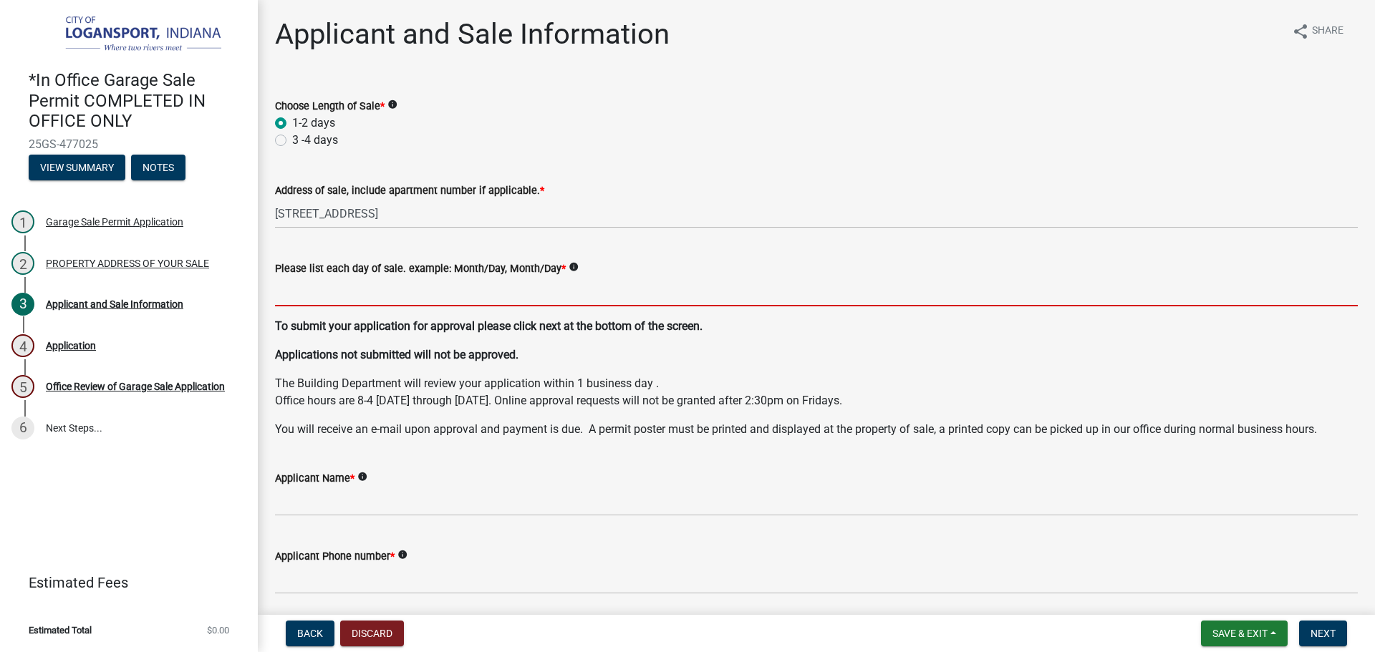
click at [402, 301] on input "Please list each day of sale. example: Month/Day, Month/Day *" at bounding box center [816, 291] width 1083 height 29
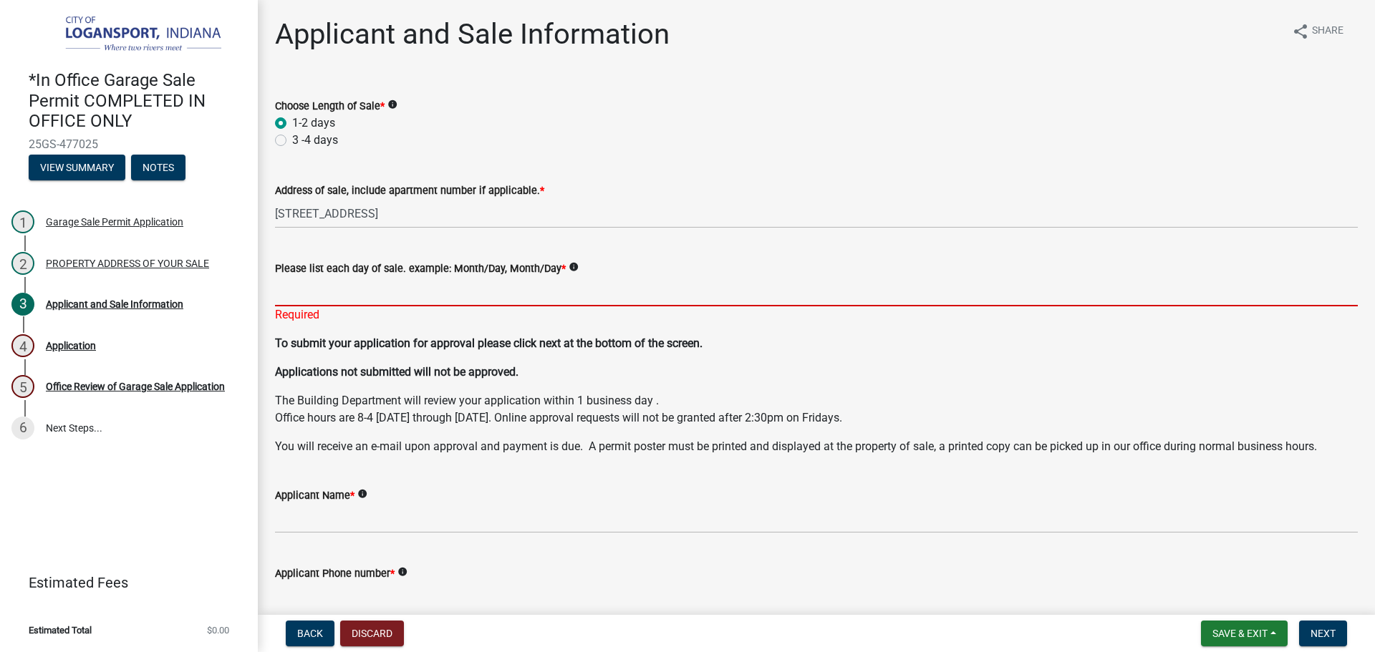
click at [286, 289] on input "Please list each day of sale. example: Month/Day, Month/Day *" at bounding box center [816, 291] width 1083 height 29
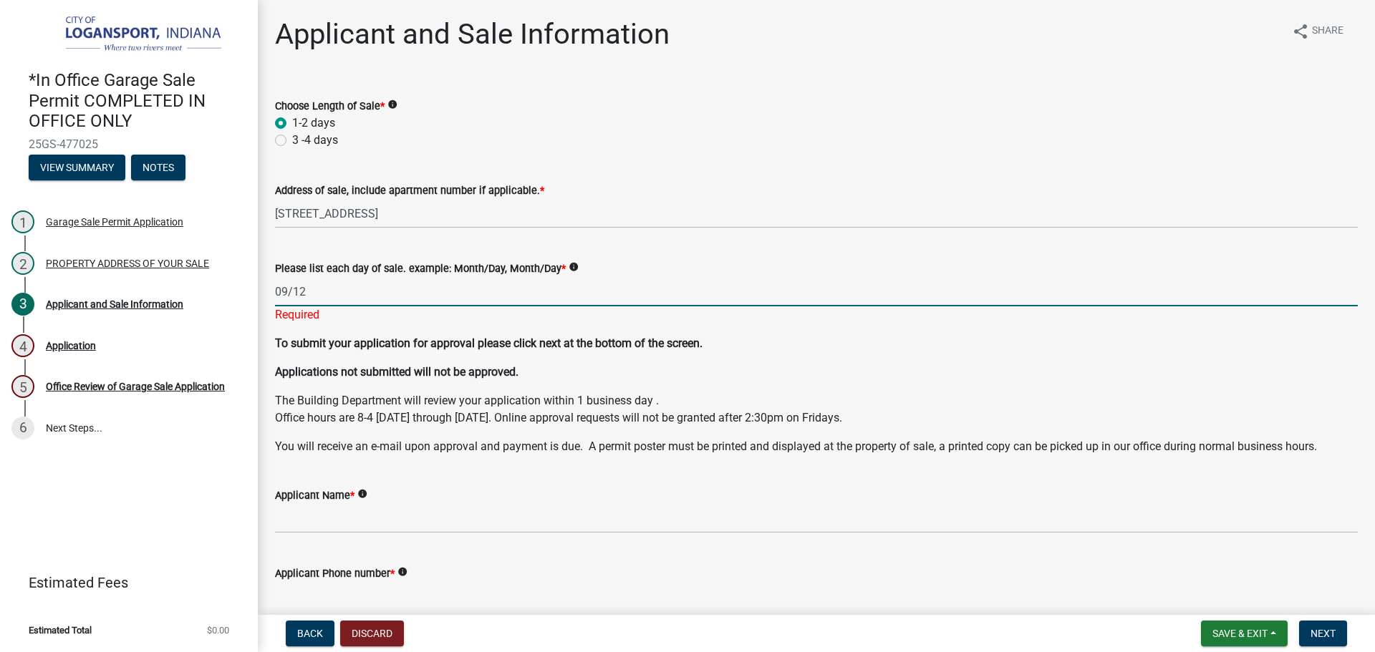
type input "09/12 - 09/13"
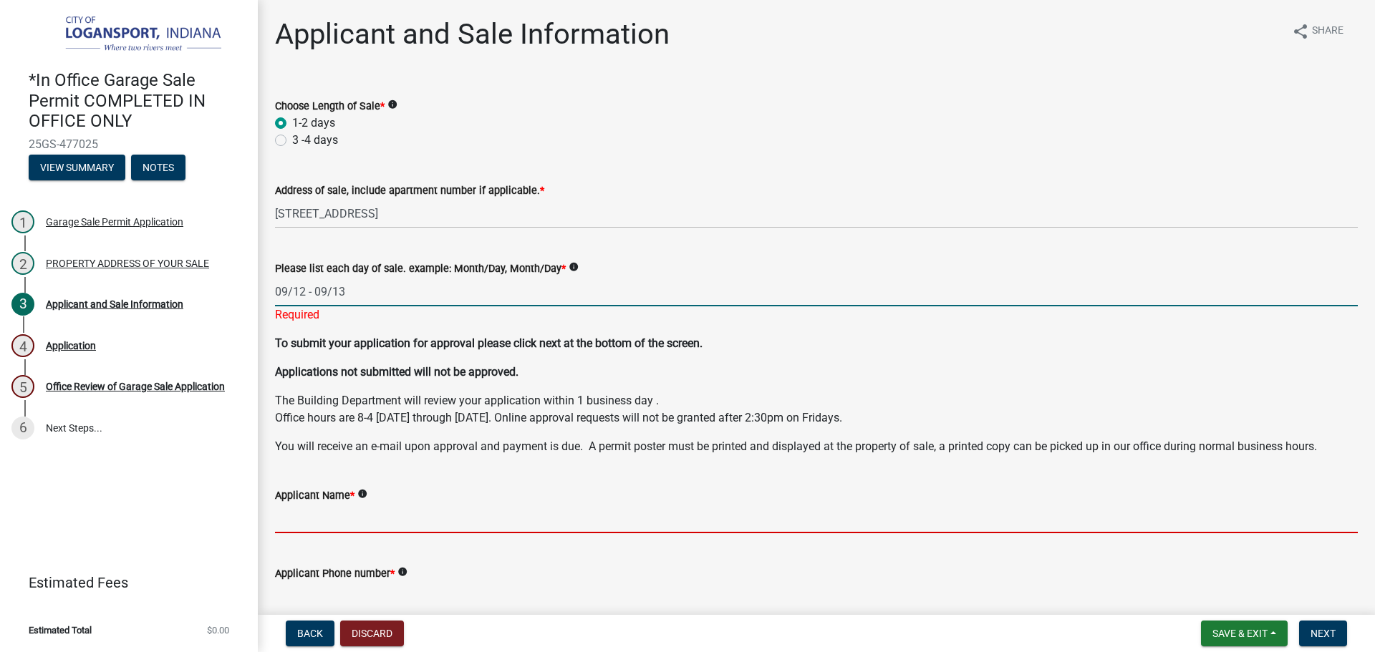
click at [379, 520] on wm-data-entity-input "Applicant Name * info" at bounding box center [816, 506] width 1083 height 78
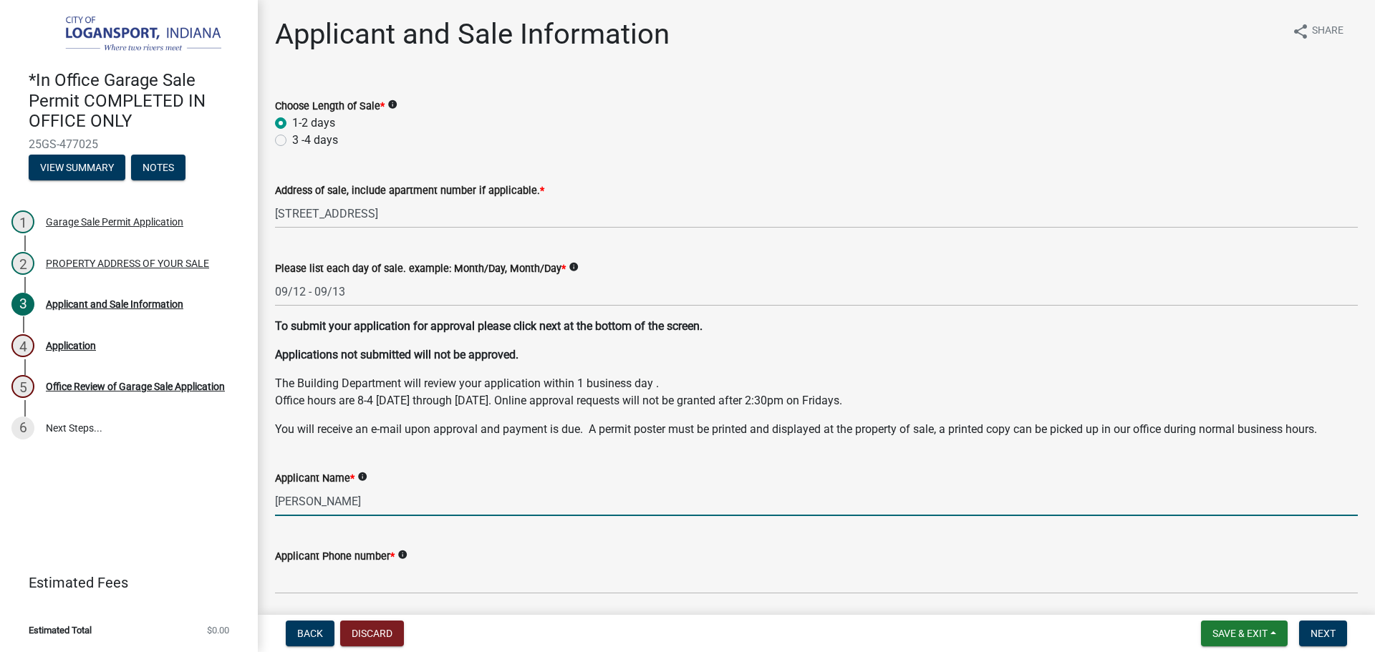
type input "Marge Strong"
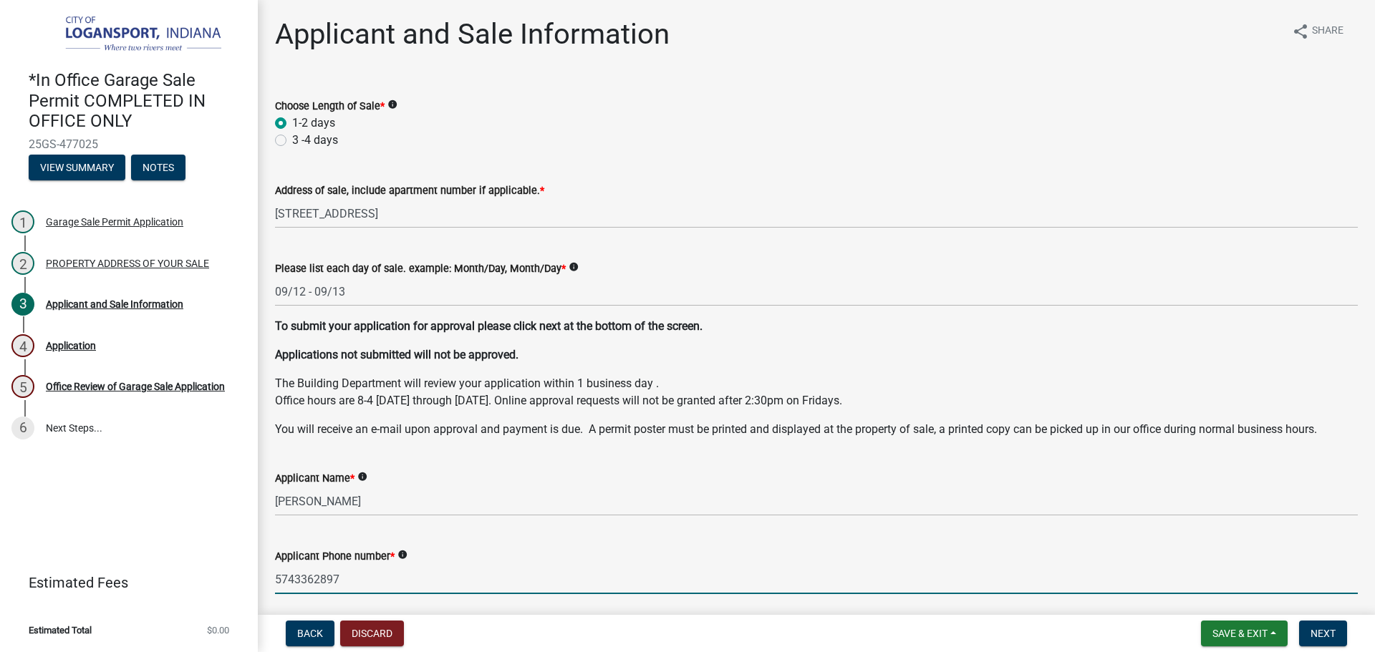
scroll to position [143, 0]
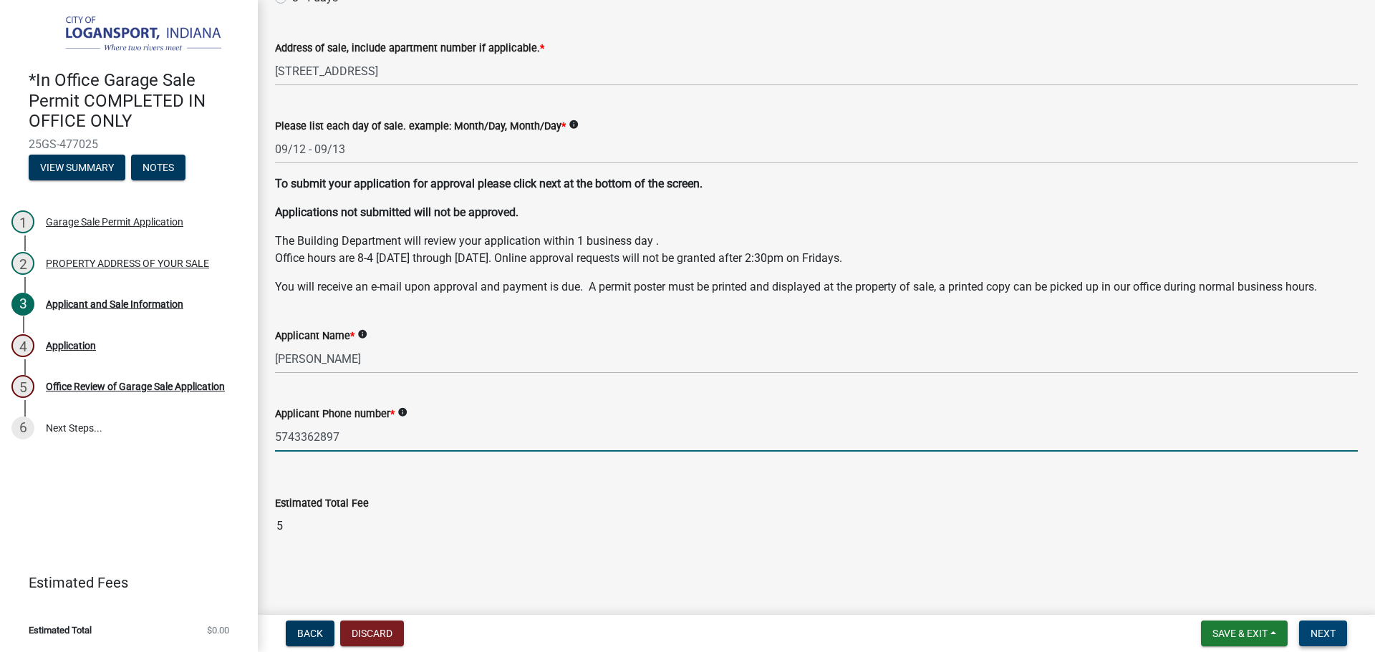
type input "5743362897"
click at [1308, 636] on button "Next" at bounding box center [1323, 634] width 48 height 26
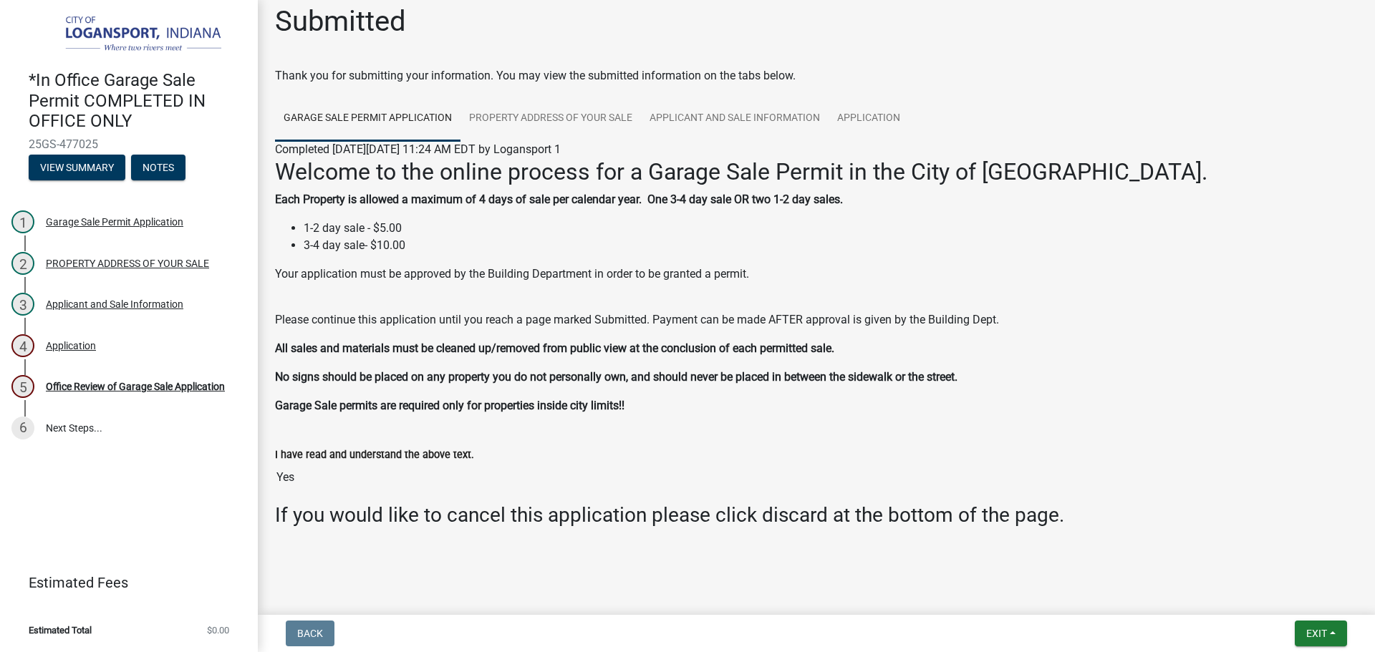
scroll to position [16, 0]
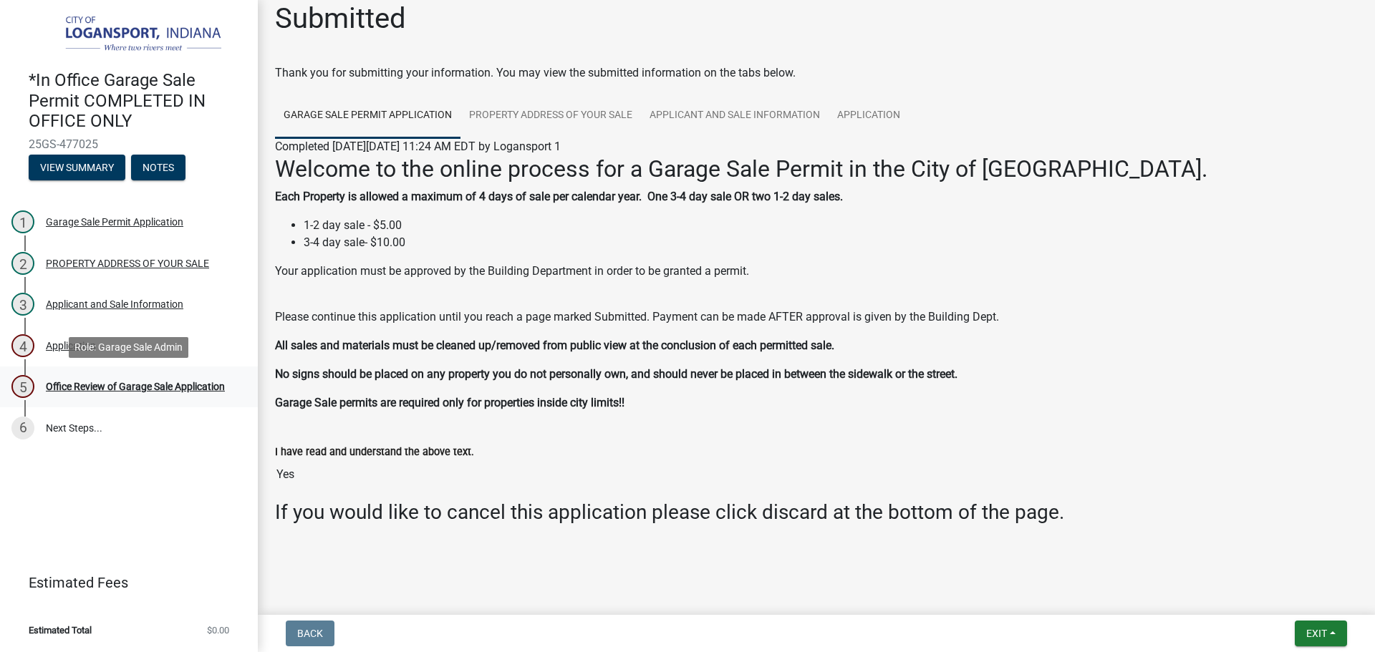
click at [85, 380] on div "5 Office Review of Garage Sale Application" at bounding box center [122, 386] width 223 height 23
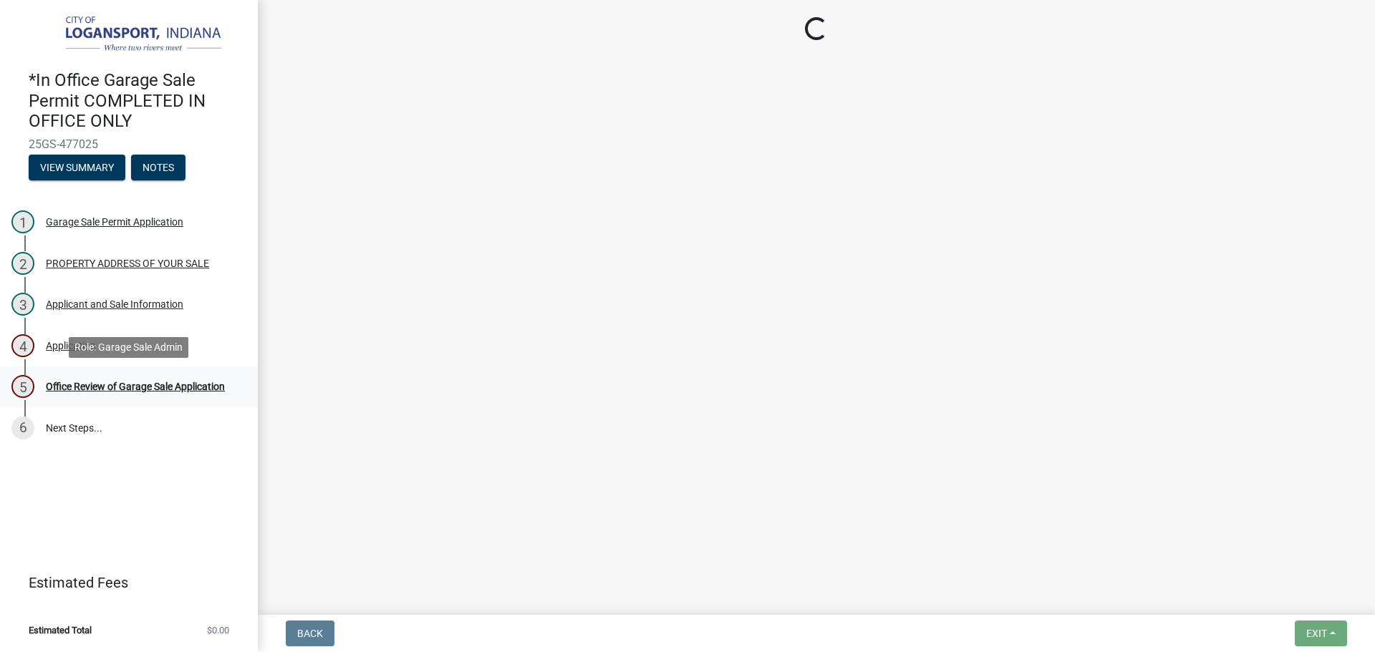
scroll to position [0, 0]
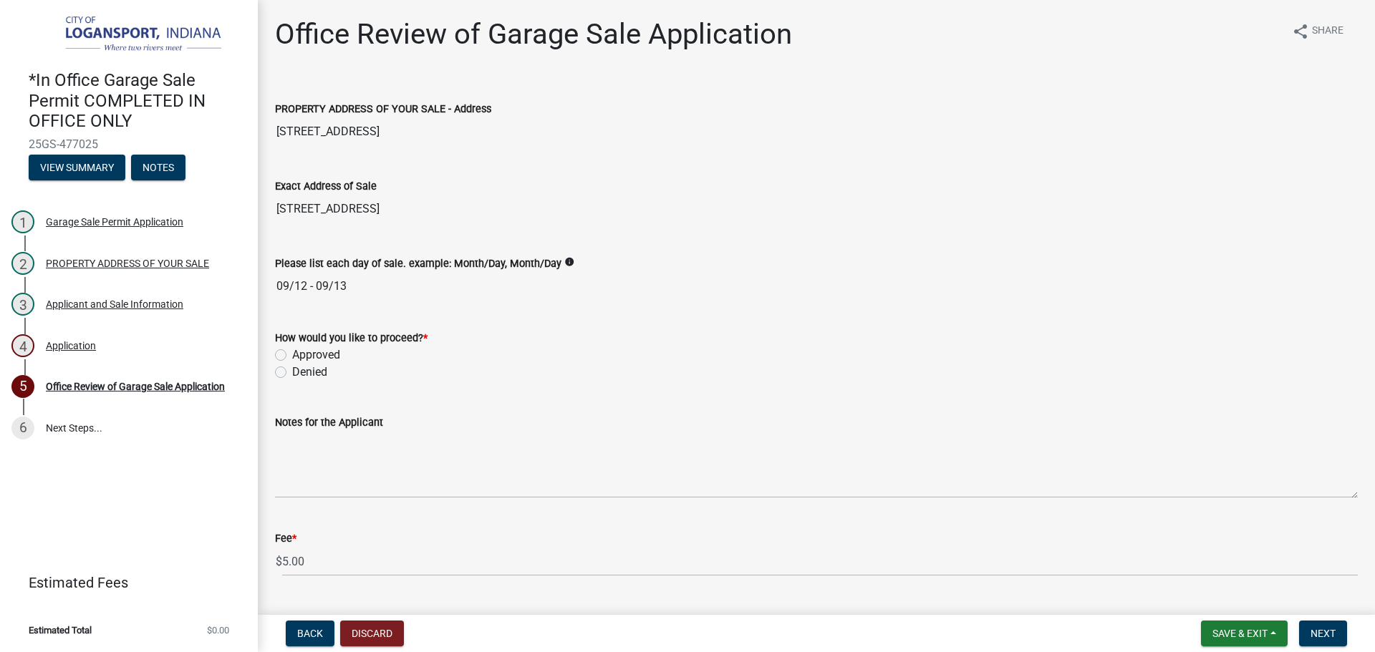
click at [292, 354] on label "Approved" at bounding box center [316, 355] width 48 height 17
click at [292, 354] on input "Approved" at bounding box center [296, 351] width 9 height 9
radio input "true"
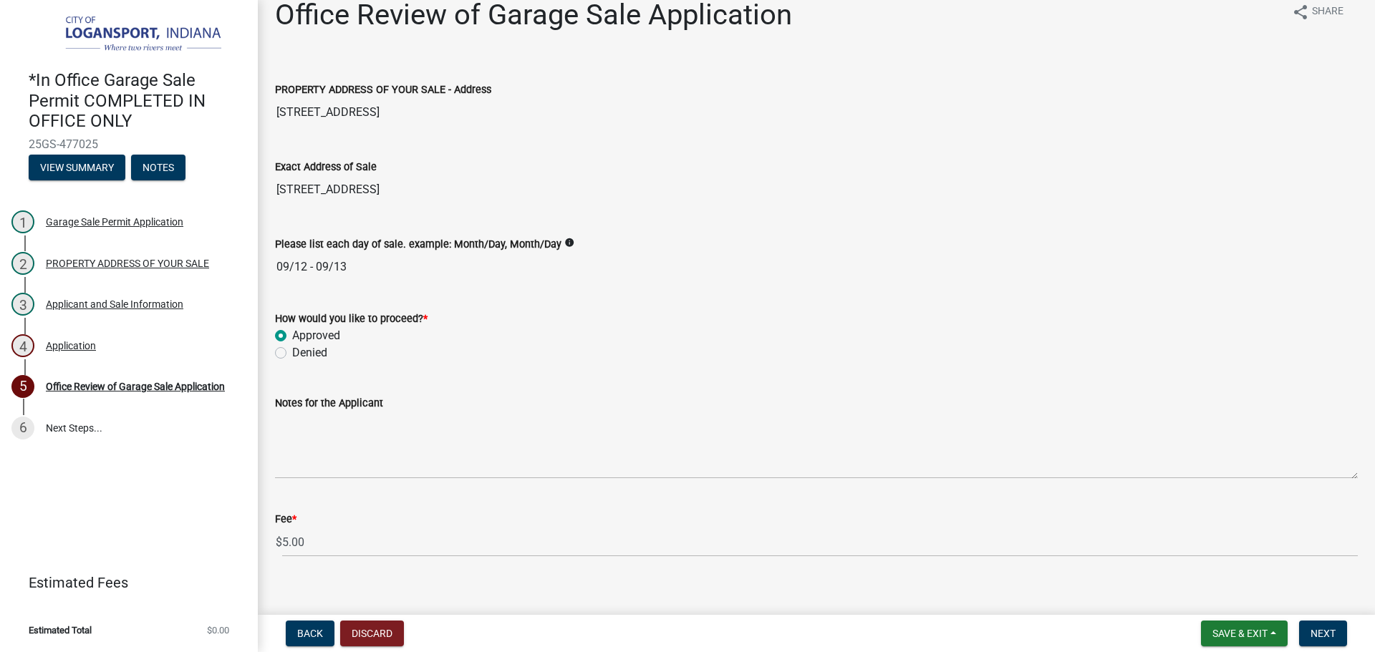
scroll to position [36, 0]
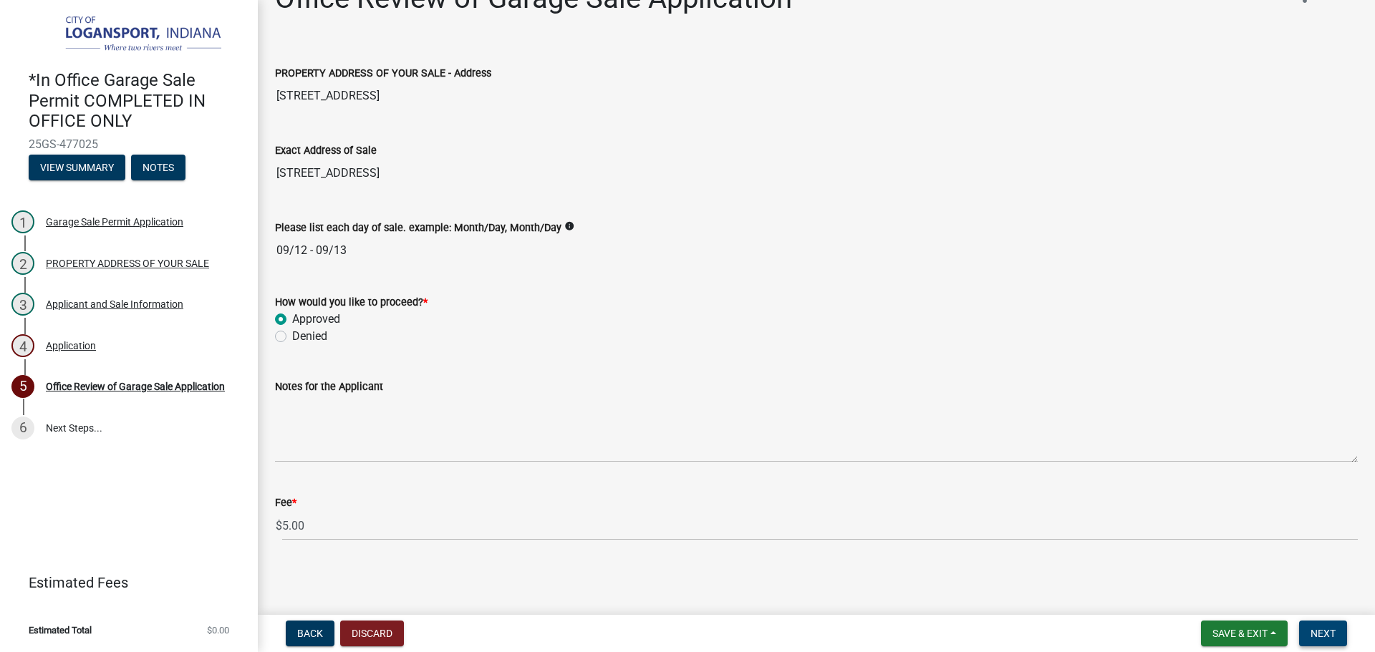
click at [1312, 630] on span "Next" at bounding box center [1323, 633] width 25 height 11
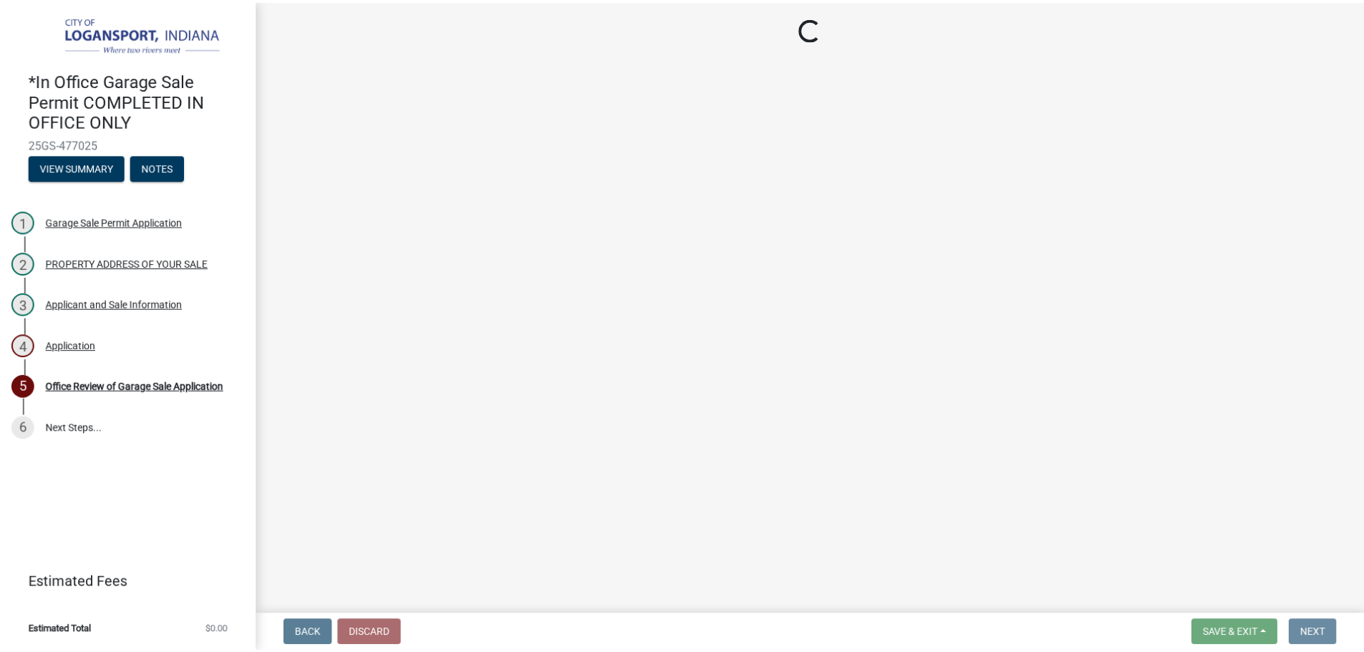
scroll to position [0, 0]
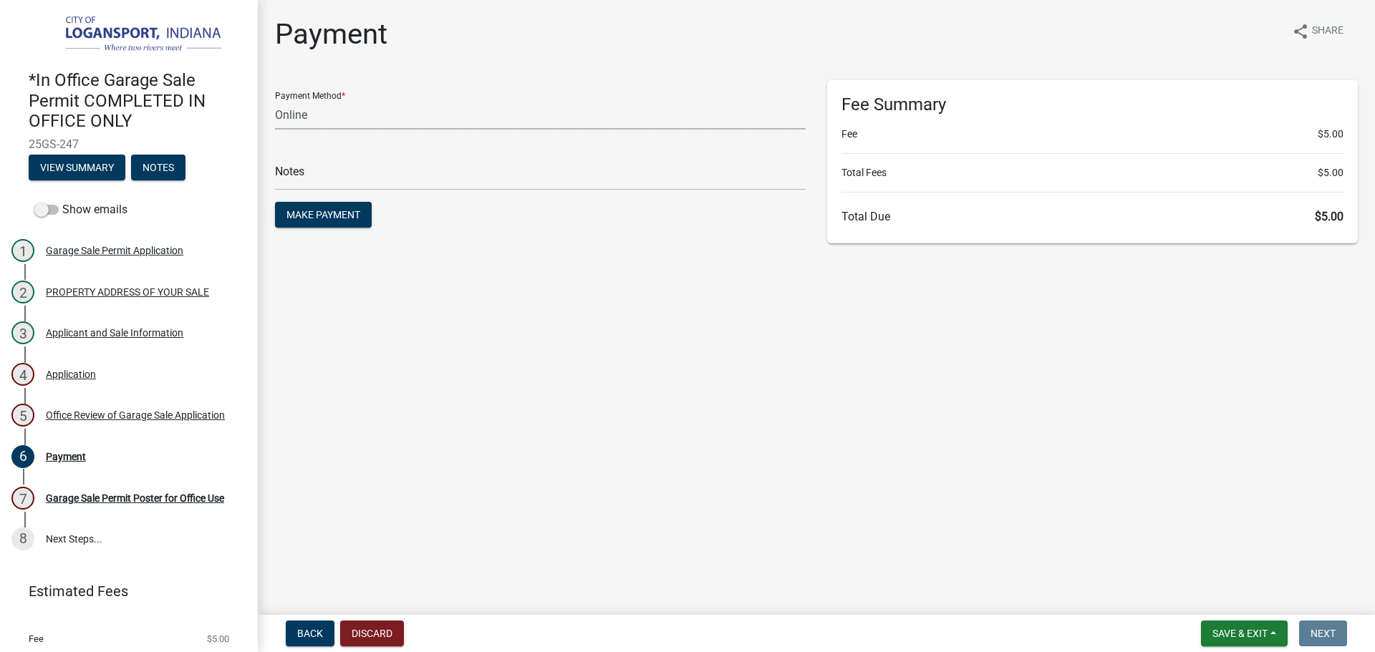
click at [418, 122] on select "Credit Card POS Check Cash Online" at bounding box center [540, 114] width 531 height 29
select select "2: 1"
click at [275, 100] on select "Credit Card POS Check Cash Online" at bounding box center [540, 114] width 531 height 29
click at [693, 413] on main "Payment share Share Payment Method * Credit Card POS Check Cash Online Notes Ma…" at bounding box center [816, 304] width 1117 height 609
click at [702, 184] on input "text" at bounding box center [540, 175] width 531 height 29
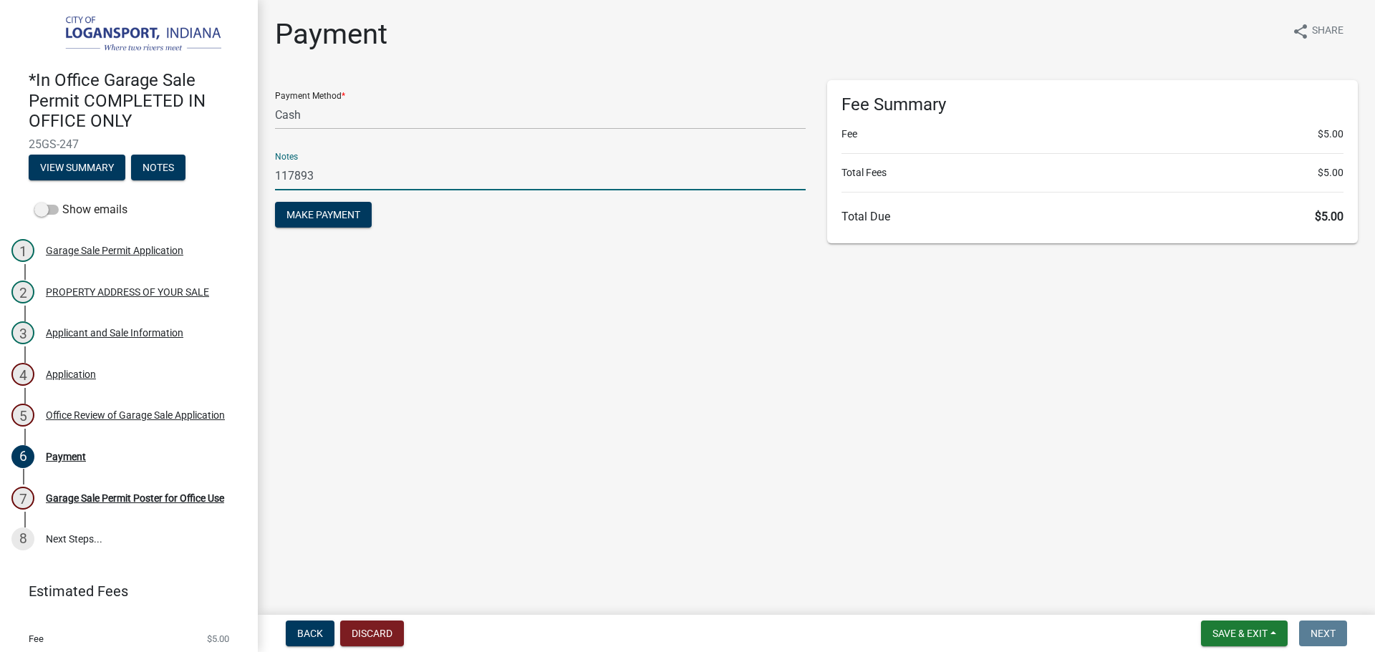
type input "117893"
click at [275, 202] on button "Make Payment" at bounding box center [323, 215] width 97 height 26
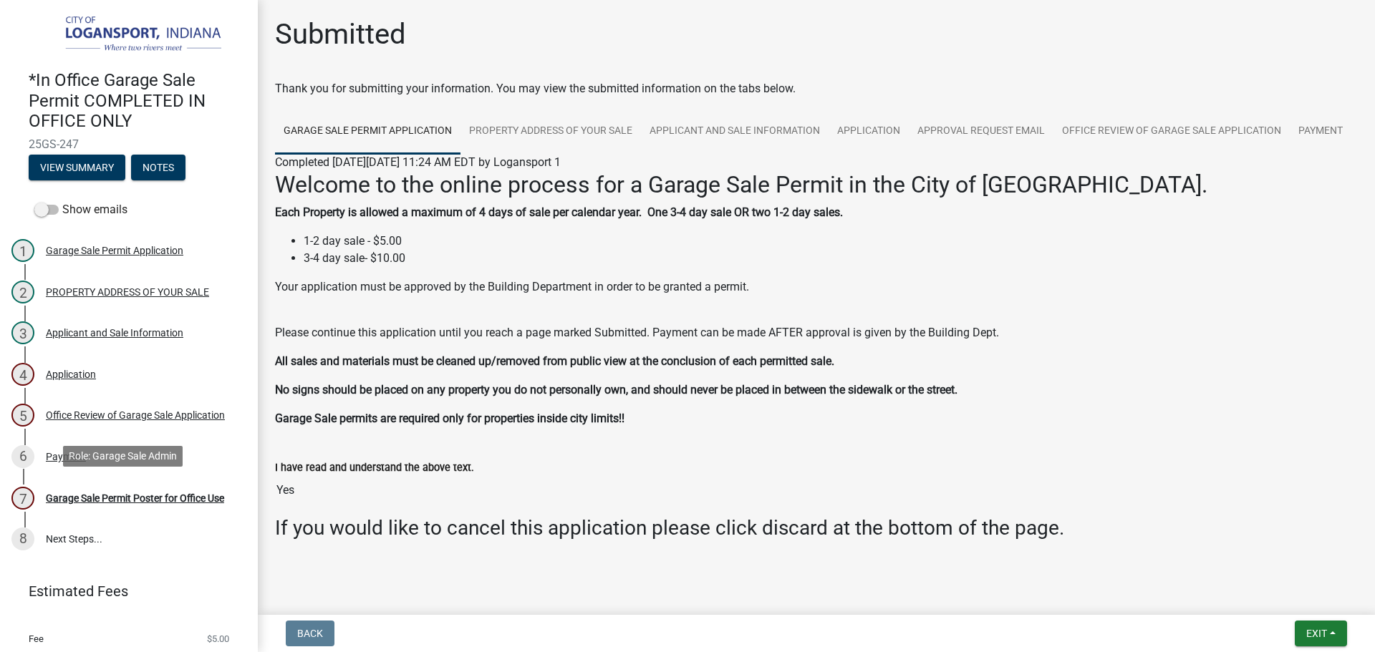
click at [147, 493] on div "Garage Sale Permit Poster for Office Use" at bounding box center [135, 498] width 178 height 10
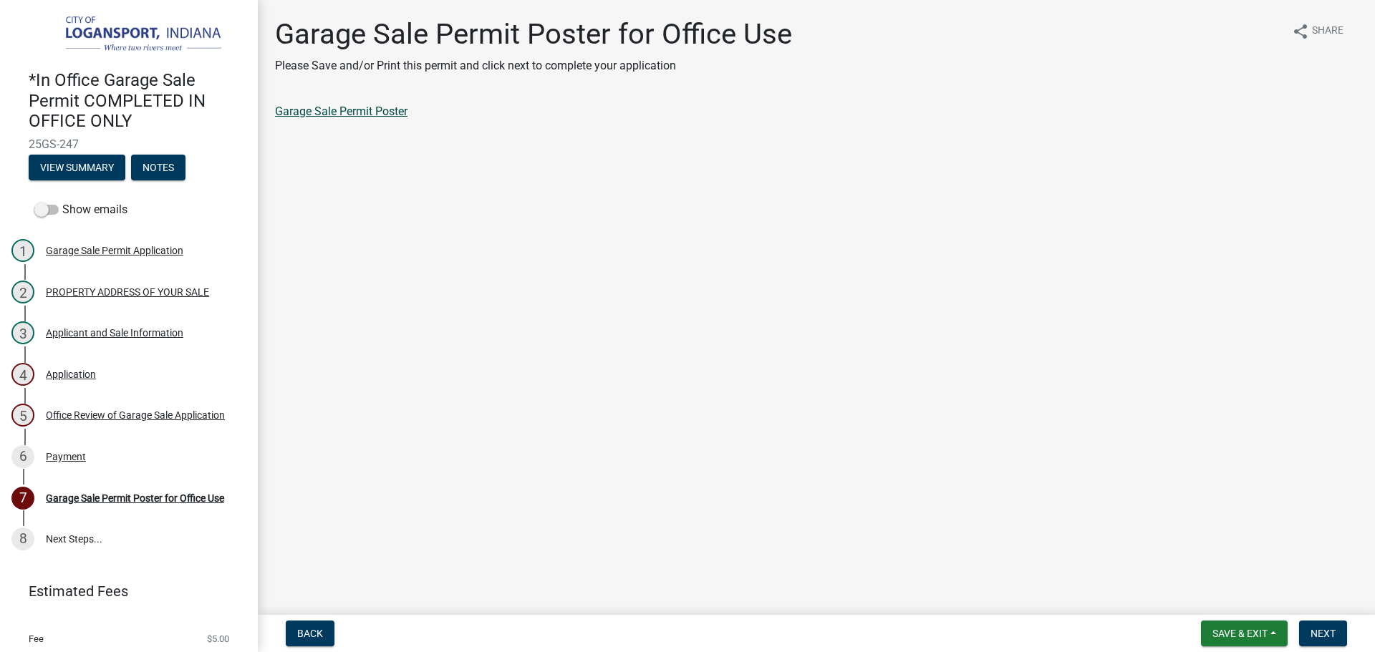
click at [369, 111] on link "Garage Sale Permit Poster" at bounding box center [341, 112] width 132 height 14
click at [1316, 632] on span "Next" at bounding box center [1323, 633] width 25 height 11
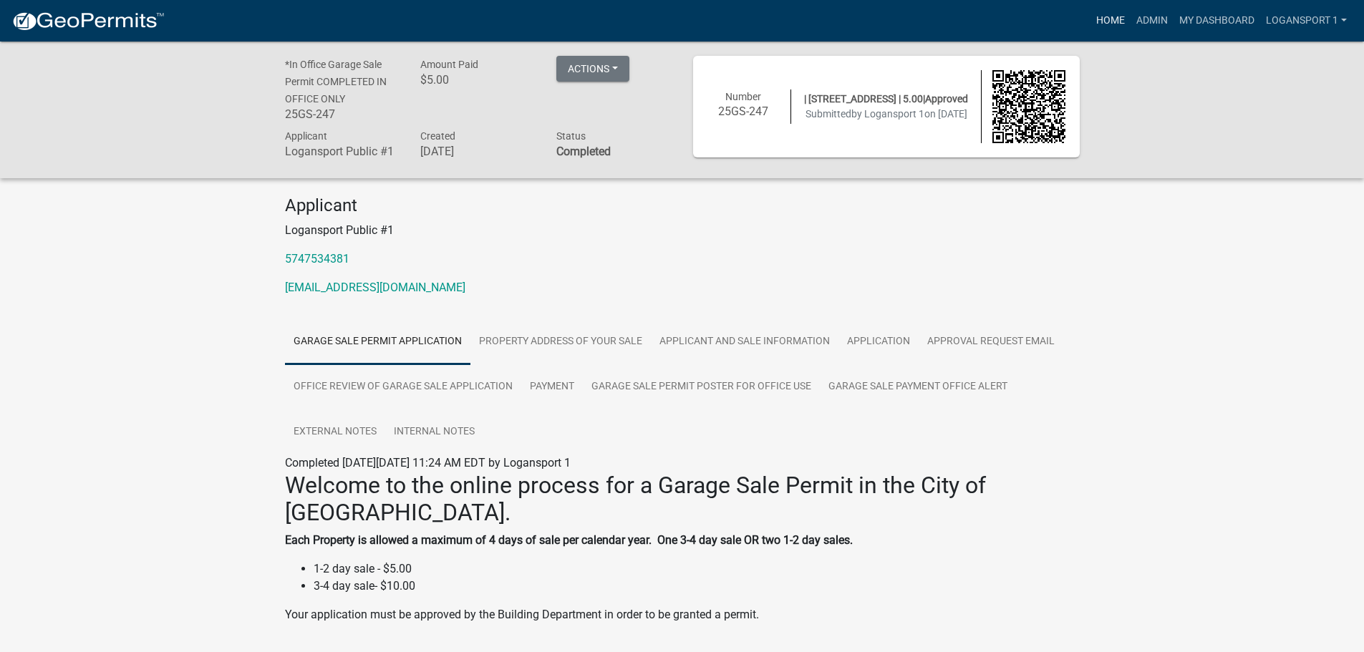
click at [1124, 7] on link "Home" at bounding box center [1111, 20] width 40 height 27
